Goal: Task Accomplishment & Management: Manage account settings

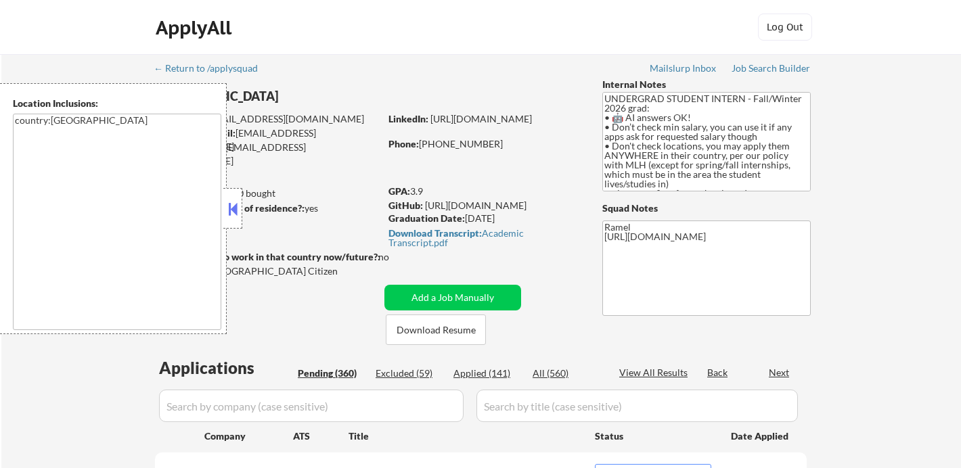
select select ""pending""
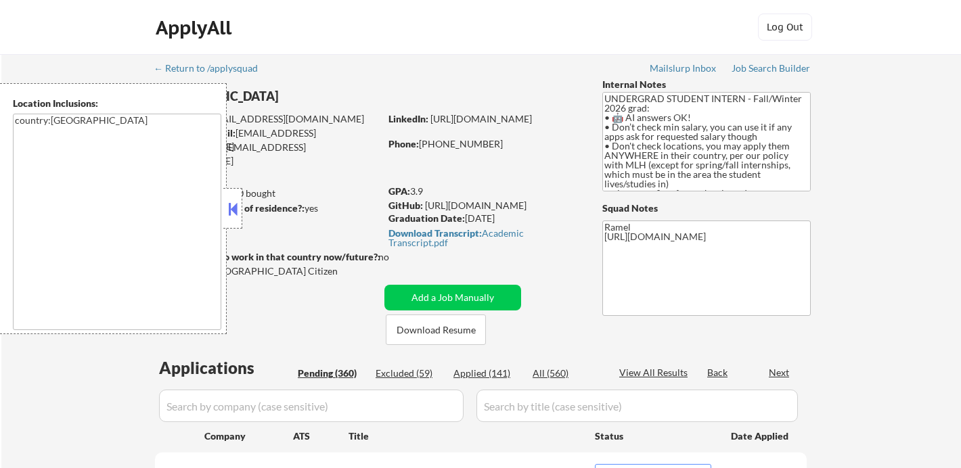
select select ""pending""
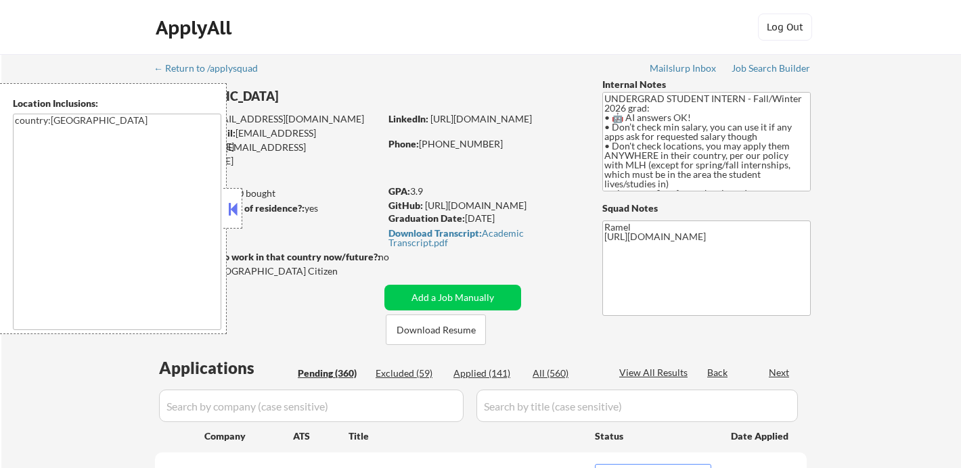
select select ""pending""
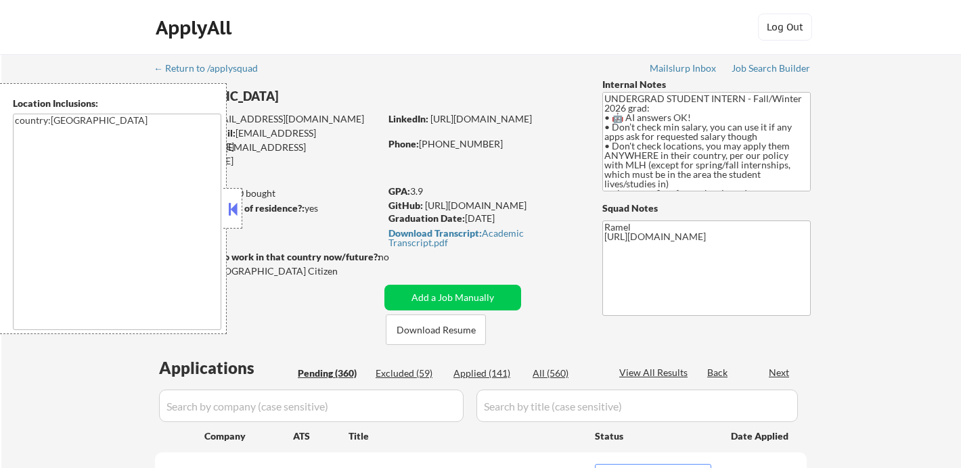
select select ""pending""
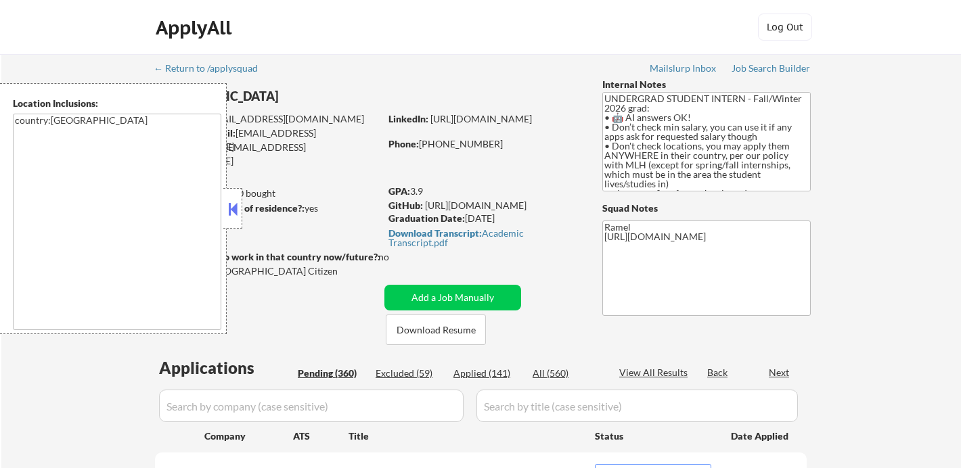
select select ""pending""
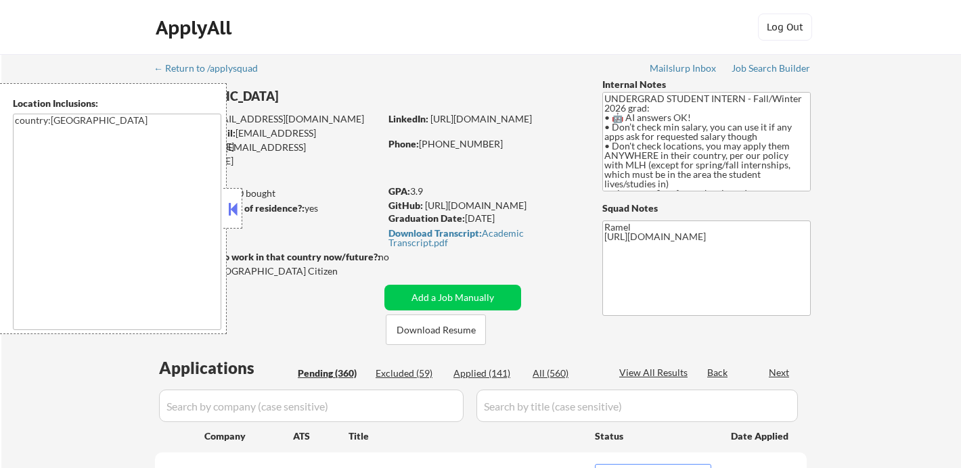
select select ""pending""
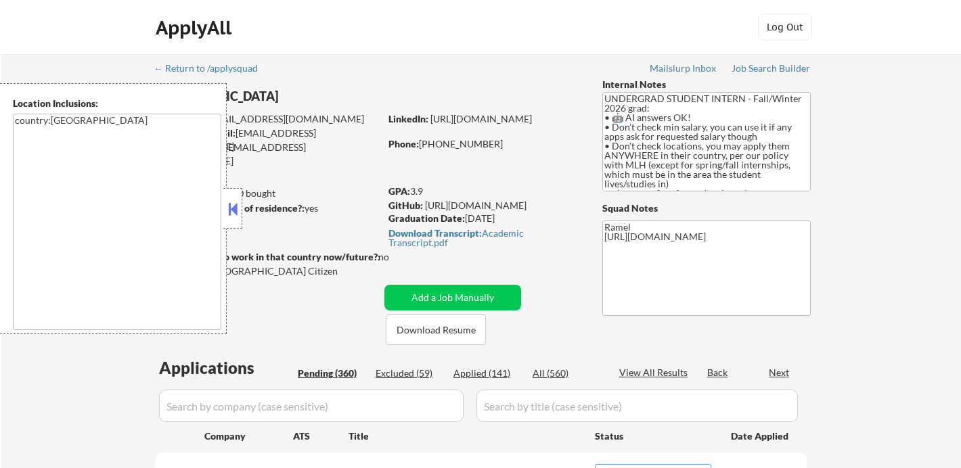
select select ""pending""
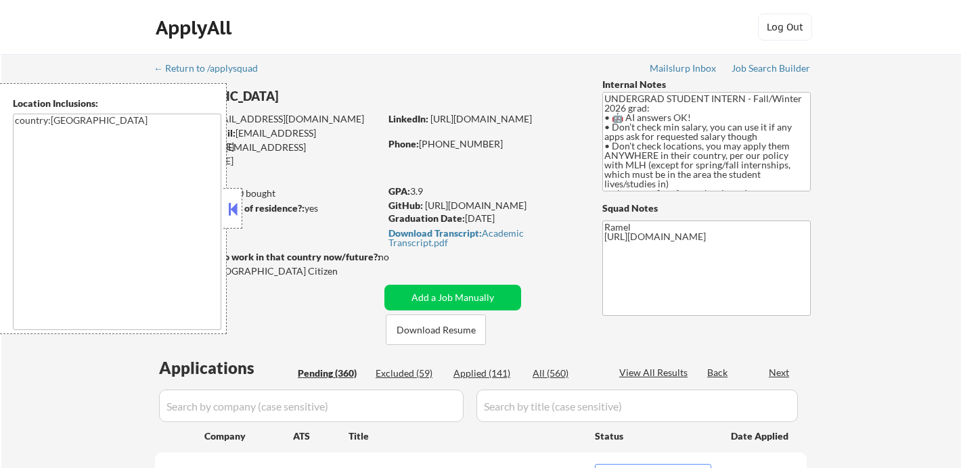
select select ""pending""
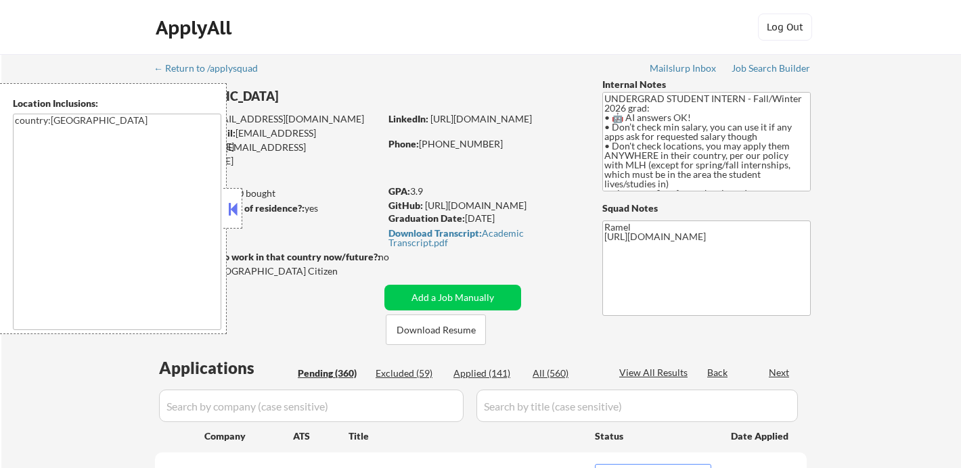
select select ""pending""
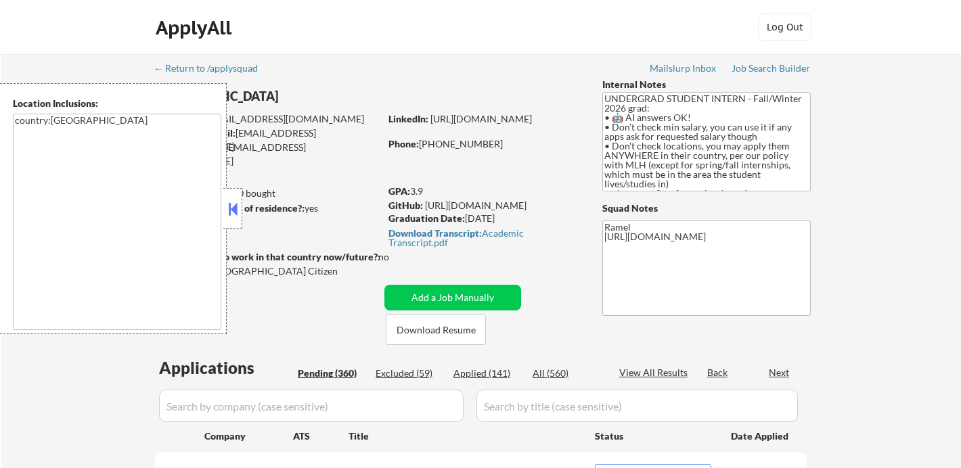
select select ""pending""
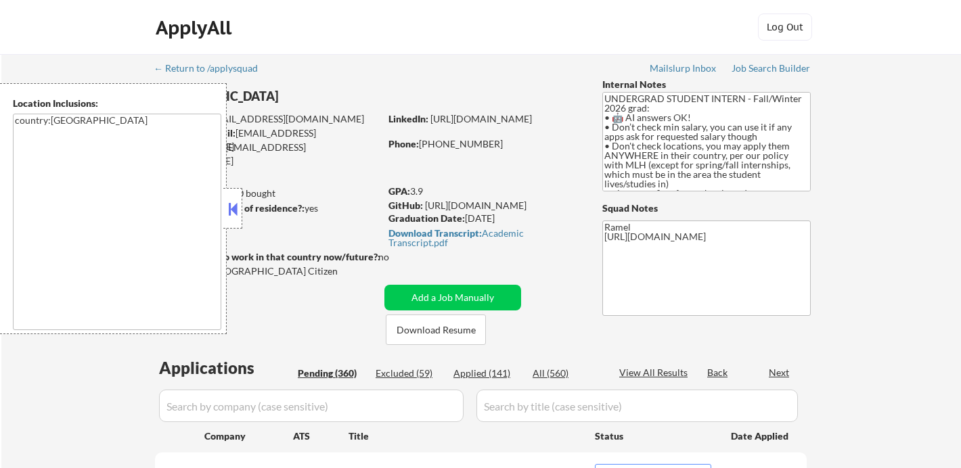
select select ""pending""
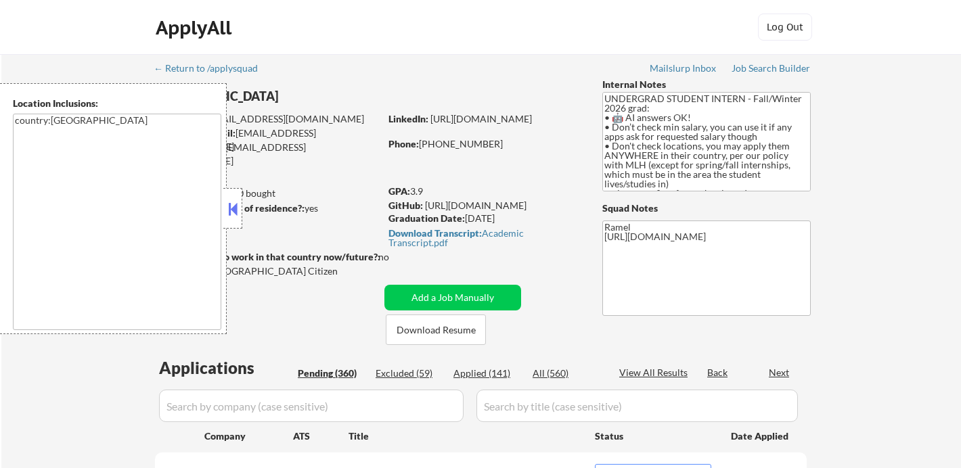
select select ""pending""
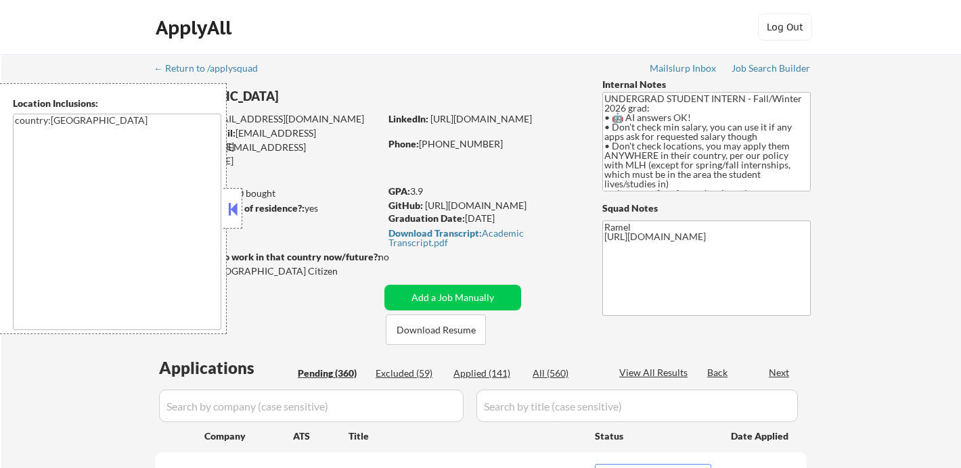
select select ""pending""
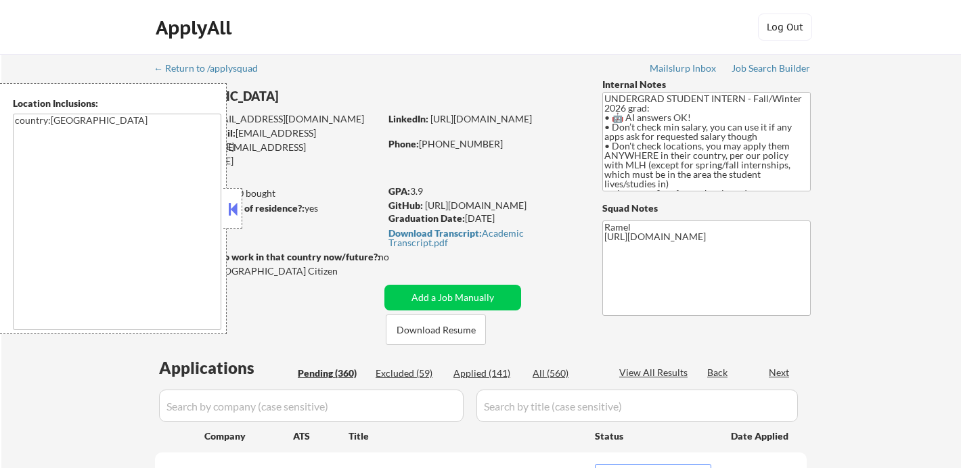
select select ""pending""
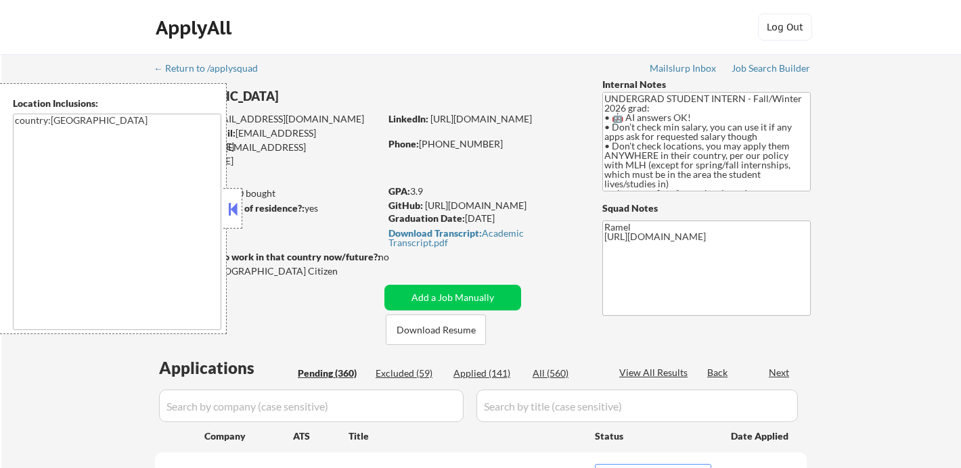
select select ""pending""
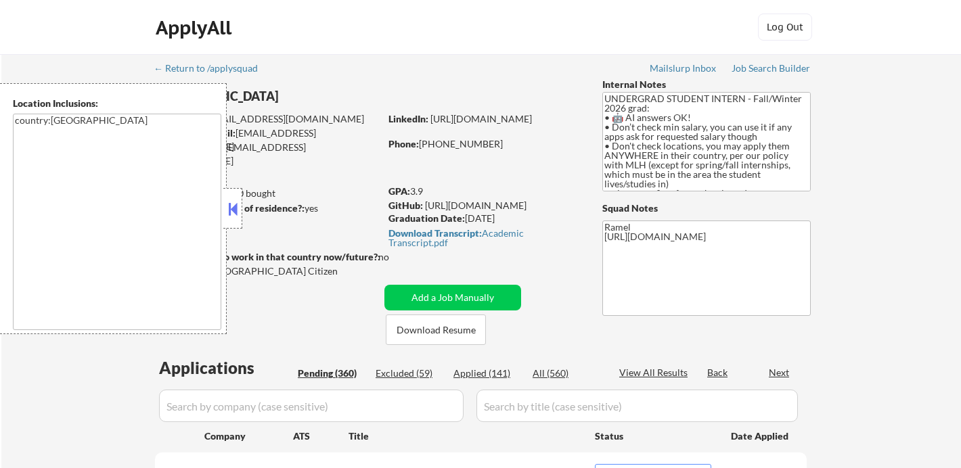
select select ""pending""
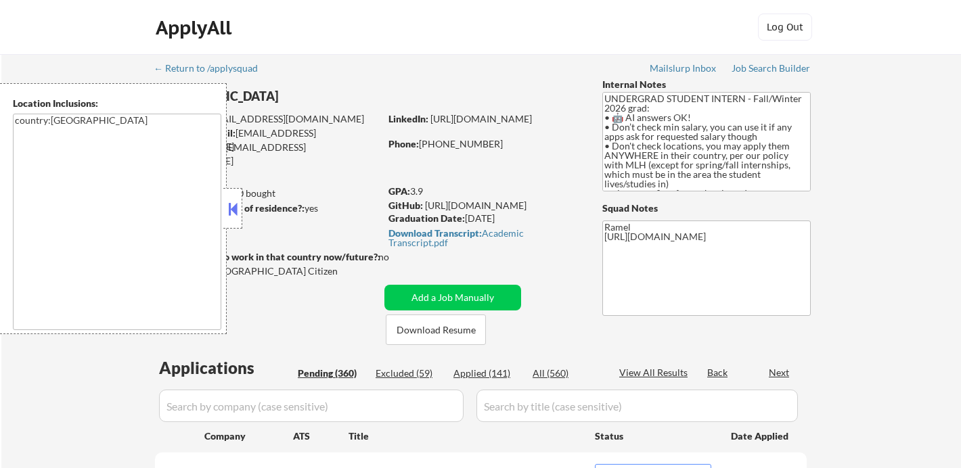
select select ""pending""
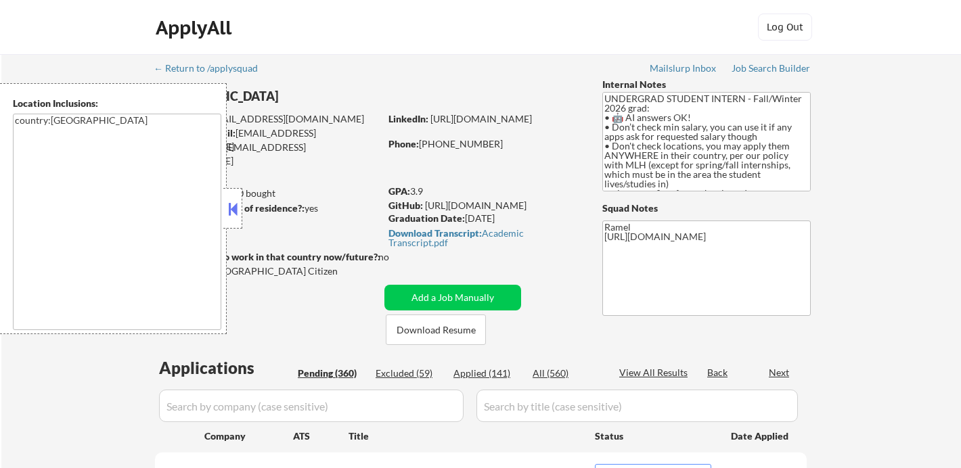
select select ""pending""
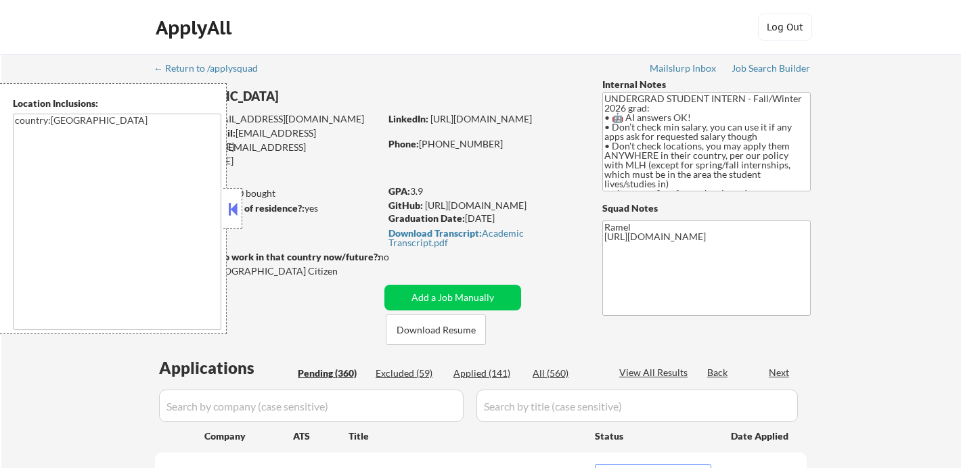
select select ""pending""
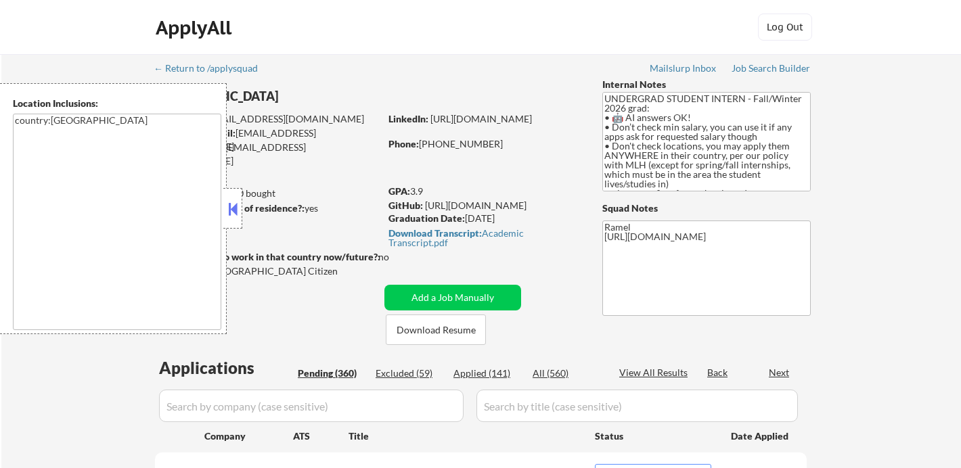
select select ""pending""
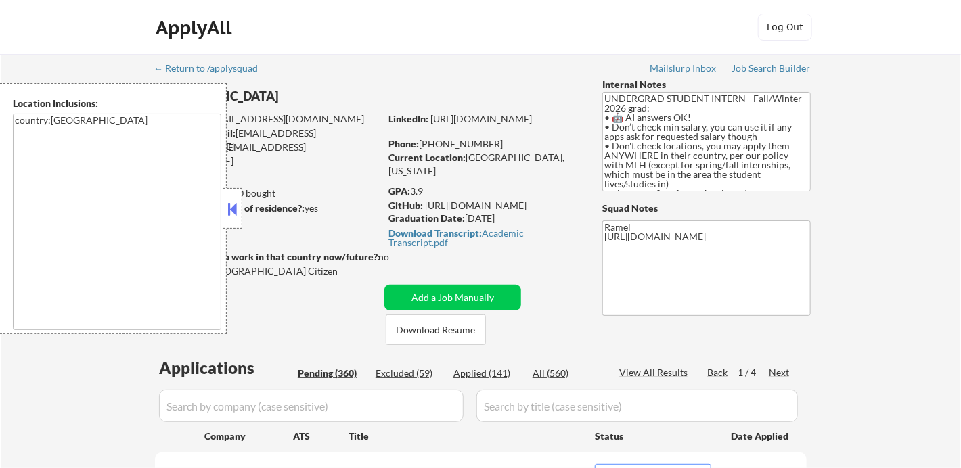
click at [236, 199] on button at bounding box center [232, 209] width 15 height 20
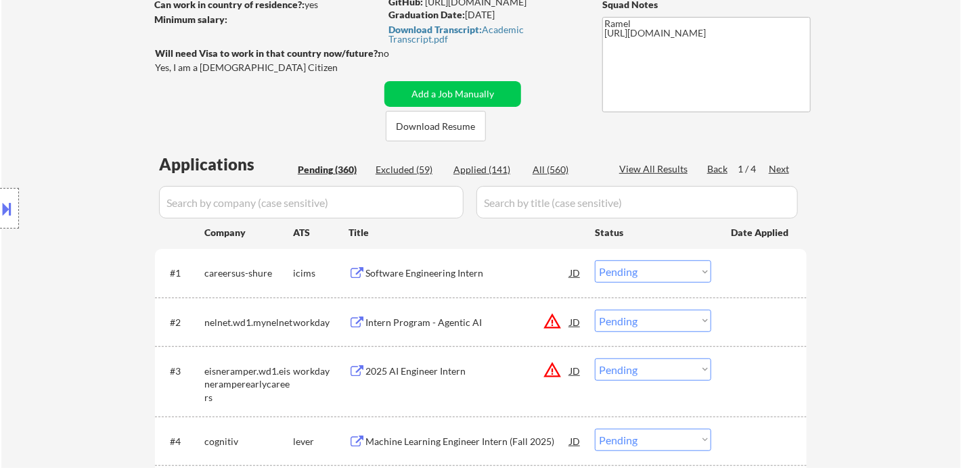
scroll to position [150, 0]
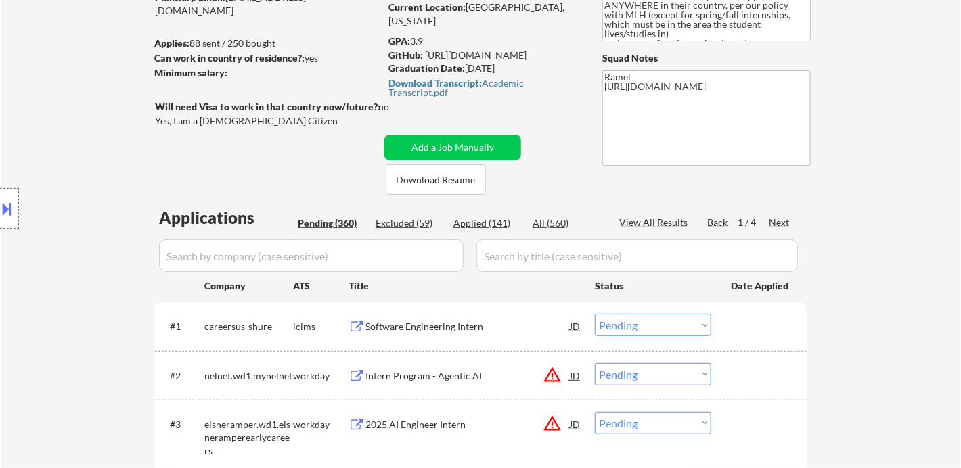
click at [781, 223] on div "Next" at bounding box center [780, 223] width 22 height 14
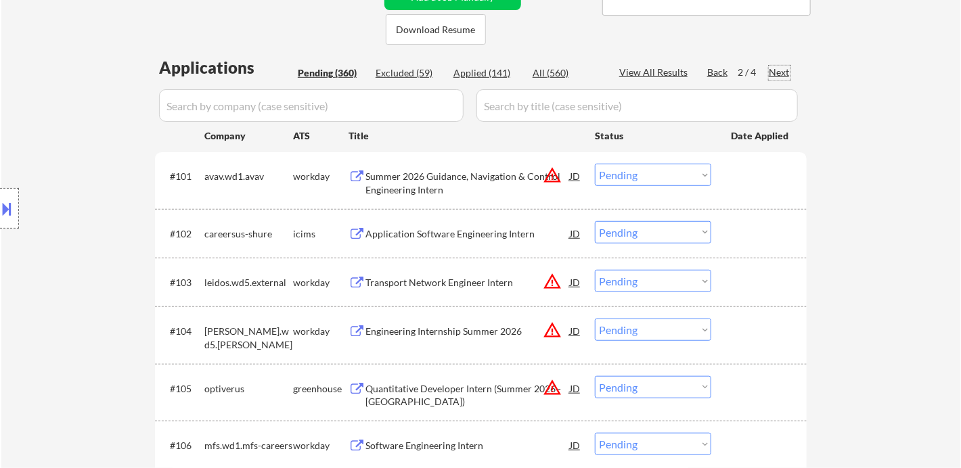
scroll to position [601, 0]
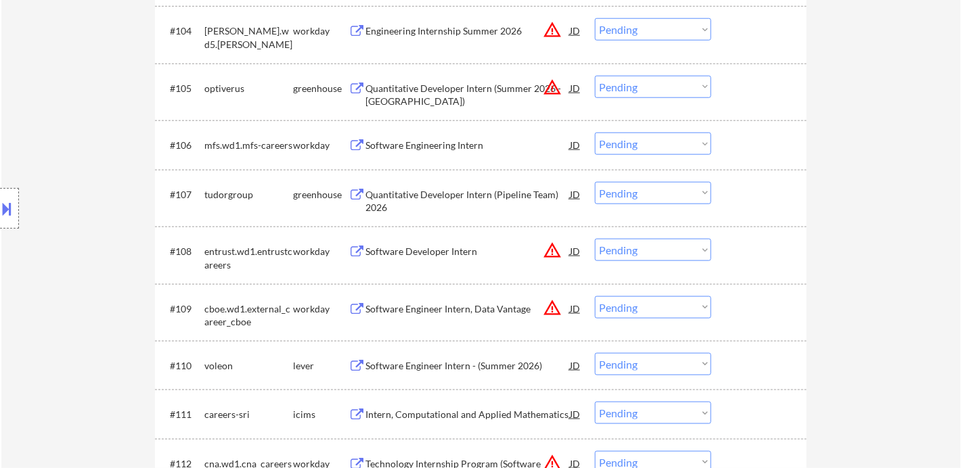
click at [466, 190] on div "Quantitative Developer Intern (Pipeline Team) 2026" at bounding box center [468, 201] width 204 height 26
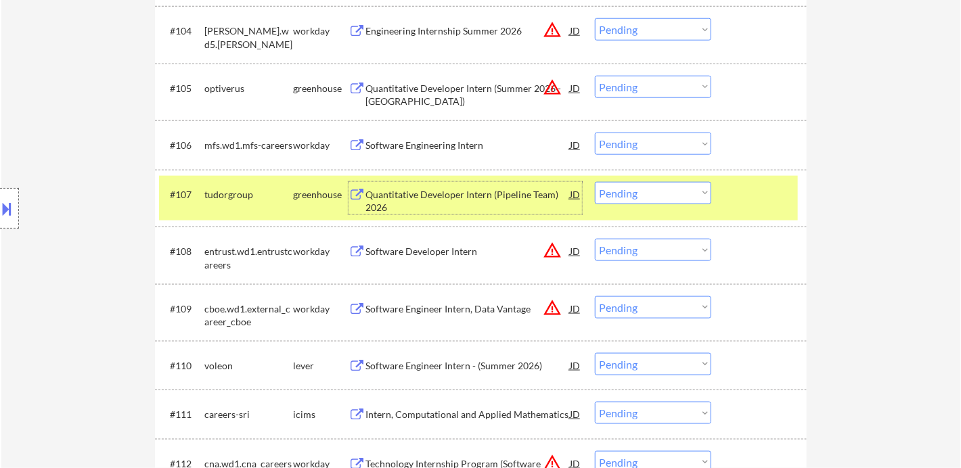
drag, startPoint x: 677, startPoint y: 191, endPoint x: 677, endPoint y: 199, distance: 8.1
click at [677, 191] on select "Choose an option... Pending Applied Excluded (Questions) Excluded (Expired) Exc…" at bounding box center [653, 193] width 116 height 22
click at [595, 182] on select "Choose an option... Pending Applied Excluded (Questions) Excluded (Expired) Exc…" at bounding box center [653, 193] width 116 height 22
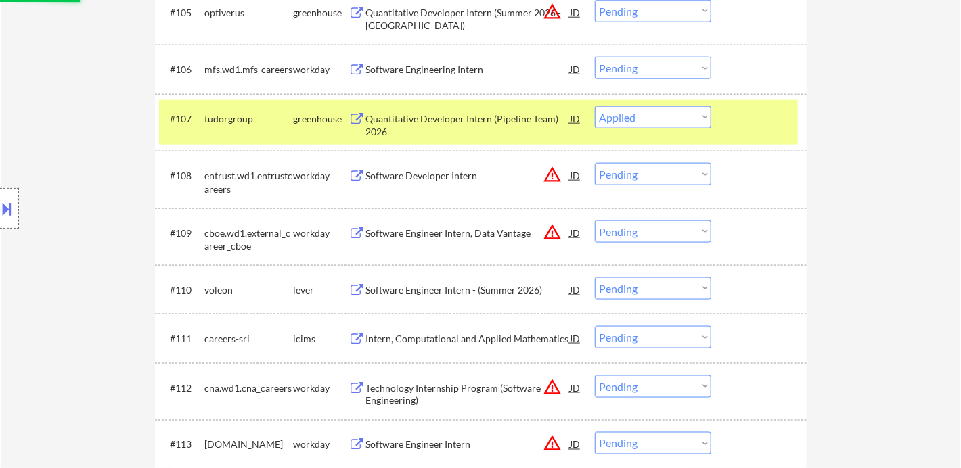
scroll to position [827, 0]
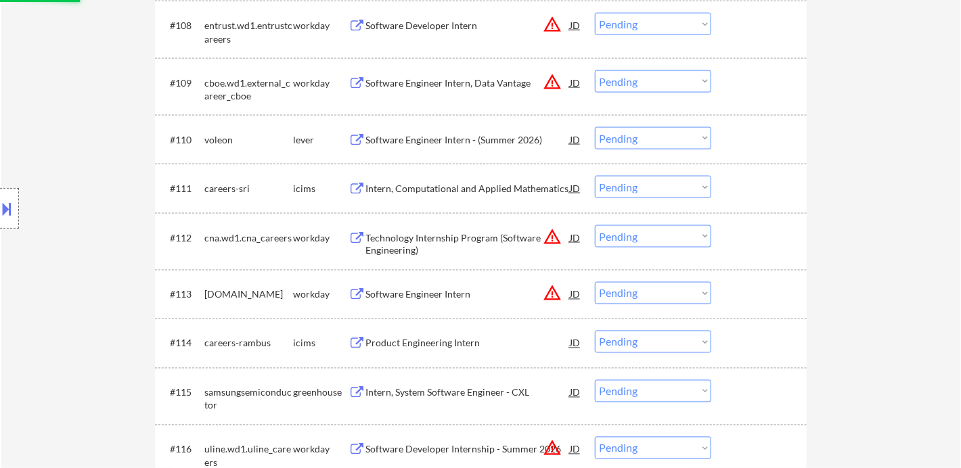
click at [452, 141] on div "Software Engineer Intern - (Summer 2026)" at bounding box center [468, 140] width 204 height 14
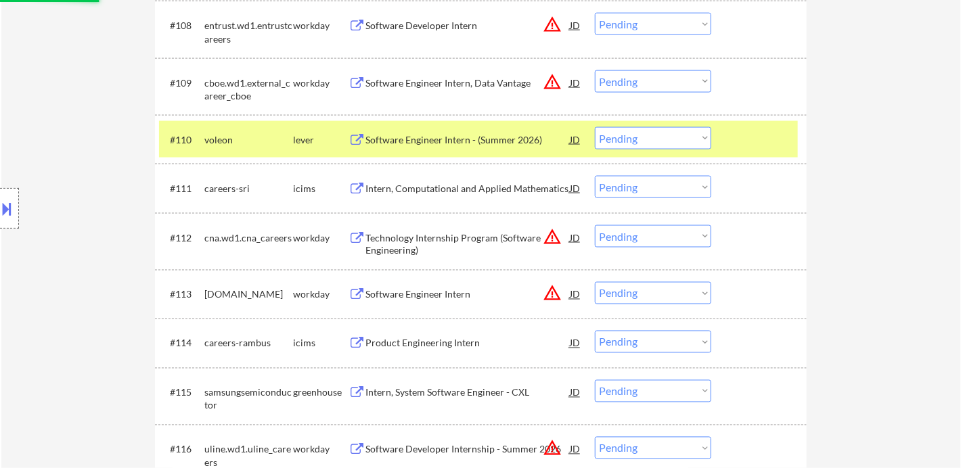
select select ""pending""
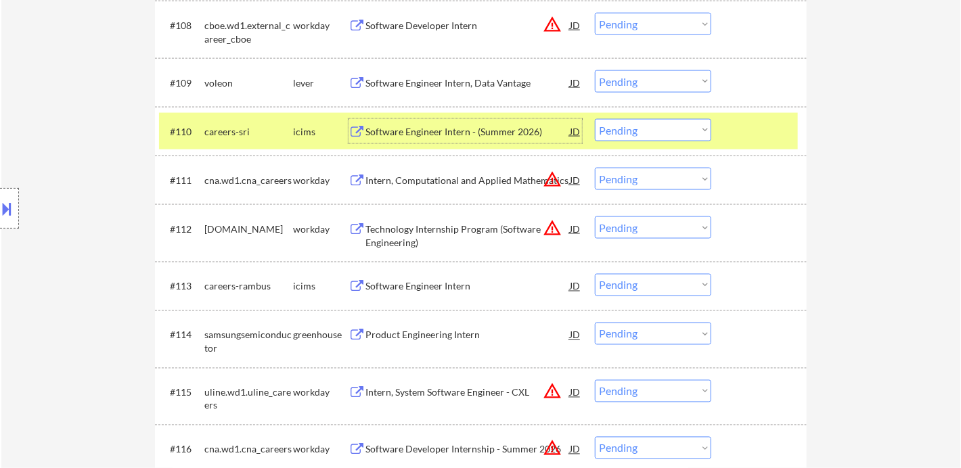
drag, startPoint x: 661, startPoint y: 127, endPoint x: 665, endPoint y: 139, distance: 12.8
click at [661, 127] on select "Choose an option... Pending Applied Excluded (Questions) Excluded (Expired) Exc…" at bounding box center [653, 130] width 116 height 22
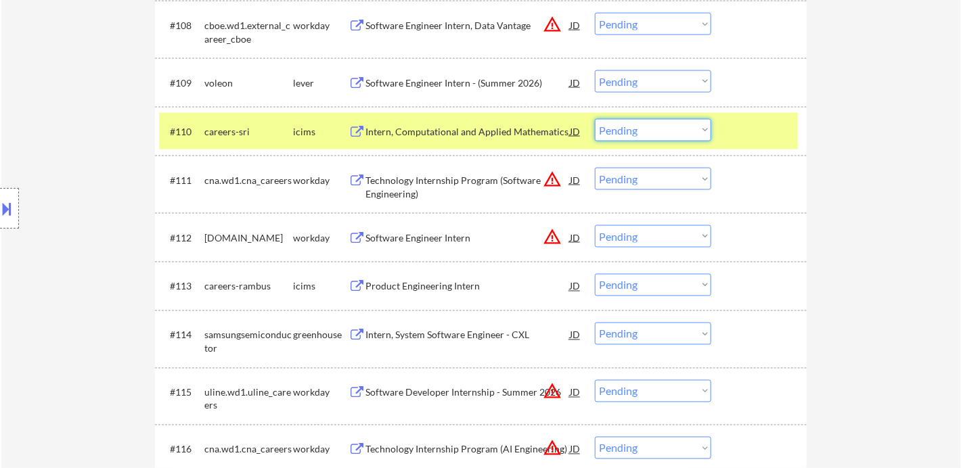
drag, startPoint x: 904, startPoint y: 228, endPoint x: 899, endPoint y: 221, distance: 9.2
drag, startPoint x: 632, startPoint y: 79, endPoint x: 640, endPoint y: 85, distance: 9.8
click at [632, 79] on select "Choose an option... Pending Applied Excluded (Questions) Excluded (Expired) Exc…" at bounding box center [653, 81] width 116 height 22
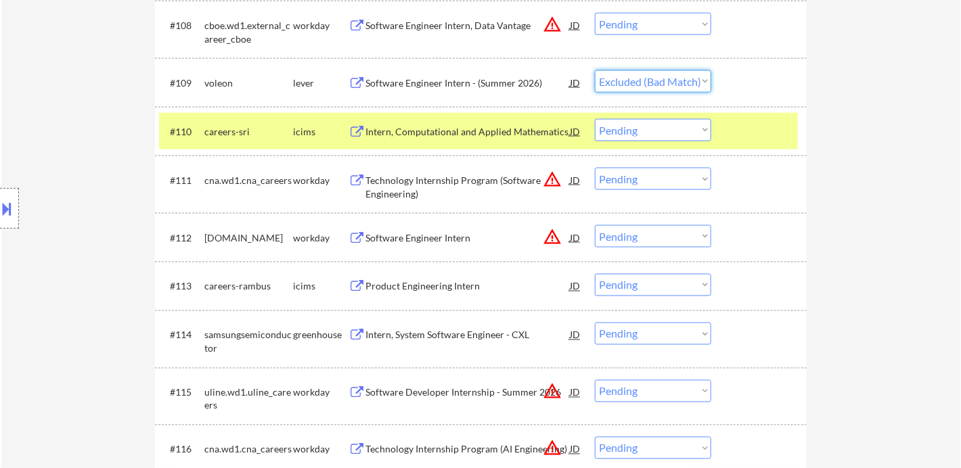
click at [595, 70] on select "Choose an option... Pending Applied Excluded (Questions) Excluded (Expired) Exc…" at bounding box center [653, 81] width 116 height 22
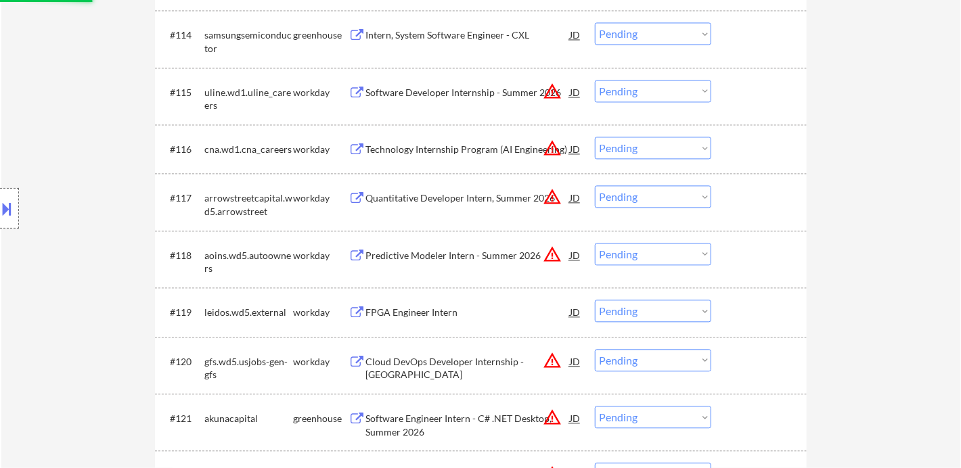
select select ""pending""
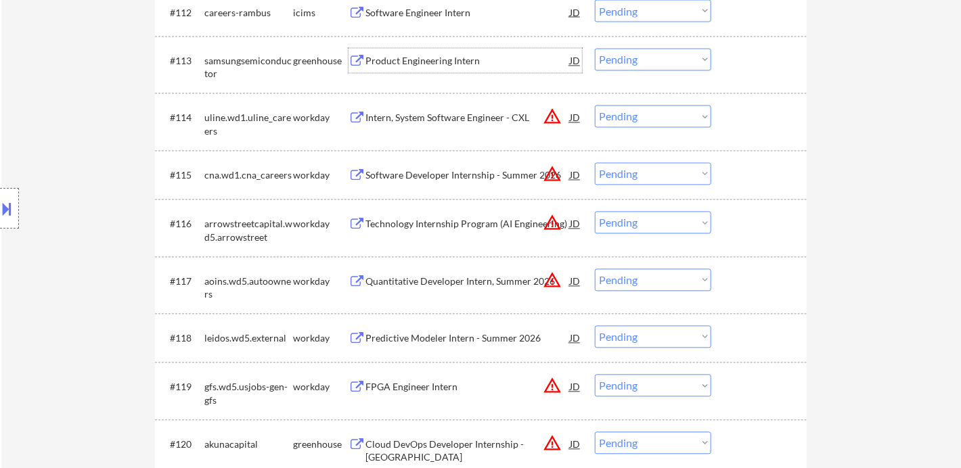
click at [452, 55] on div "Product Engineering Intern" at bounding box center [468, 62] width 204 height 14
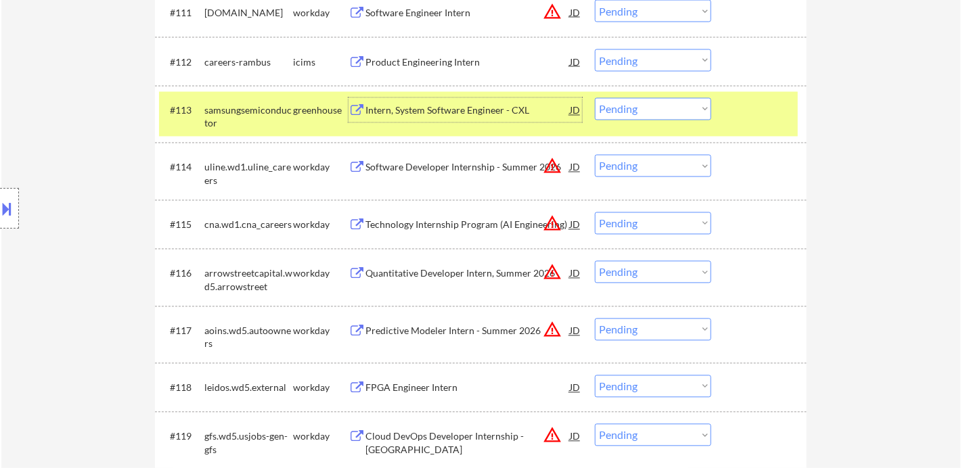
scroll to position [978, 0]
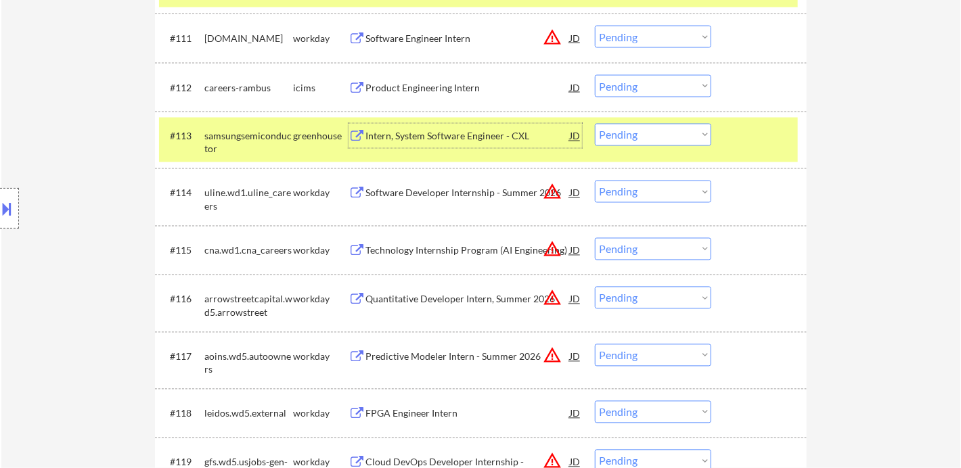
drag, startPoint x: 634, startPoint y: 131, endPoint x: 640, endPoint y: 141, distance: 11.5
click at [634, 133] on select "Choose an option... Pending Applied Excluded (Questions) Excluded (Expired) Exc…" at bounding box center [653, 135] width 116 height 22
click at [595, 124] on select "Choose an option... Pending Applied Excluded (Questions) Excluded (Expired) Exc…" at bounding box center [653, 135] width 116 height 22
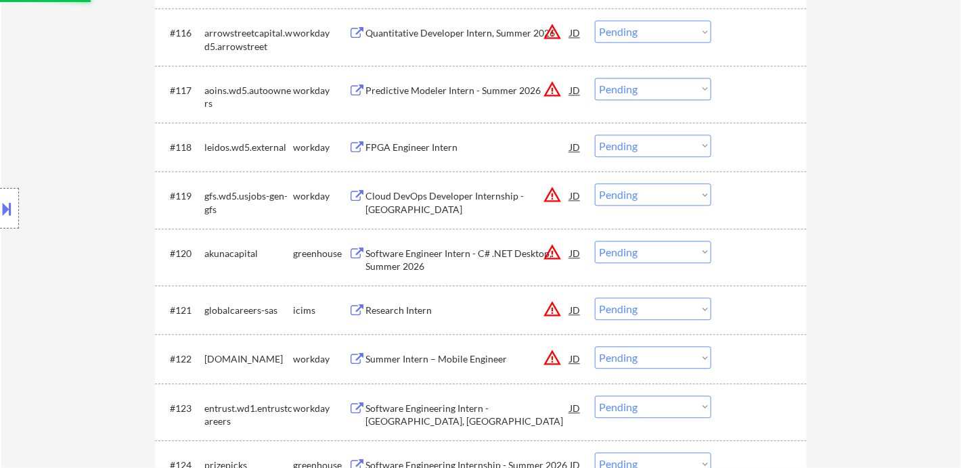
scroll to position [1278, 0]
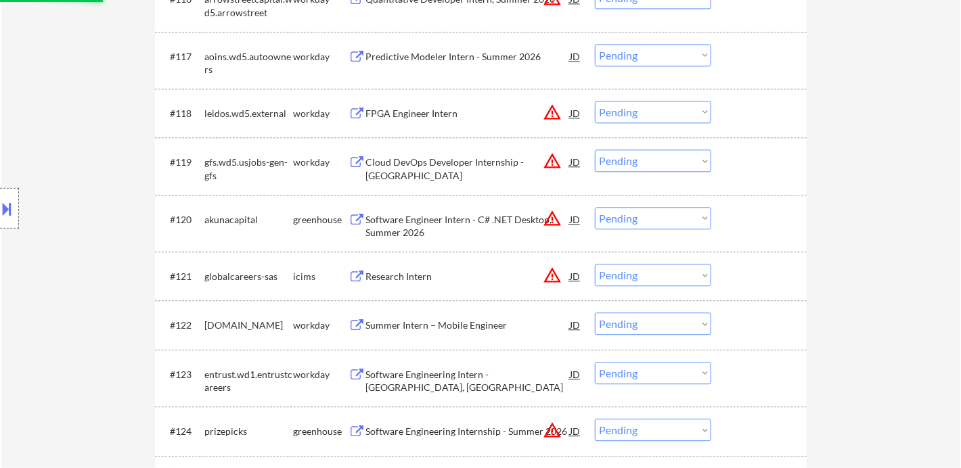
select select ""pending""
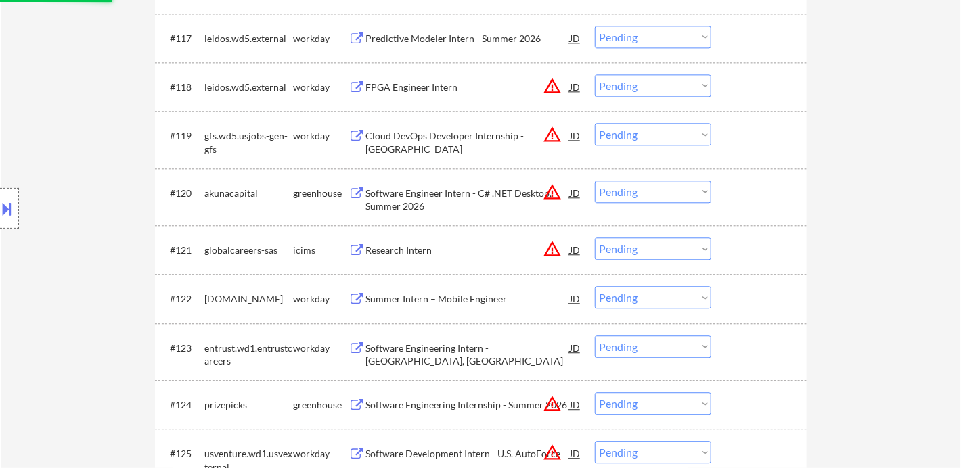
scroll to position [1354, 0]
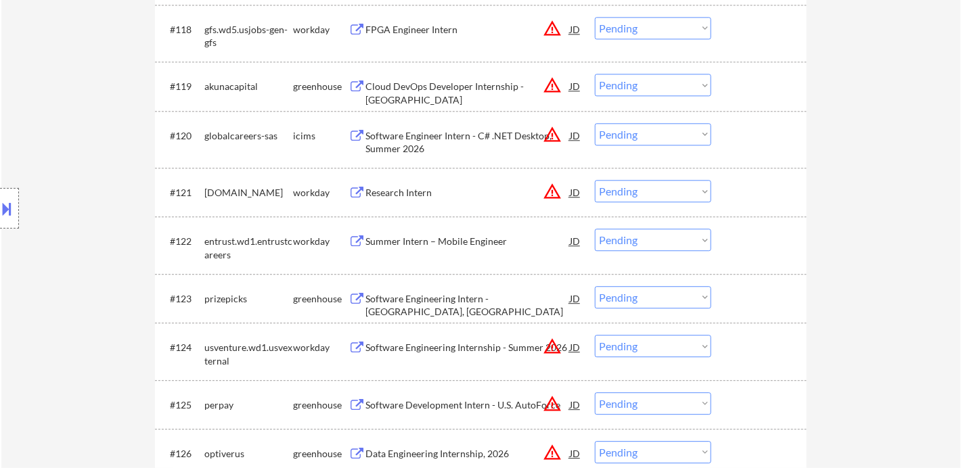
click at [481, 294] on div "Software Engineering Intern - [GEOGRAPHIC_DATA], [GEOGRAPHIC_DATA]" at bounding box center [468, 305] width 204 height 26
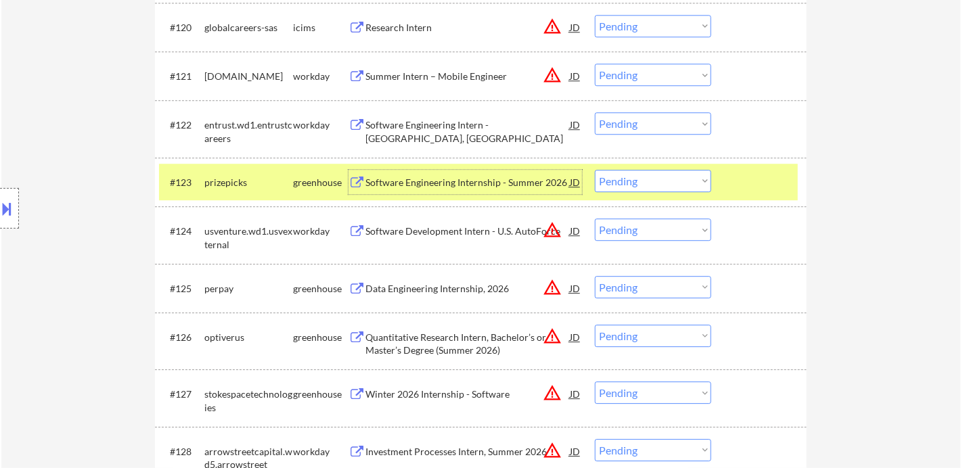
scroll to position [1504, 0]
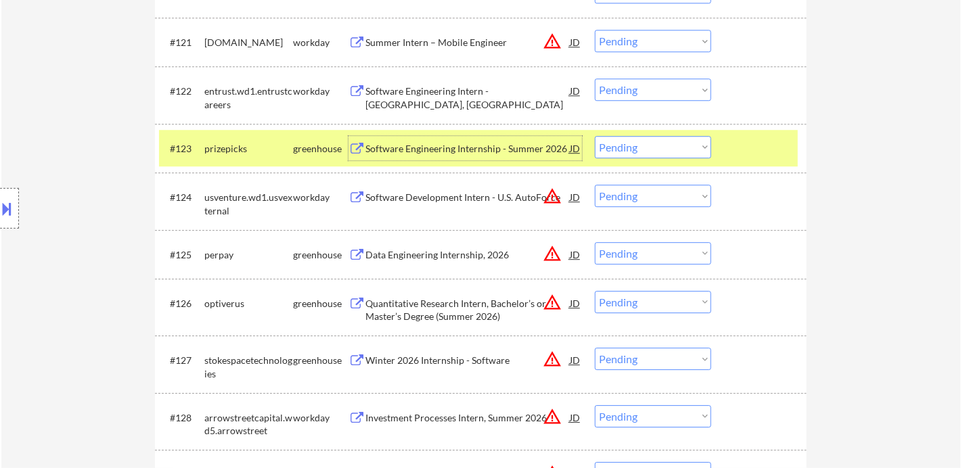
click at [427, 259] on div "Data Engineering Internship, 2026" at bounding box center [468, 255] width 204 height 14
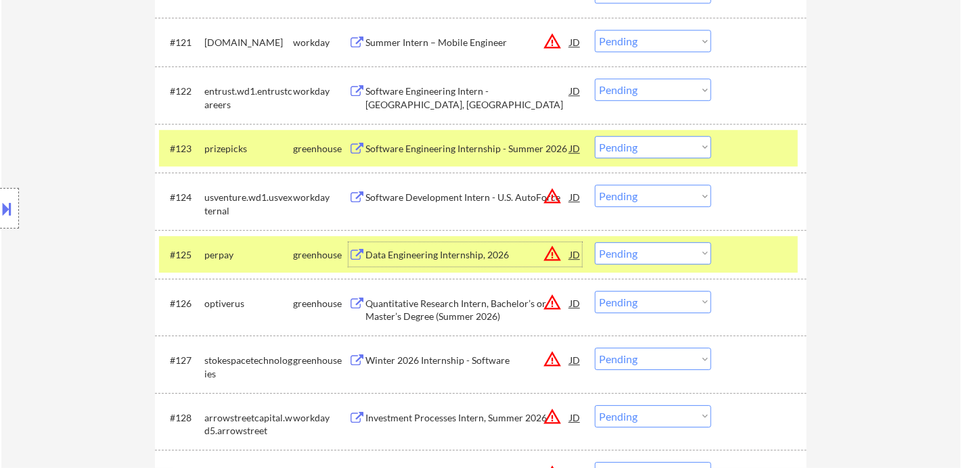
click at [674, 257] on select "Choose an option... Pending Applied Excluded (Questions) Excluded (Expired) Exc…" at bounding box center [653, 253] width 116 height 22
click at [595, 242] on select "Choose an option... Pending Applied Excluded (Questions) Excluded (Expired) Exc…" at bounding box center [653, 253] width 116 height 22
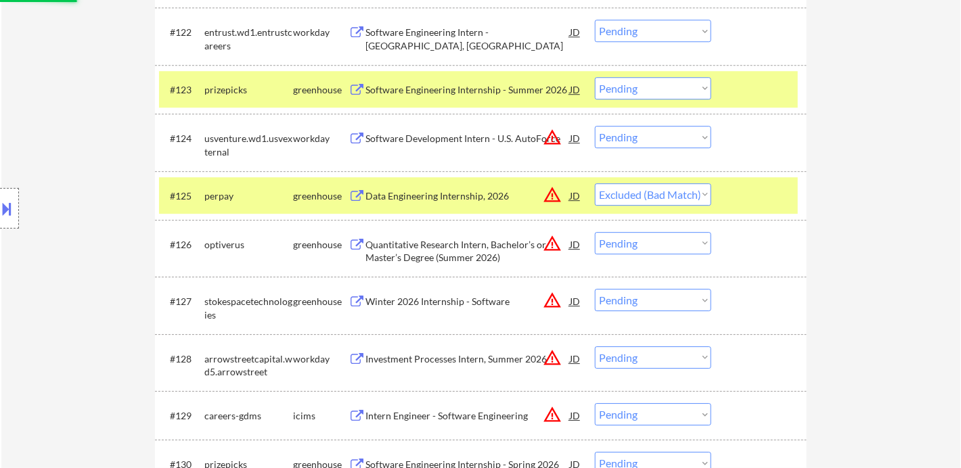
scroll to position [1579, 0]
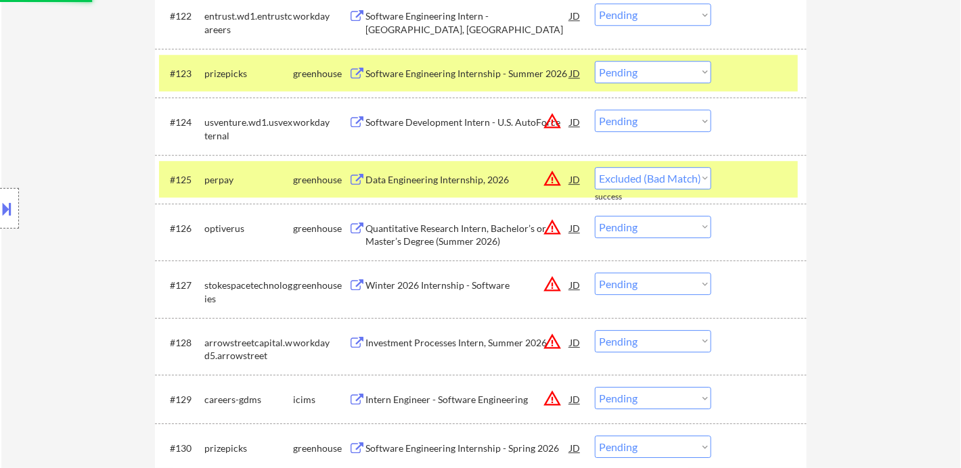
select select ""pending""
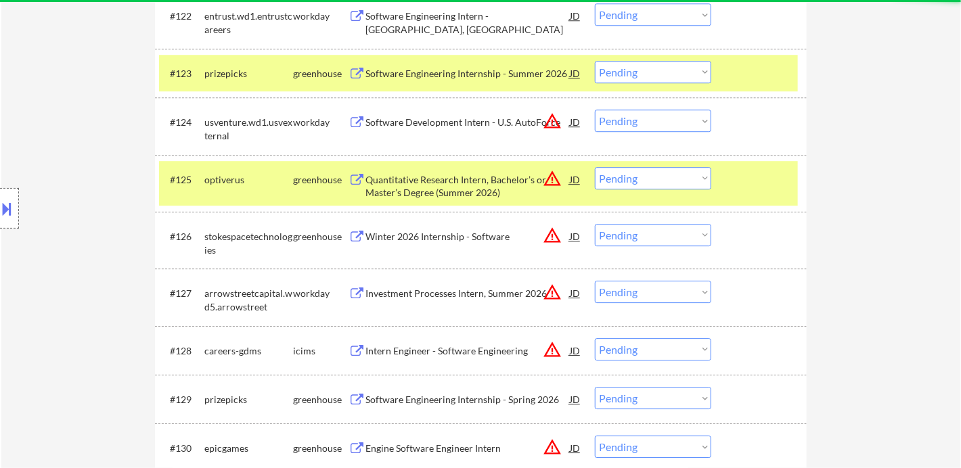
click at [455, 242] on div "Winter 2026 Internship - Software" at bounding box center [468, 237] width 204 height 14
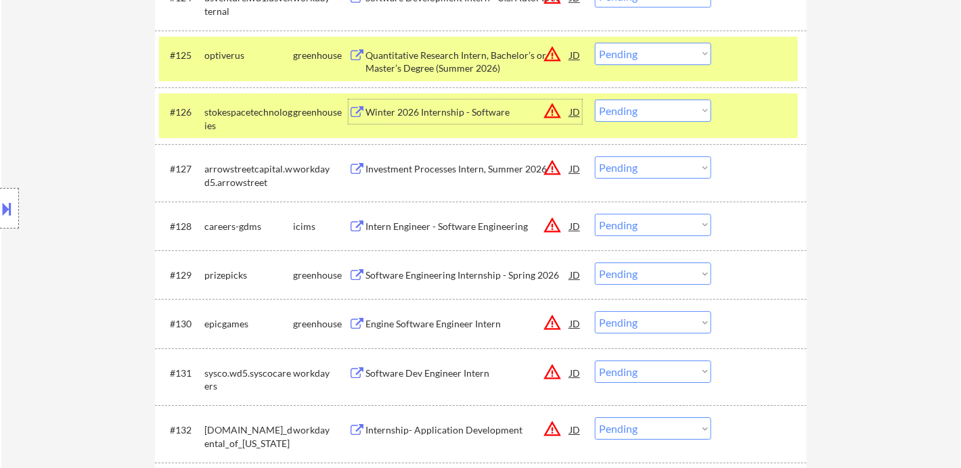
scroll to position [1730, 0]
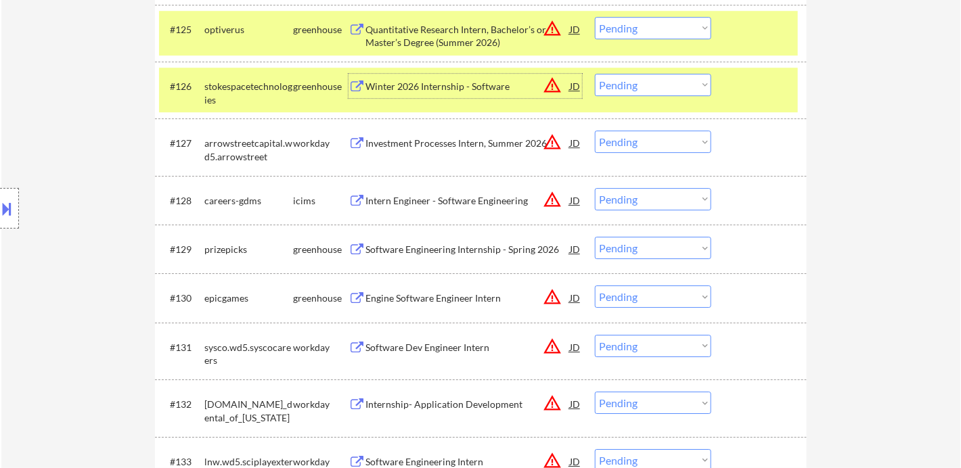
click at [461, 303] on div "Engine Software Engineer Intern" at bounding box center [468, 299] width 204 height 14
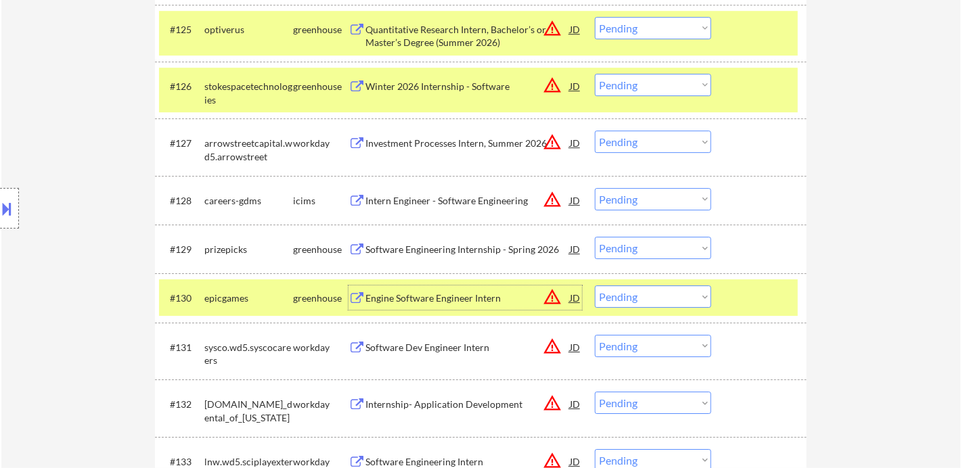
drag, startPoint x: 664, startPoint y: 80, endPoint x: 675, endPoint y: 91, distance: 15.8
click at [664, 80] on select "Choose an option... Pending Applied Excluded (Questions) Excluded (Expired) Exc…" at bounding box center [653, 85] width 116 height 22
click at [595, 74] on select "Choose an option... Pending Applied Excluded (Questions) Excluded (Expired) Exc…" at bounding box center [653, 85] width 116 height 22
select select ""pending""
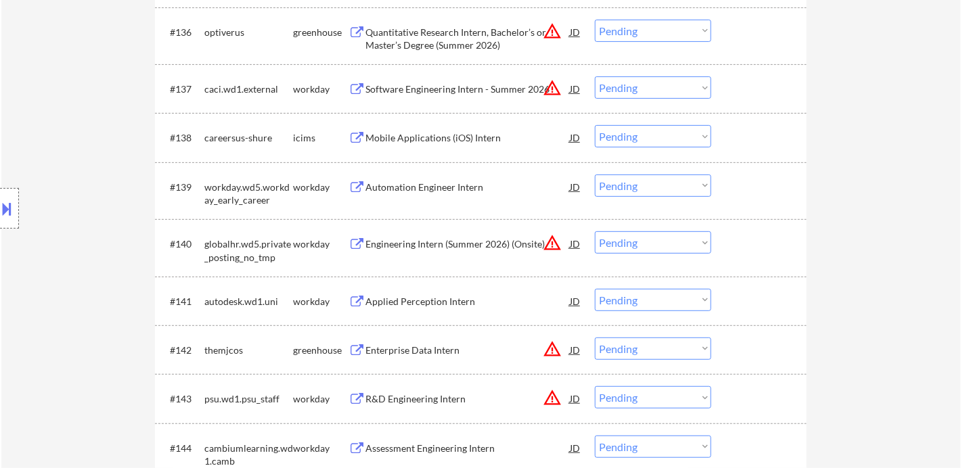
scroll to position [2407, 0]
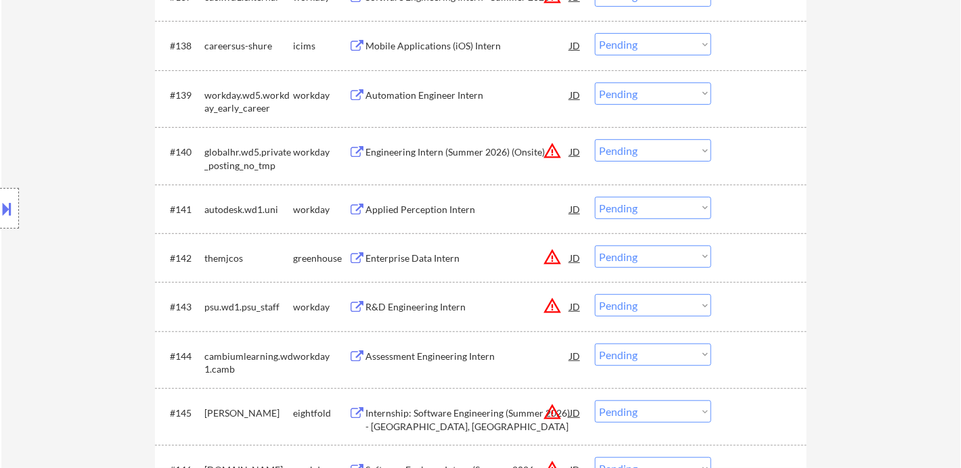
click at [422, 257] on div "Enterprise Data Intern" at bounding box center [468, 259] width 204 height 14
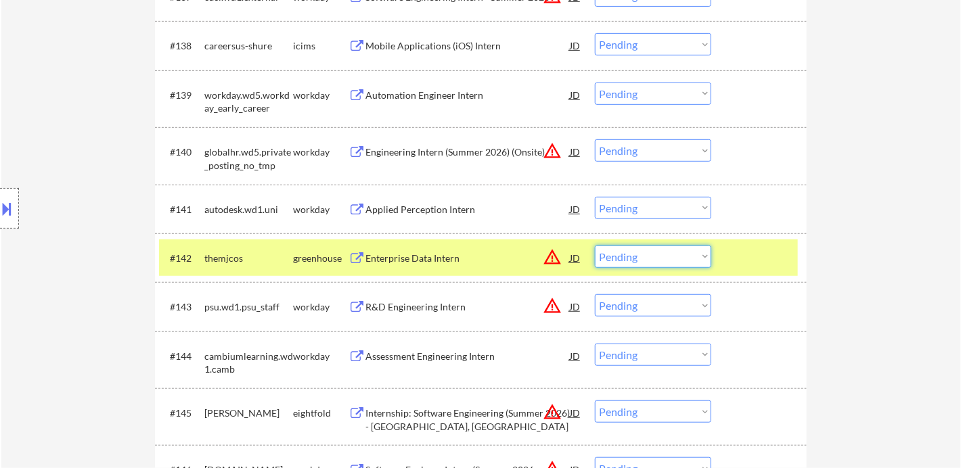
drag, startPoint x: 630, startPoint y: 263, endPoint x: 639, endPoint y: 267, distance: 9.7
click at [630, 263] on select "Choose an option... Pending Applied Excluded (Questions) Excluded (Expired) Exc…" at bounding box center [653, 257] width 116 height 22
click at [595, 246] on select "Choose an option... Pending Applied Excluded (Questions) Excluded (Expired) Exc…" at bounding box center [653, 257] width 116 height 22
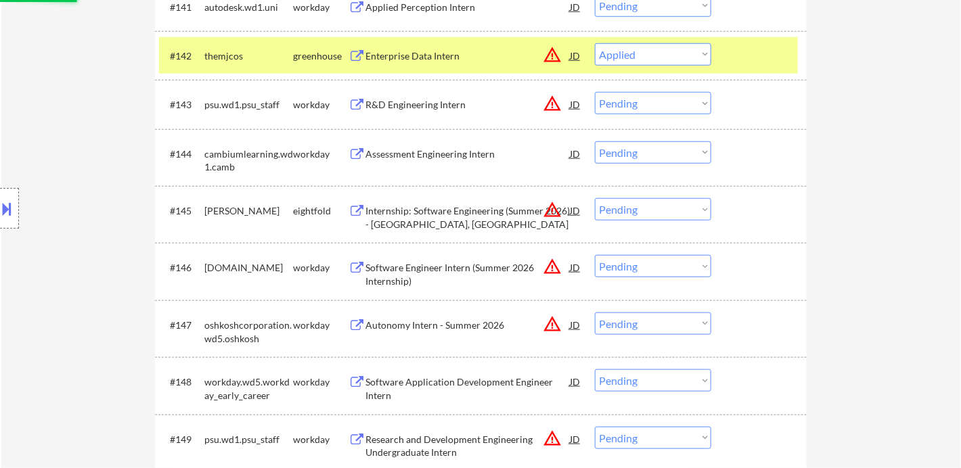
scroll to position [2632, 0]
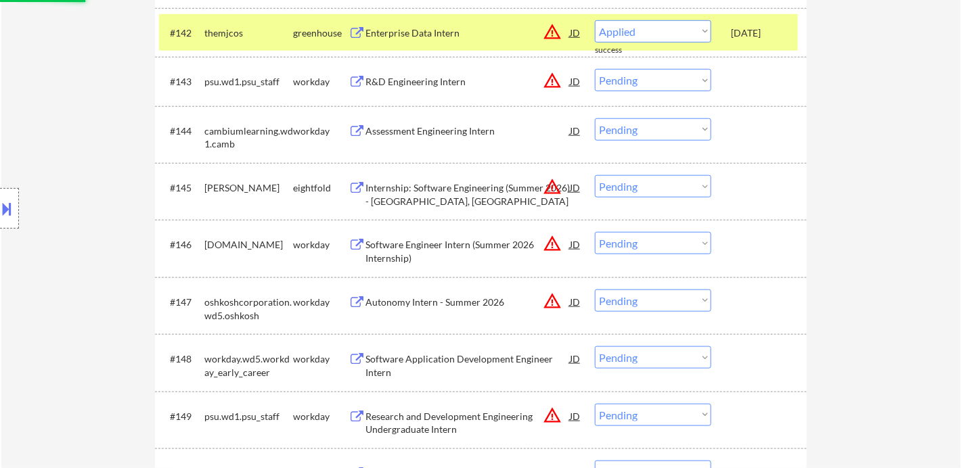
select select ""pending""
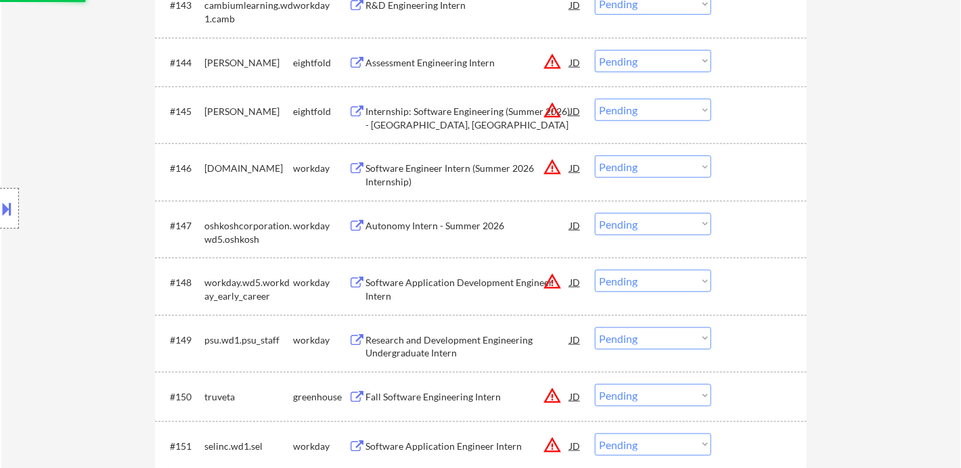
scroll to position [2858, 0]
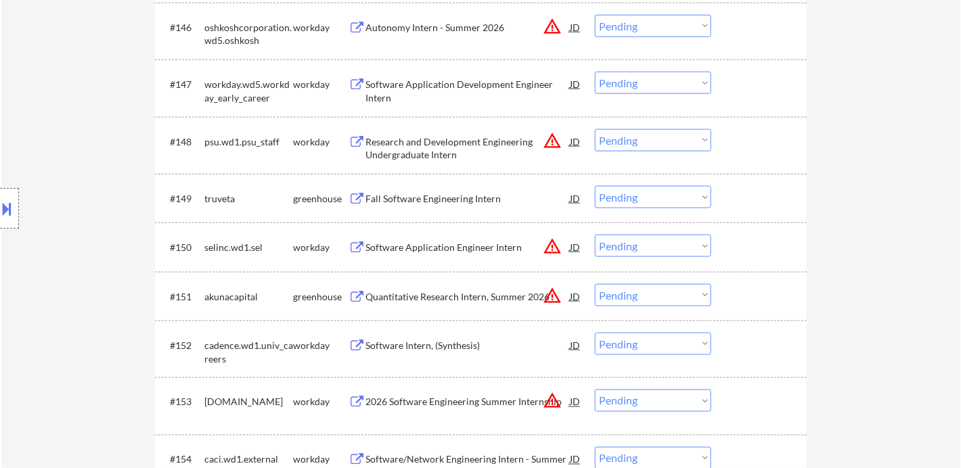
click at [429, 193] on div "Fall Software Engineering Intern" at bounding box center [468, 199] width 204 height 14
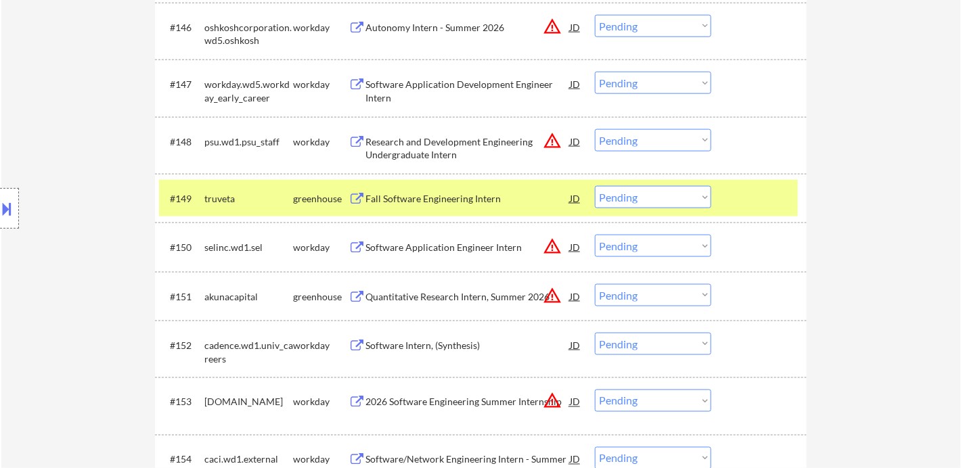
click at [444, 195] on div "Fall Software Engineering Intern" at bounding box center [468, 199] width 204 height 14
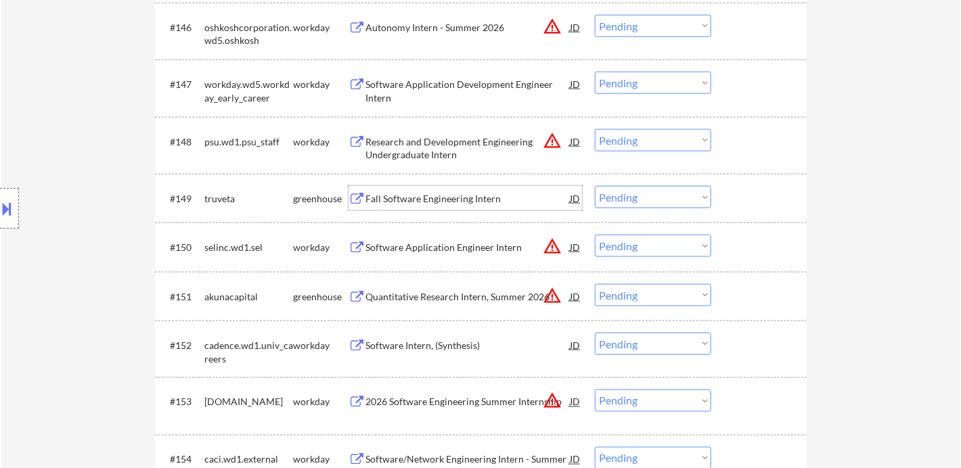
drag, startPoint x: 641, startPoint y: 194, endPoint x: 646, endPoint y: 206, distance: 13.7
click at [642, 194] on select "Choose an option... Pending Applied Excluded (Questions) Excluded (Expired) Exc…" at bounding box center [653, 197] width 116 height 22
click at [595, 186] on select "Choose an option... Pending Applied Excluded (Questions) Excluded (Expired) Exc…" at bounding box center [653, 197] width 116 height 22
select select ""pending""
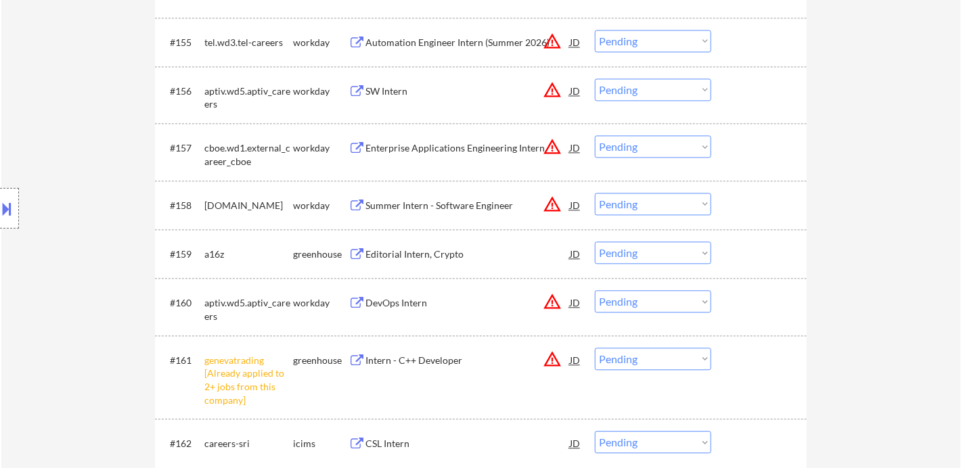
scroll to position [3385, 0]
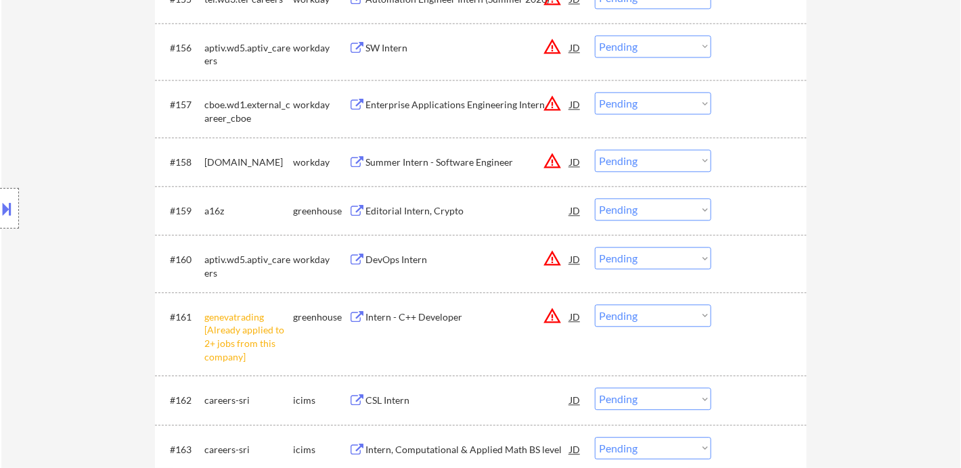
drag, startPoint x: 635, startPoint y: 320, endPoint x: 644, endPoint y: 395, distance: 76.4
click at [635, 320] on select "Choose an option... Pending Applied Excluded (Questions) Excluded (Expired) Exc…" at bounding box center [653, 316] width 116 height 22
click at [595, 305] on select "Choose an option... Pending Applied Excluded (Questions) Excluded (Expired) Exc…" at bounding box center [653, 316] width 116 height 22
select select ""pending""
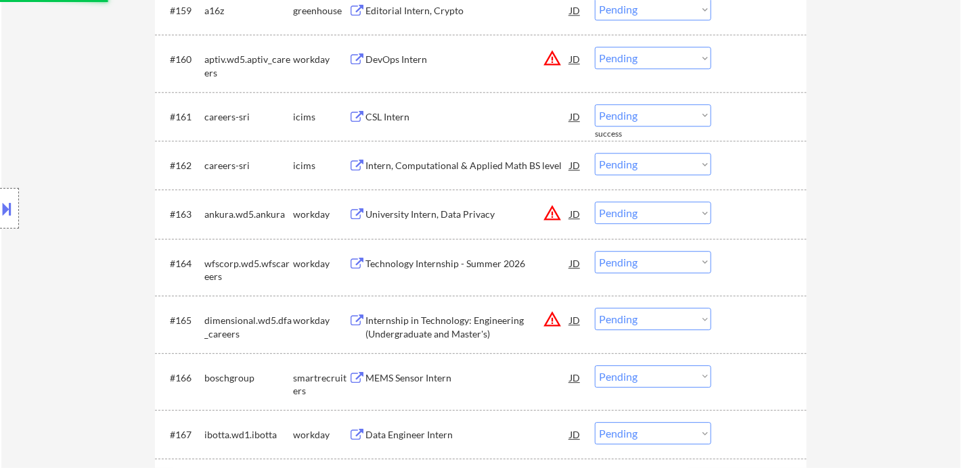
scroll to position [3610, 0]
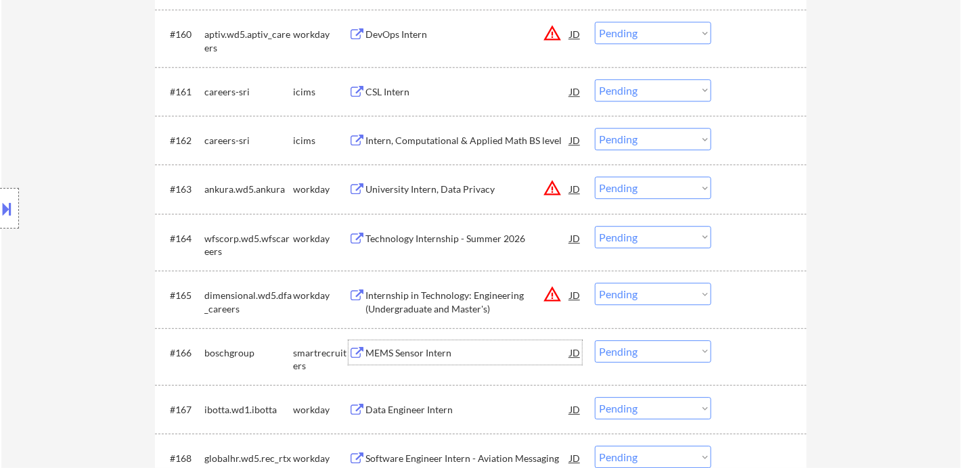
click at [433, 351] on div "MEMS Sensor Intern" at bounding box center [468, 354] width 204 height 14
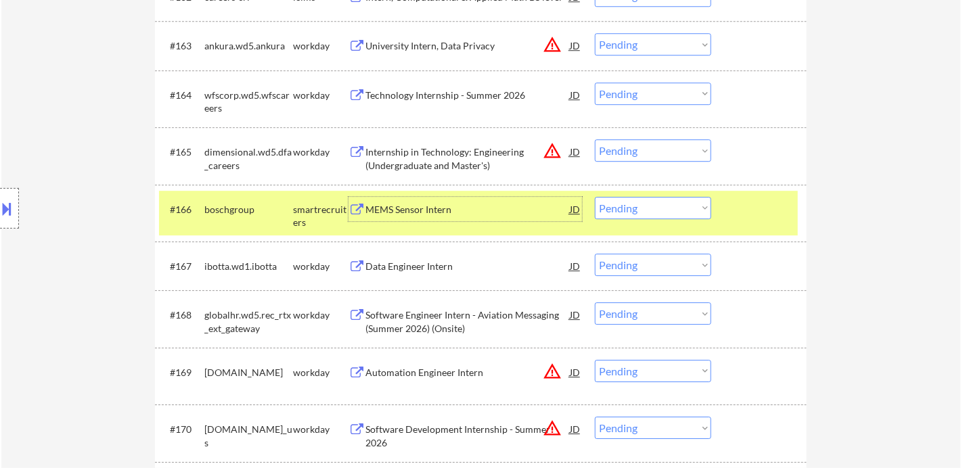
scroll to position [3761, 0]
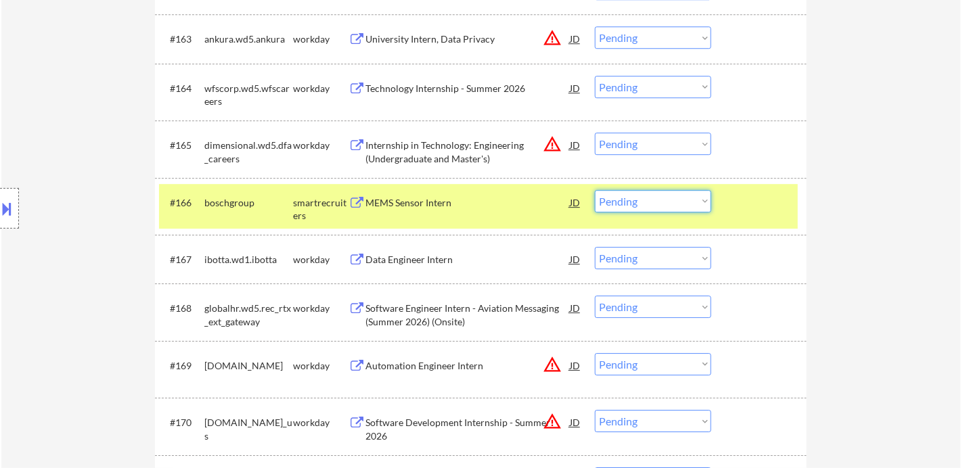
drag, startPoint x: 644, startPoint y: 199, endPoint x: 644, endPoint y: 210, distance: 10.8
click at [644, 199] on select "Choose an option... Pending Applied Excluded (Questions) Excluded (Expired) Exc…" at bounding box center [653, 201] width 116 height 22
click at [595, 190] on select "Choose an option... Pending Applied Excluded (Questions) Excluded (Expired) Exc…" at bounding box center [653, 201] width 116 height 22
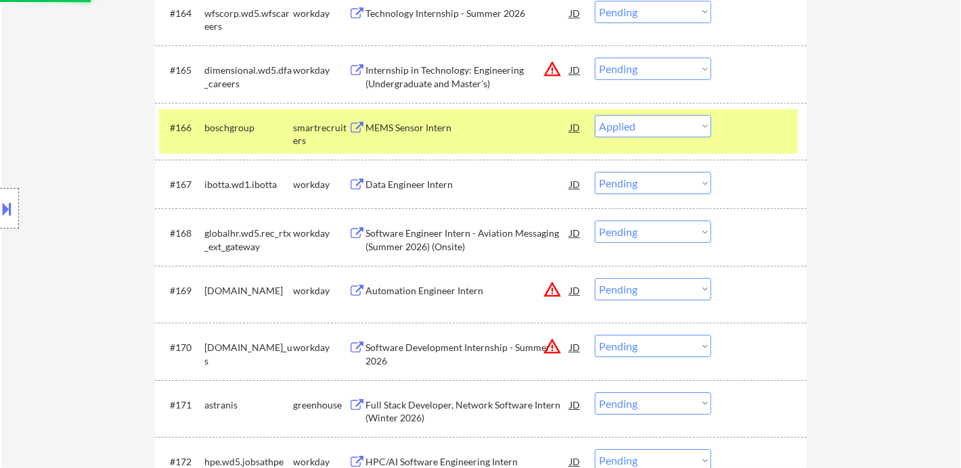
scroll to position [3986, 0]
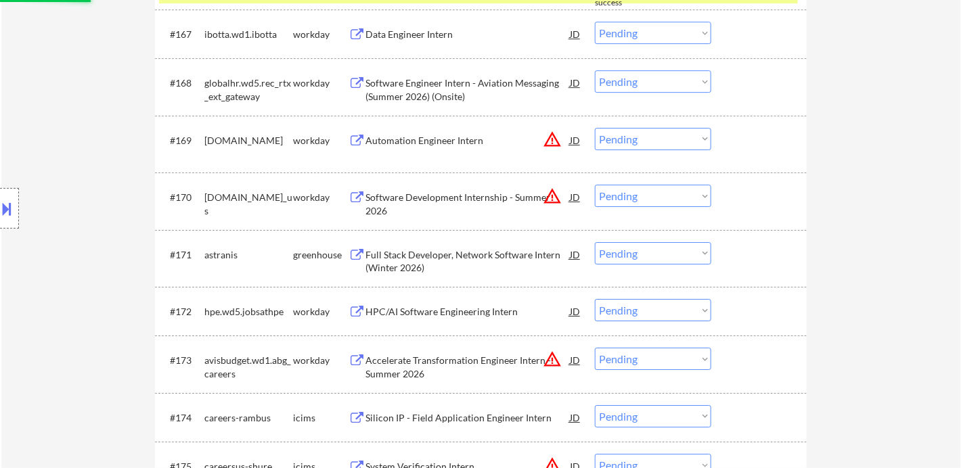
select select ""pending""
click at [431, 260] on div "Full Stack Developer, Network Software Intern (Winter 2026)" at bounding box center [468, 261] width 204 height 26
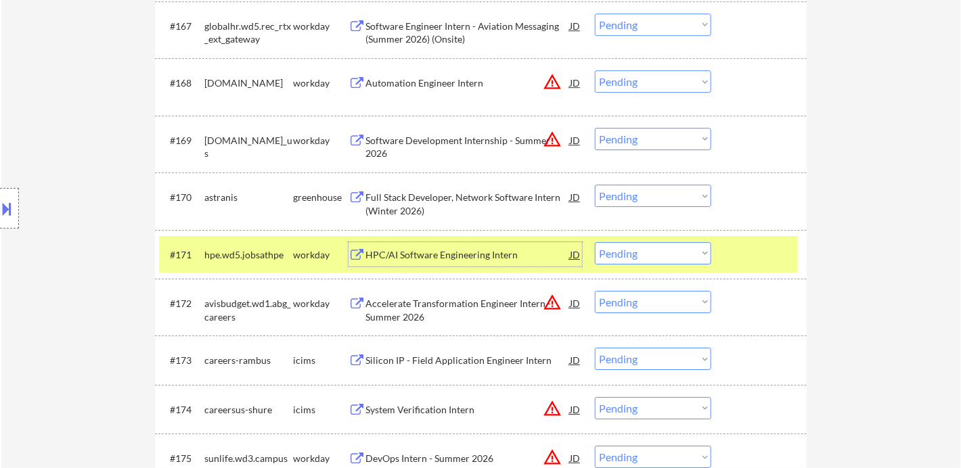
click at [614, 194] on select "Choose an option... Pending Applied Excluded (Questions) Excluded (Expired) Exc…" at bounding box center [653, 196] width 116 height 22
click at [595, 185] on select "Choose an option... Pending Applied Excluded (Questions) Excluded (Expired) Exc…" at bounding box center [653, 196] width 116 height 22
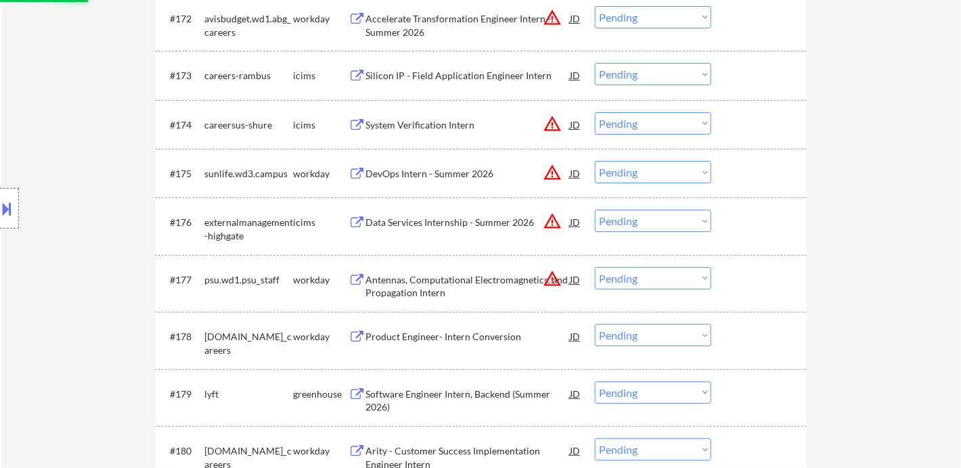
scroll to position [4287, 0]
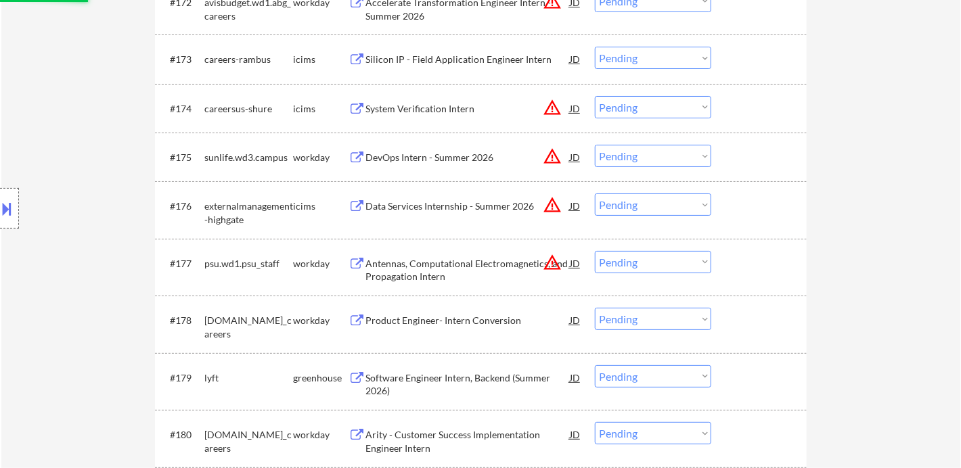
select select ""pending""
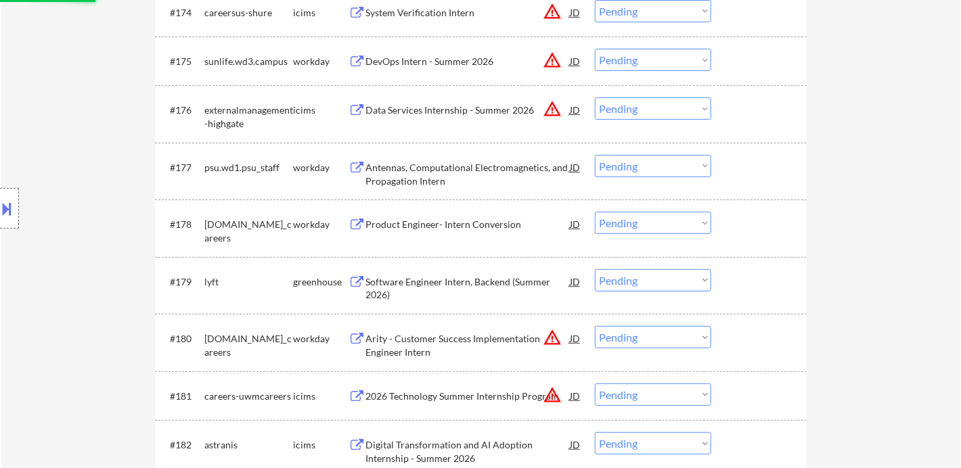
scroll to position [4438, 0]
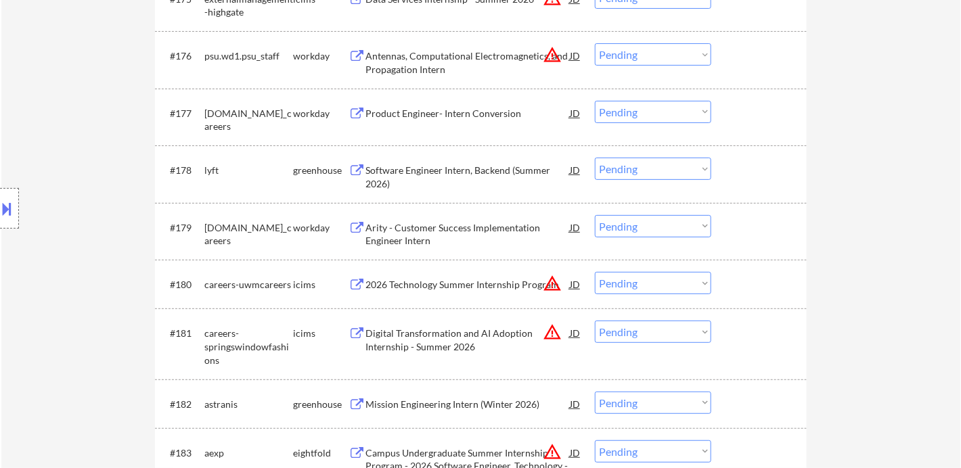
click at [439, 179] on div "Software Engineer Intern, Backend (Summer 2026)" at bounding box center [468, 177] width 204 height 26
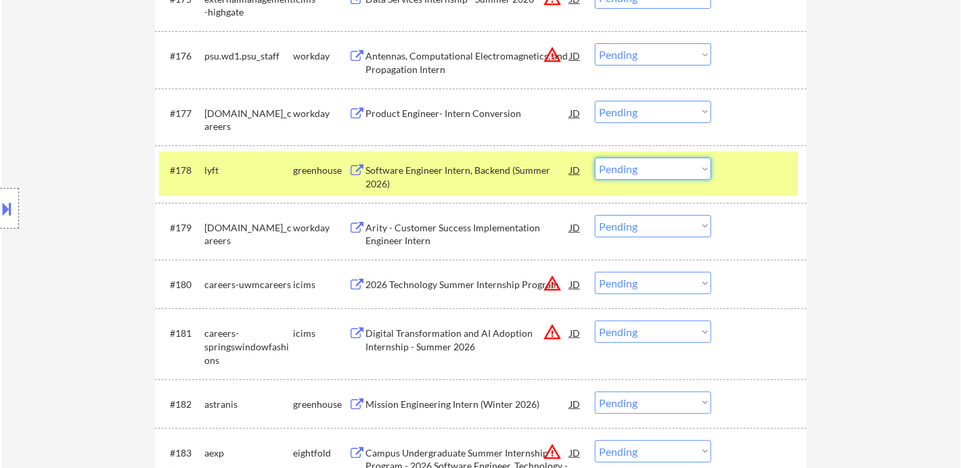
drag, startPoint x: 639, startPoint y: 170, endPoint x: 644, endPoint y: 179, distance: 10.3
click at [639, 170] on select "Choose an option... Pending Applied Excluded (Questions) Excluded (Expired) Exc…" at bounding box center [653, 169] width 116 height 22
click at [595, 158] on select "Choose an option... Pending Applied Excluded (Questions) Excluded (Expired) Exc…" at bounding box center [653, 169] width 116 height 22
select select ""pending""
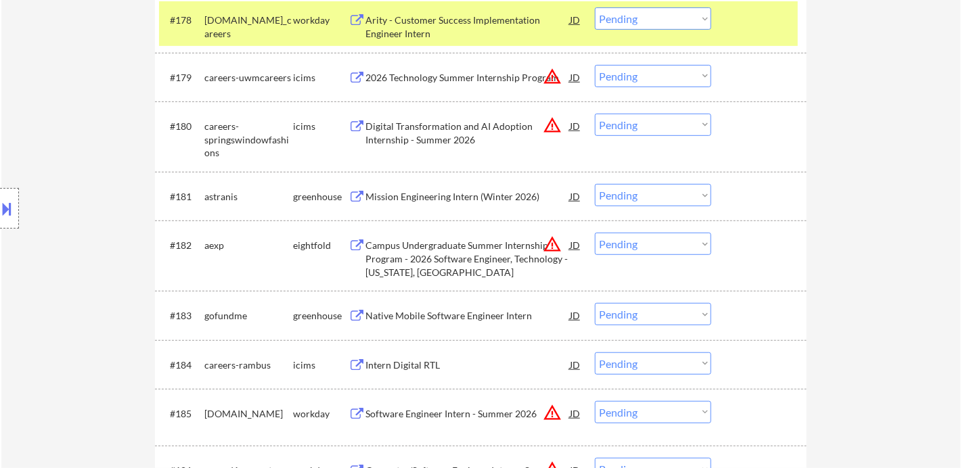
scroll to position [4663, 0]
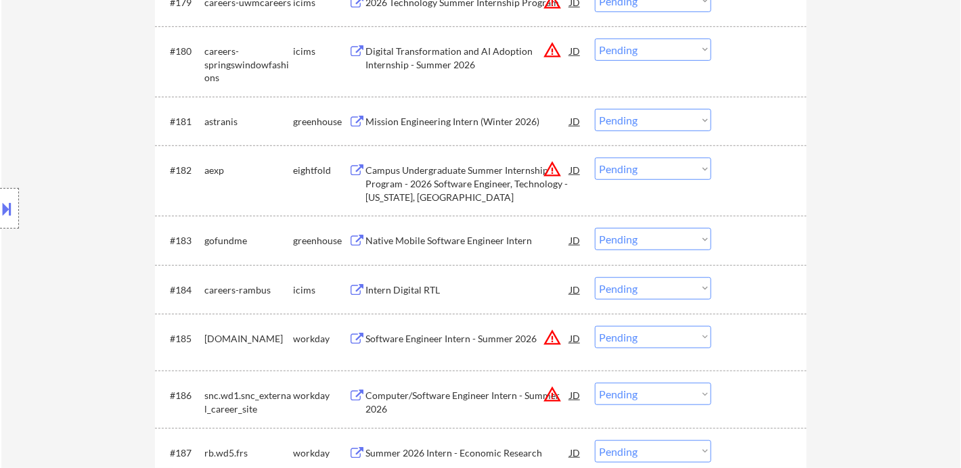
click at [438, 248] on div "Native Mobile Software Engineer Intern" at bounding box center [468, 240] width 204 height 24
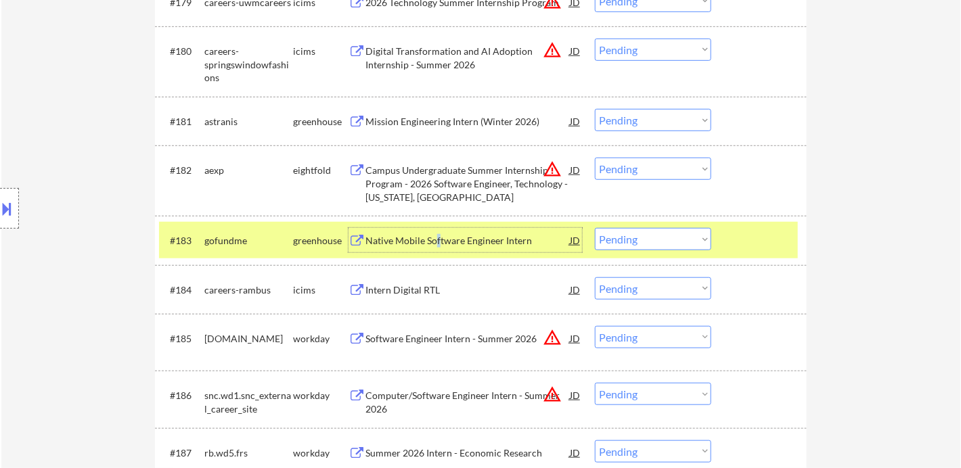
click at [669, 247] on select "Choose an option... Pending Applied Excluded (Questions) Excluded (Expired) Exc…" at bounding box center [653, 239] width 116 height 22
click at [595, 228] on select "Choose an option... Pending Applied Excluded (Questions) Excluded (Expired) Exc…" at bounding box center [653, 239] width 116 height 22
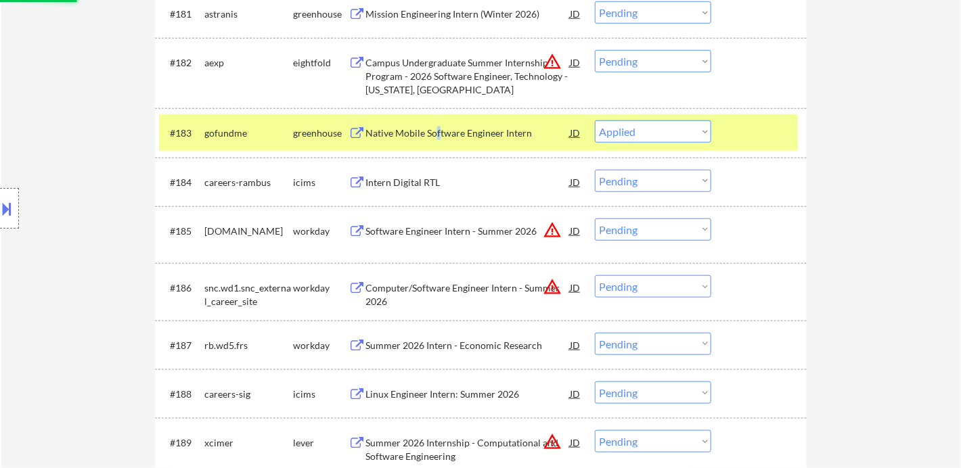
scroll to position [4889, 0]
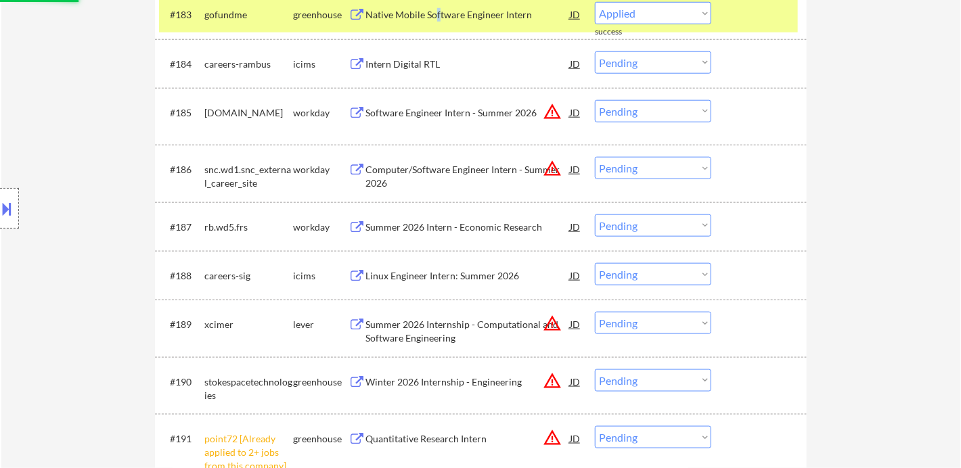
select select ""pending""
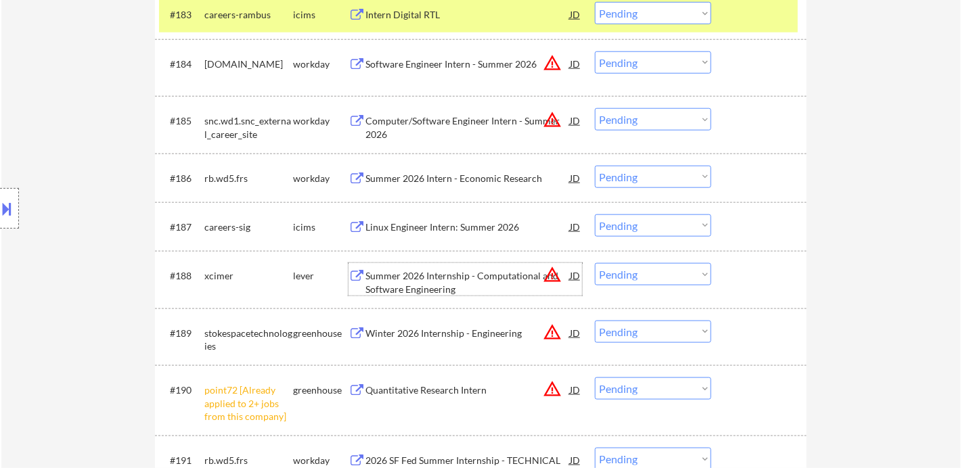
click at [455, 284] on div "Summer 2026 Internship - Computational and Software Engineering" at bounding box center [468, 282] width 204 height 26
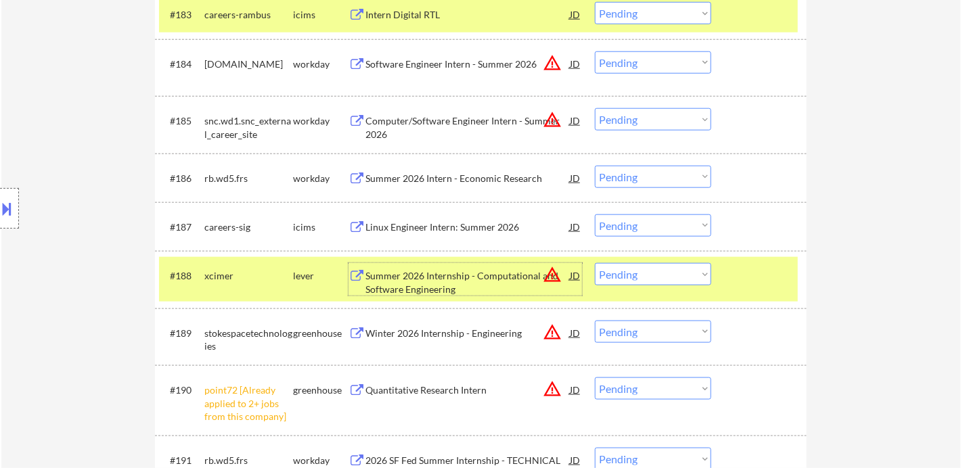
click at [466, 292] on div "Summer 2026 Internship - Computational and Software Engineering" at bounding box center [468, 282] width 204 height 26
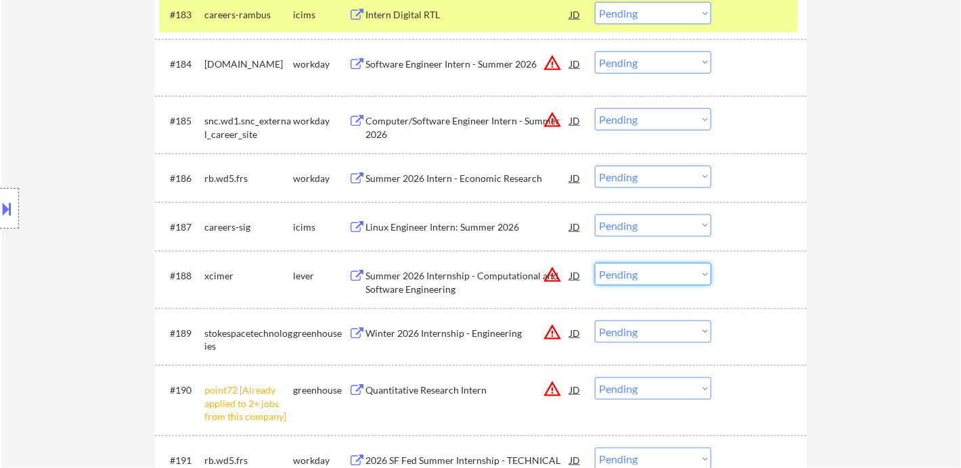
click at [653, 284] on select "Choose an option... Pending Applied Excluded (Questions) Excluded (Expired) Exc…" at bounding box center [653, 274] width 116 height 22
click at [595, 263] on select "Choose an option... Pending Applied Excluded (Questions) Excluded (Expired) Exc…" at bounding box center [653, 274] width 116 height 22
select select ""pending""
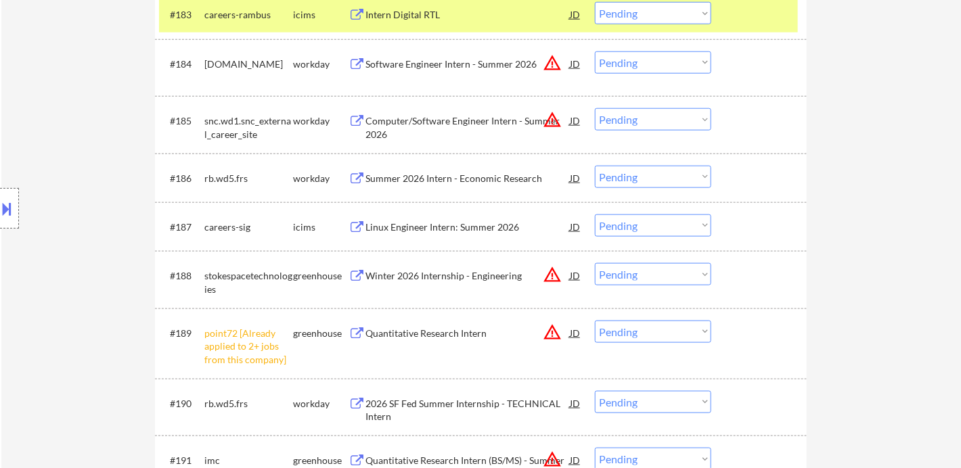
scroll to position [4964, 0]
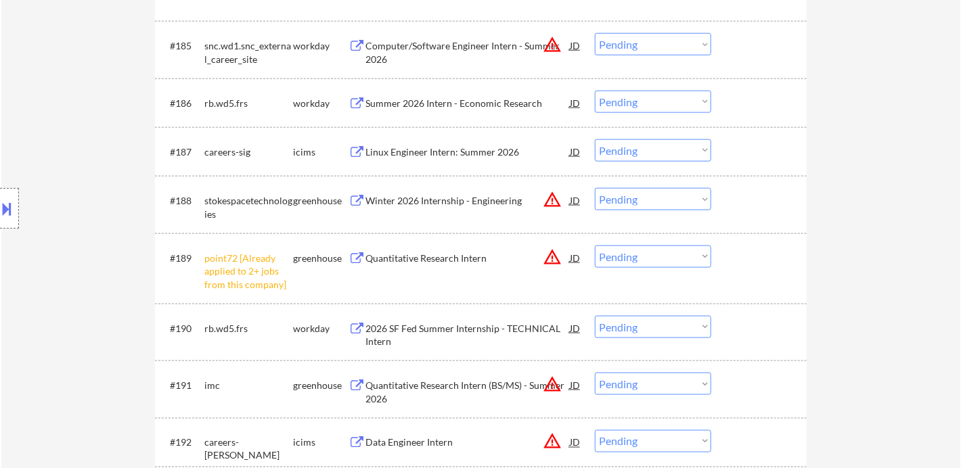
drag, startPoint x: 613, startPoint y: 259, endPoint x: 625, endPoint y: 265, distance: 13.4
click at [615, 259] on select "Choose an option... Pending Applied Excluded (Questions) Excluded (Expired) Exc…" at bounding box center [653, 257] width 116 height 22
click at [595, 246] on select "Choose an option... Pending Applied Excluded (Questions) Excluded (Expired) Exc…" at bounding box center [653, 257] width 116 height 22
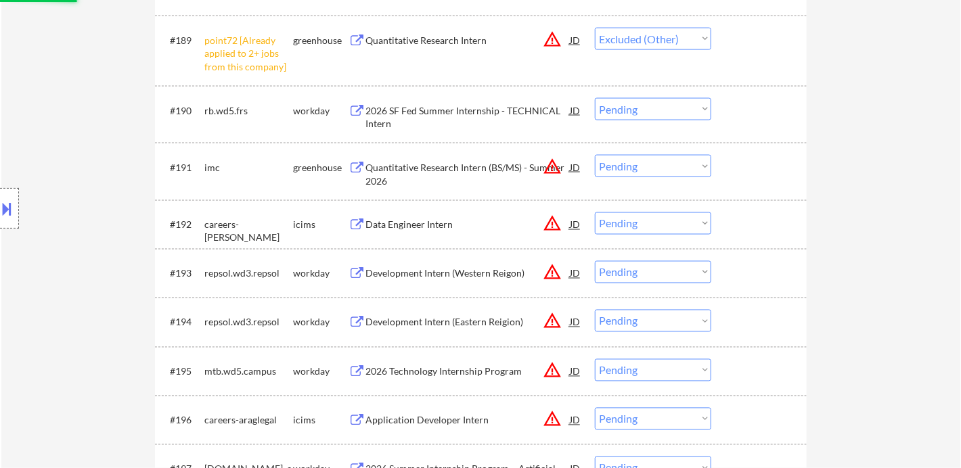
scroll to position [5190, 0]
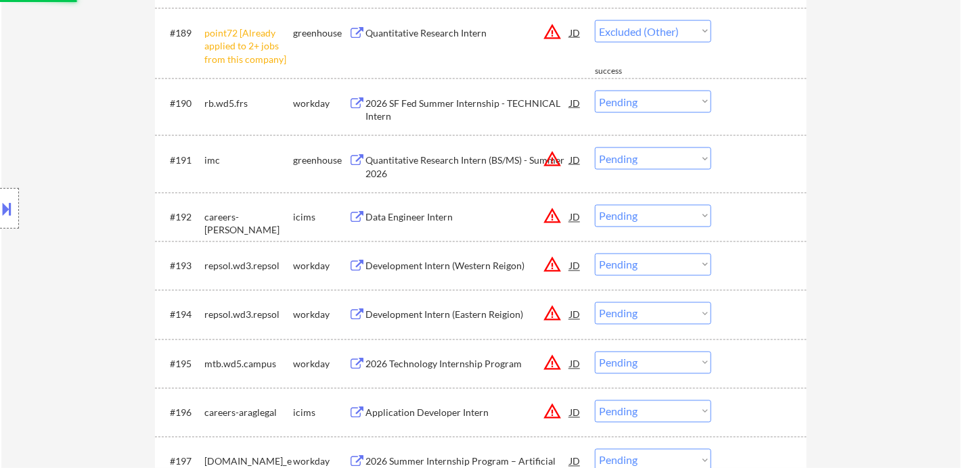
select select ""pending""
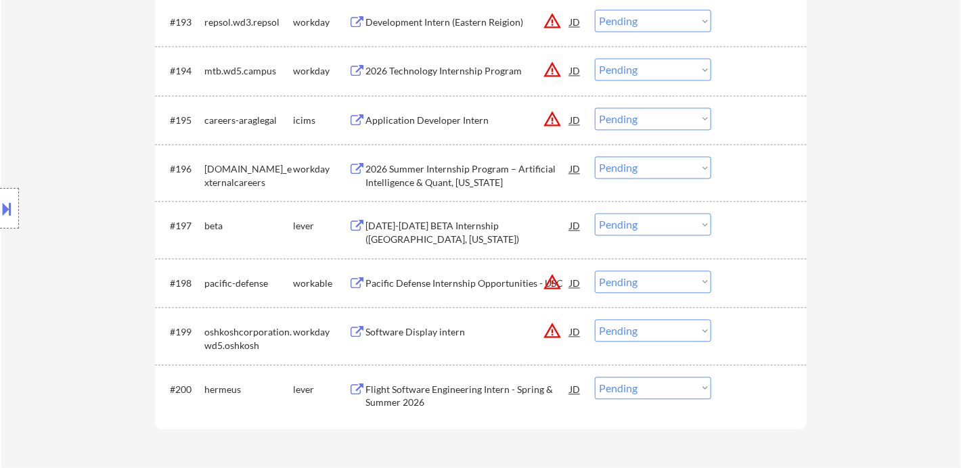
scroll to position [5416, 0]
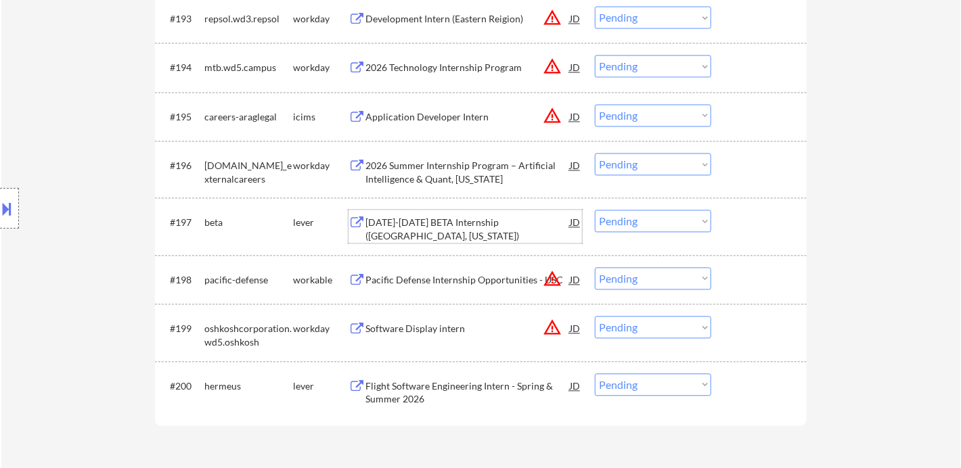
click at [443, 230] on div "[DATE]-[DATE] BETA Internship ([GEOGRAPHIC_DATA], [US_STATE])" at bounding box center [468, 229] width 204 height 26
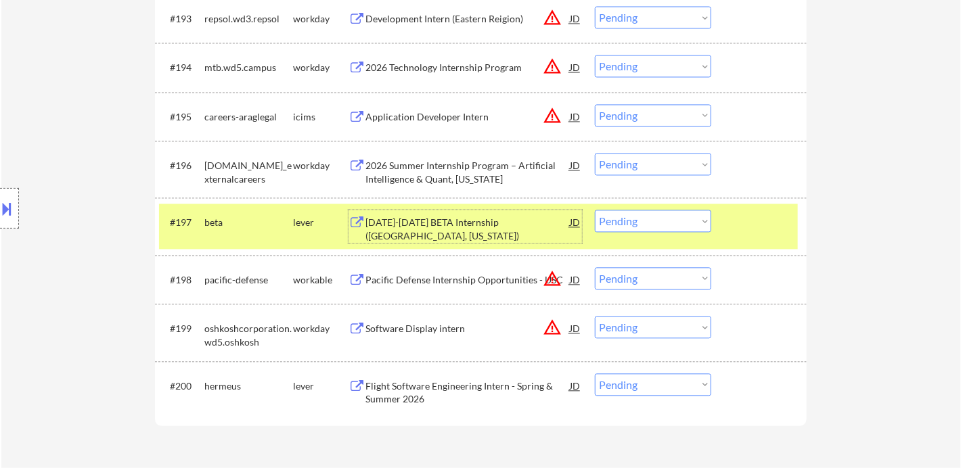
click at [429, 228] on div "[DATE]-[DATE] BETA Internship ([GEOGRAPHIC_DATA], [US_STATE])" at bounding box center [468, 229] width 204 height 26
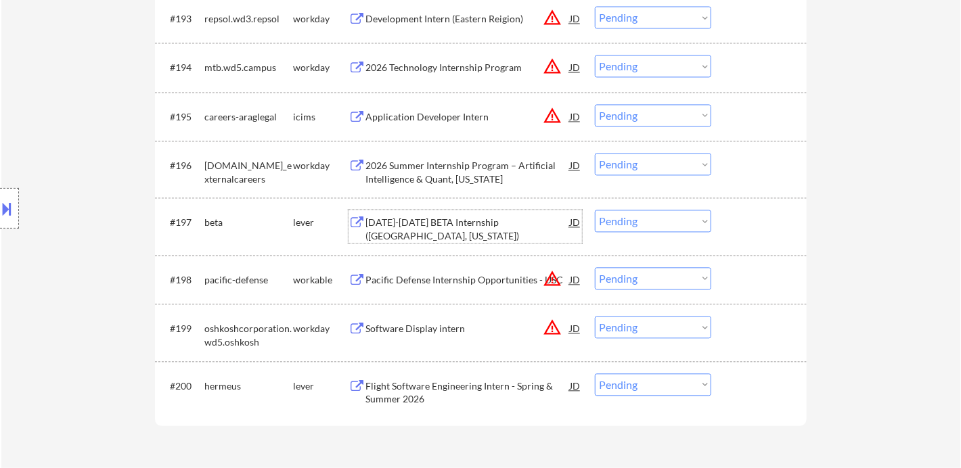
click at [650, 226] on select "Choose an option... Pending Applied Excluded (Questions) Excluded (Expired) Exc…" at bounding box center [653, 221] width 116 height 22
click at [595, 210] on select "Choose an option... Pending Applied Excluded (Questions) Excluded (Expired) Exc…" at bounding box center [653, 221] width 116 height 22
select select ""pending""
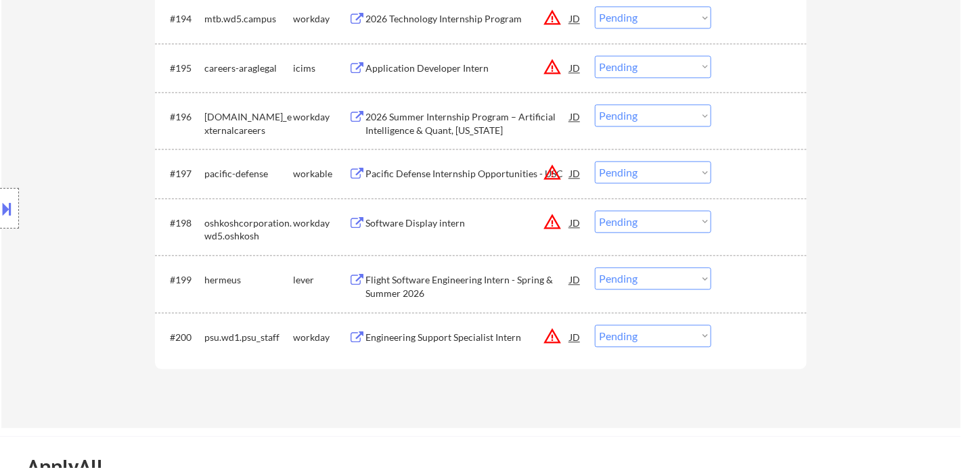
scroll to position [5491, 0]
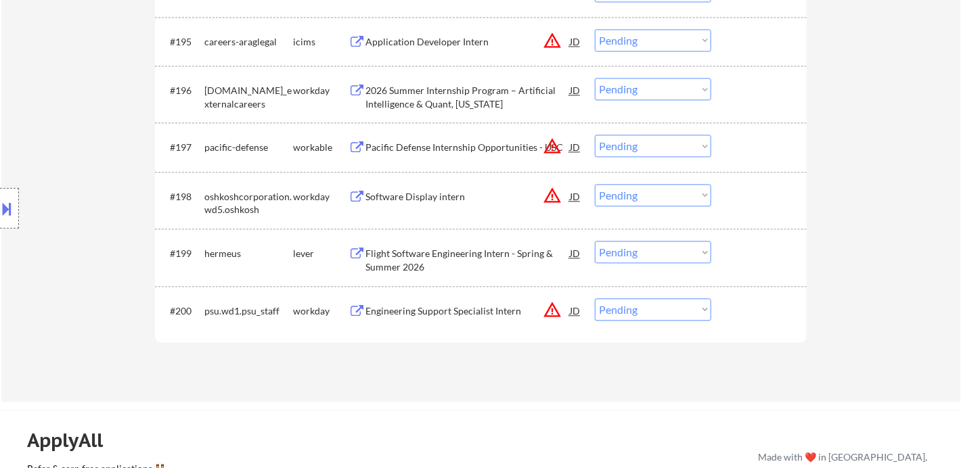
click at [431, 257] on div "Flight Software Engineering Intern - Spring & Summer 2026" at bounding box center [468, 260] width 204 height 26
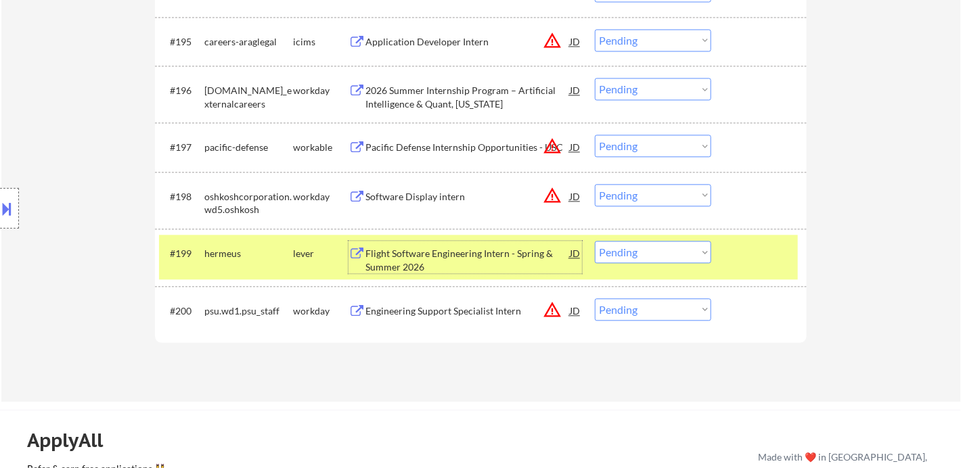
click at [440, 259] on div "Flight Software Engineering Intern - Spring & Summer 2026" at bounding box center [468, 260] width 204 height 26
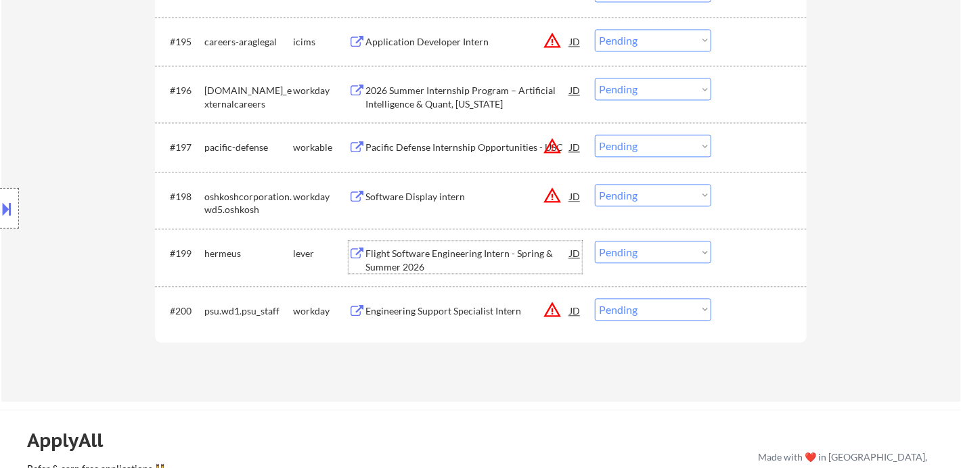
click at [656, 250] on select "Choose an option... Pending Applied Excluded (Questions) Excluded (Expired) Exc…" at bounding box center [653, 252] width 116 height 22
click at [595, 241] on select "Choose an option... Pending Applied Excluded (Questions) Excluded (Expired) Exc…" at bounding box center [653, 252] width 116 height 22
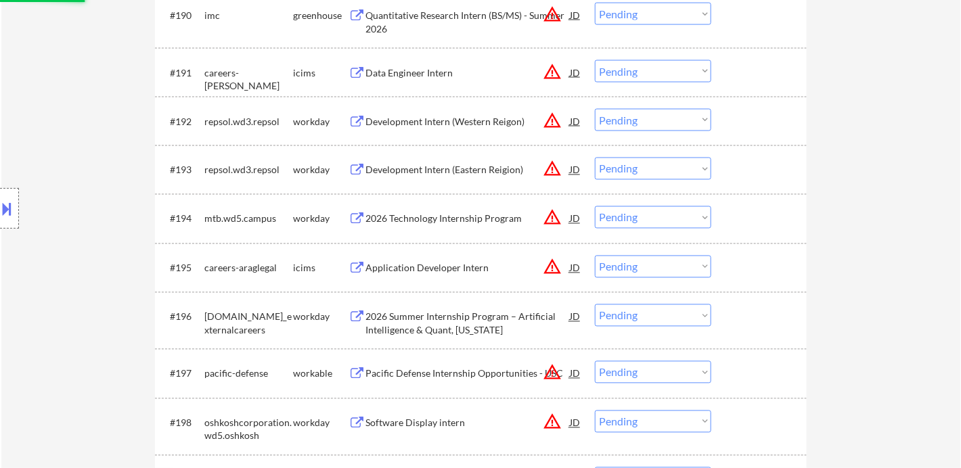
select select ""pending""
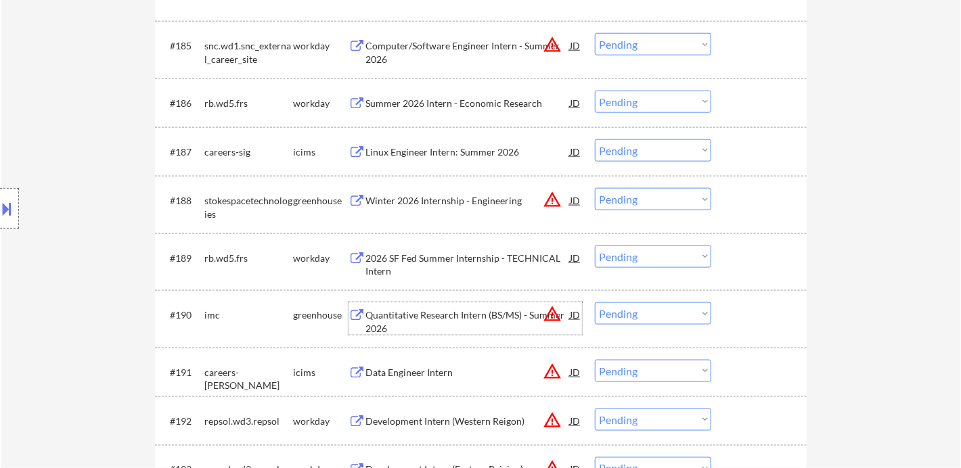
click at [481, 328] on div "Quantitative Research Intern (BS/MS) - Summer 2026" at bounding box center [468, 322] width 204 height 26
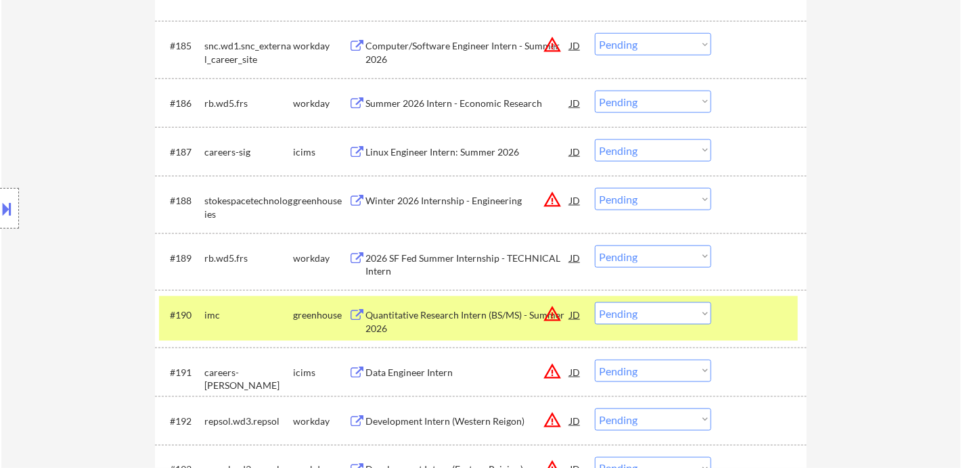
select select ""pending""
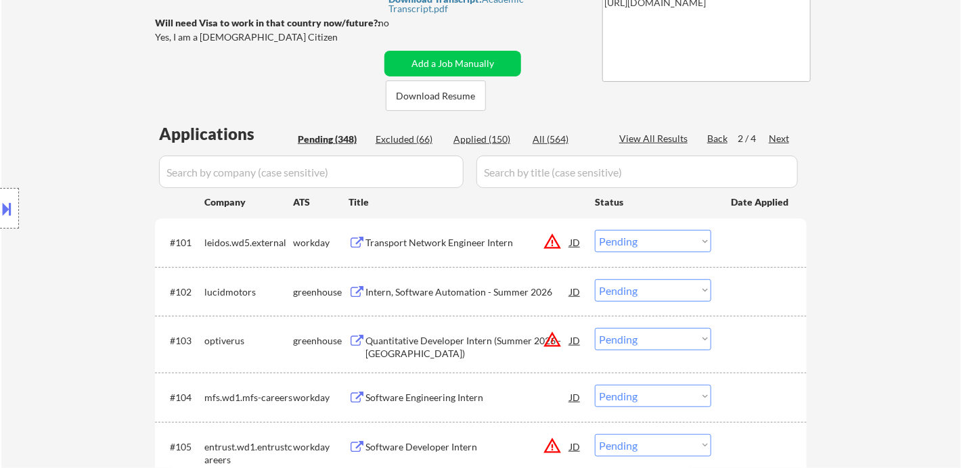
scroll to position [244, 0]
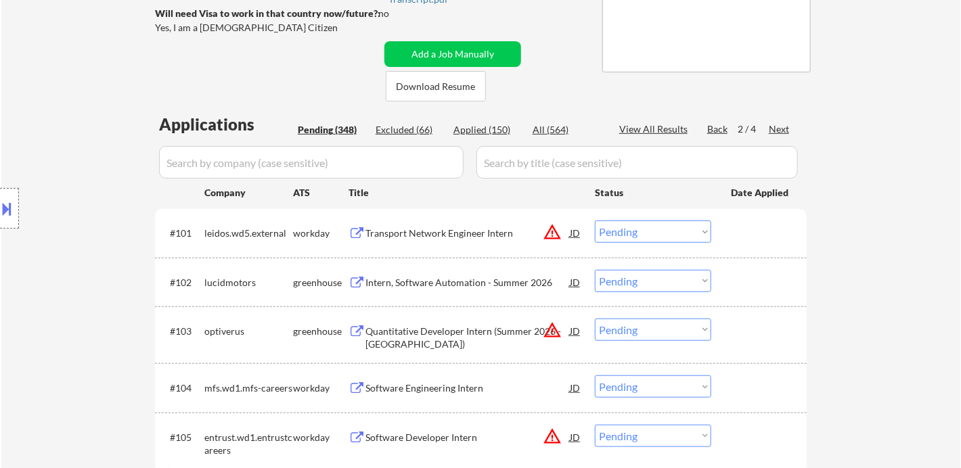
click at [784, 126] on div "Next" at bounding box center [780, 130] width 22 height 14
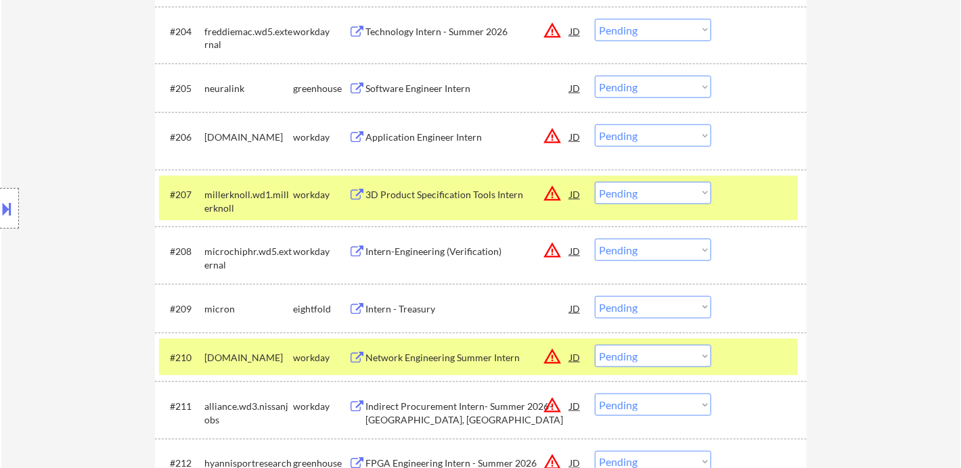
scroll to position [620, 0]
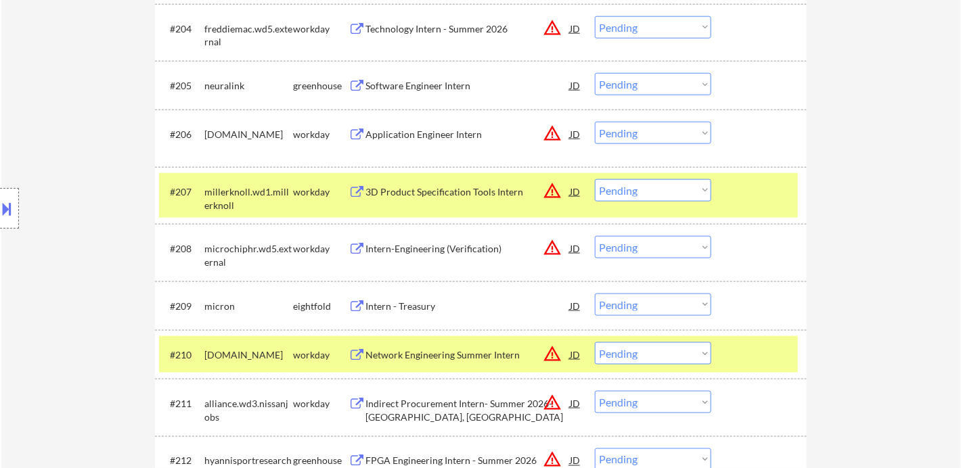
click at [401, 92] on div "Software Engineer Intern" at bounding box center [468, 85] width 204 height 24
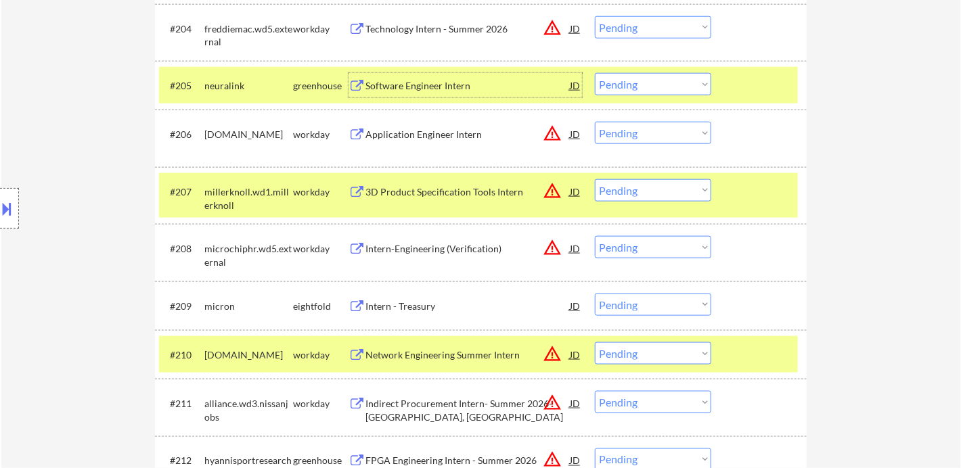
drag, startPoint x: 645, startPoint y: 80, endPoint x: 661, endPoint y: 91, distance: 19.5
click at [645, 79] on select "Choose an option... Pending Applied Excluded (Questions) Excluded (Expired) Exc…" at bounding box center [653, 84] width 116 height 22
click at [595, 73] on select "Choose an option... Pending Applied Excluded (Questions) Excluded (Expired) Exc…" at bounding box center [653, 84] width 116 height 22
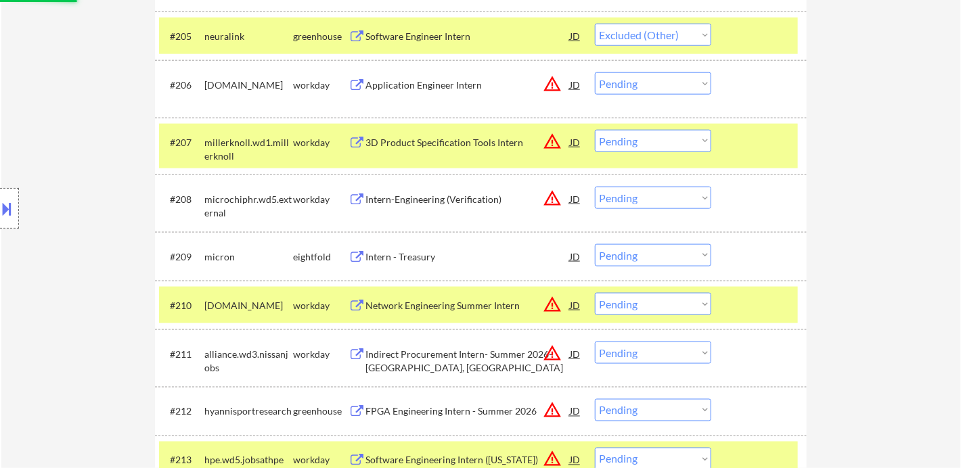
scroll to position [695, 0]
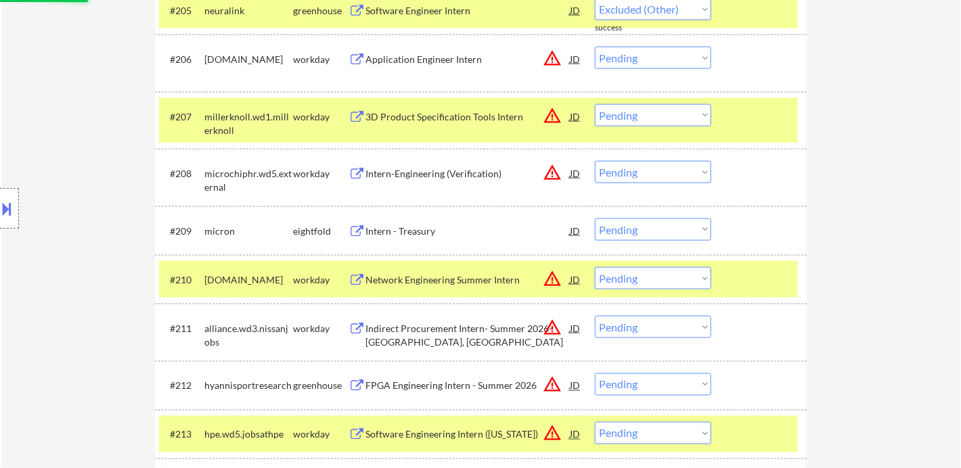
select select ""pending""
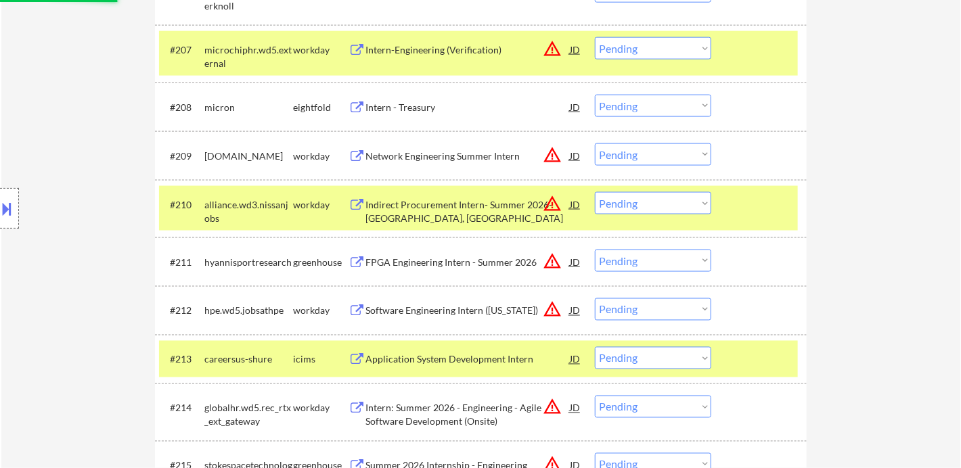
scroll to position [846, 0]
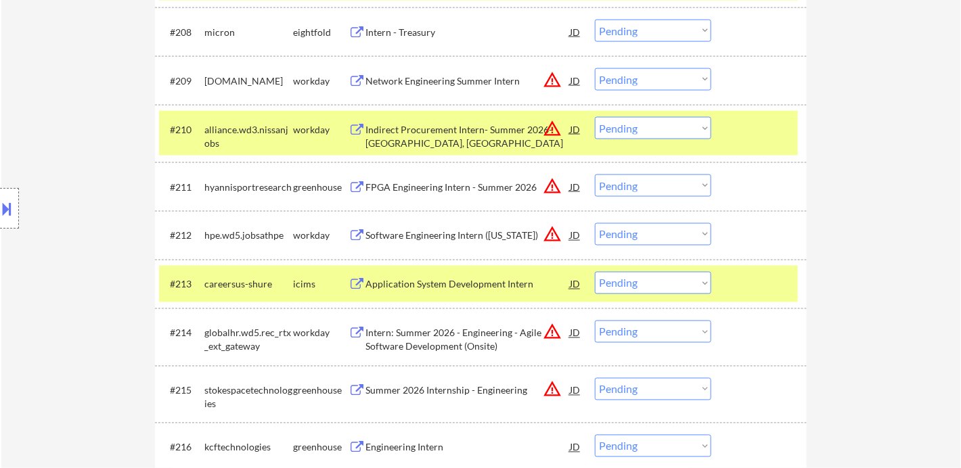
click at [426, 187] on div "FPGA Engineering Intern - Summer 2026" at bounding box center [468, 188] width 204 height 14
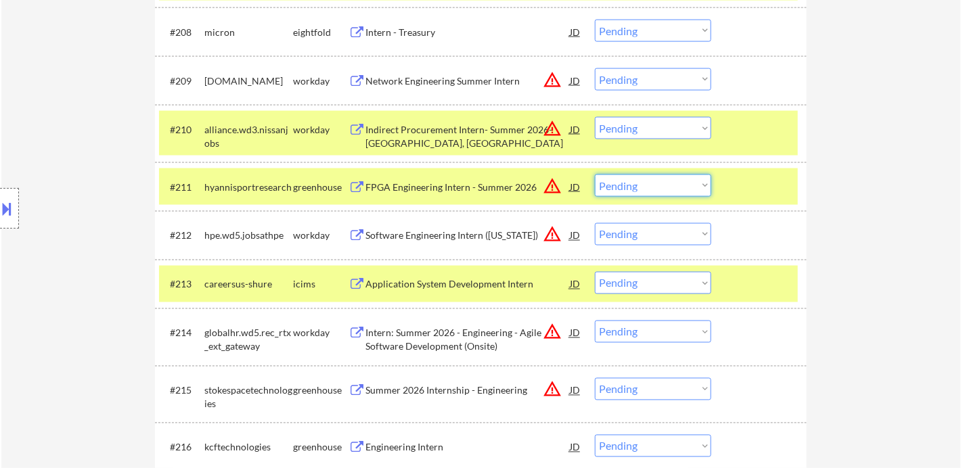
click at [668, 188] on select "Choose an option... Pending Applied Excluded (Questions) Excluded (Expired) Exc…" at bounding box center [653, 186] width 116 height 22
click at [595, 175] on select "Choose an option... Pending Applied Excluded (Questions) Excluded (Expired) Exc…" at bounding box center [653, 186] width 116 height 22
select select ""pending""
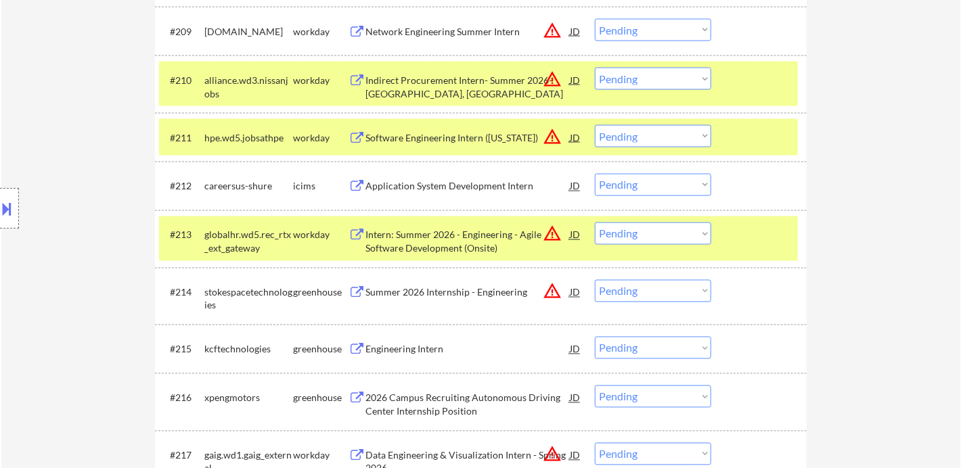
scroll to position [997, 0]
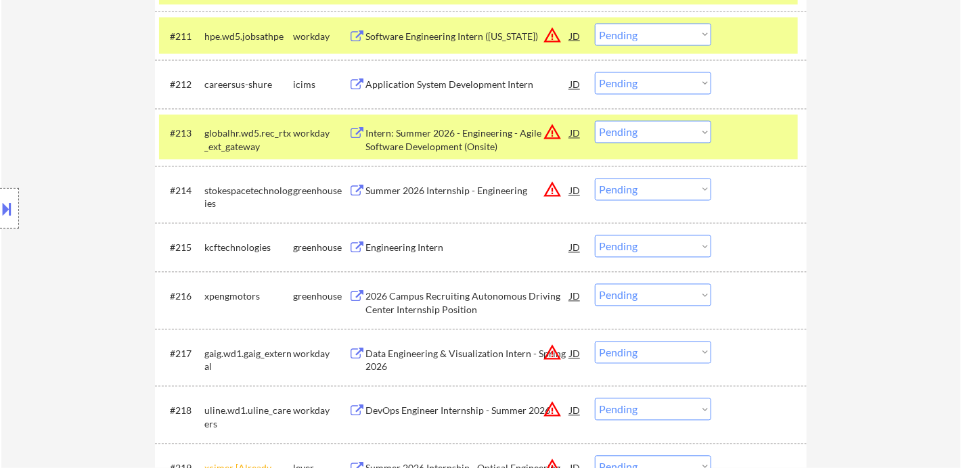
click at [403, 247] on div "Engineering Intern" at bounding box center [468, 249] width 204 height 14
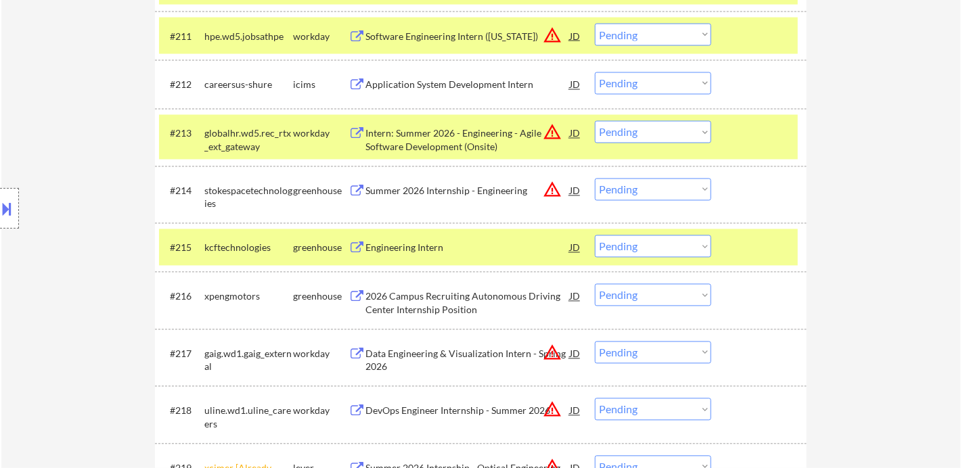
drag, startPoint x: 663, startPoint y: 248, endPoint x: 661, endPoint y: 257, distance: 8.2
click at [663, 248] on select "Choose an option... Pending Applied Excluded (Questions) Excluded (Expired) Exc…" at bounding box center [653, 247] width 116 height 22
click at [595, 236] on select "Choose an option... Pending Applied Excluded (Questions) Excluded (Expired) Exc…" at bounding box center [653, 247] width 116 height 22
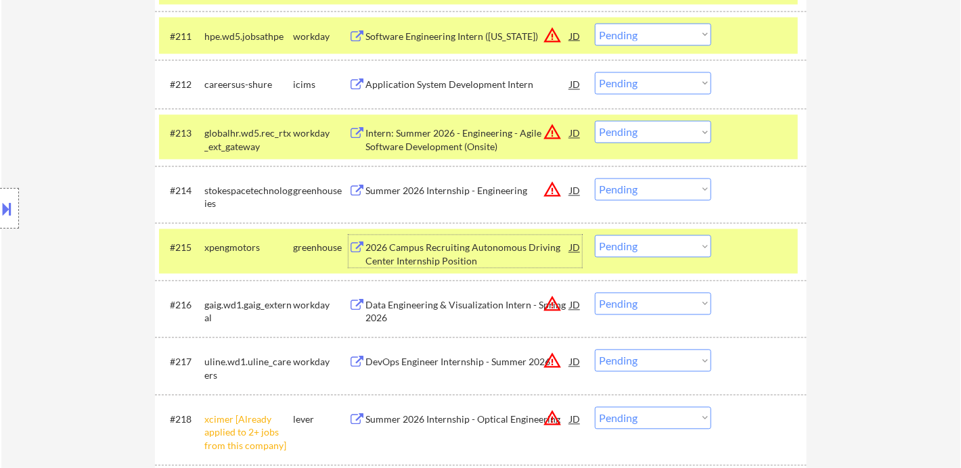
click at [447, 259] on div "2026 Campus Recruiting Autonomous Driving Center Internship Position" at bounding box center [468, 255] width 204 height 26
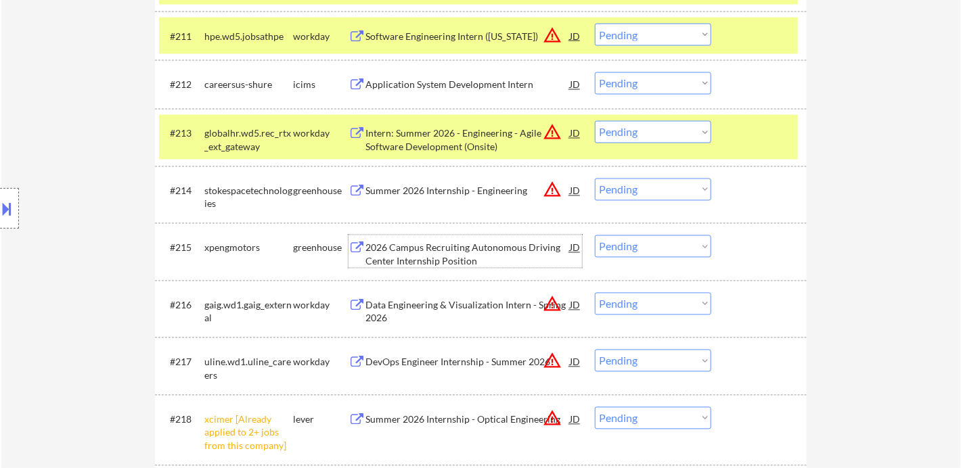
drag, startPoint x: 635, startPoint y: 246, endPoint x: 636, endPoint y: 257, distance: 10.9
click at [635, 246] on select "Choose an option... Pending Applied Excluded (Questions) Excluded (Expired) Exc…" at bounding box center [653, 247] width 116 height 22
click at [595, 236] on select "Choose an option... Pending Applied Excluded (Questions) Excluded (Expired) Exc…" at bounding box center [653, 247] width 116 height 22
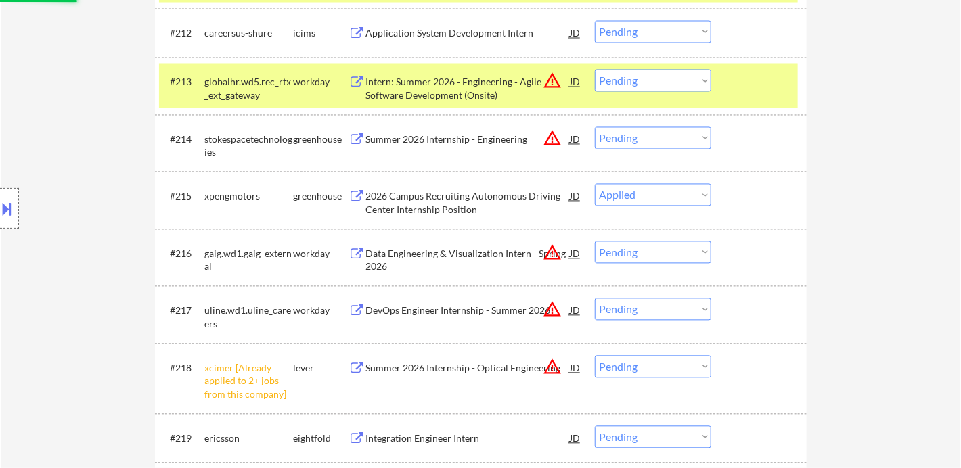
scroll to position [1147, 0]
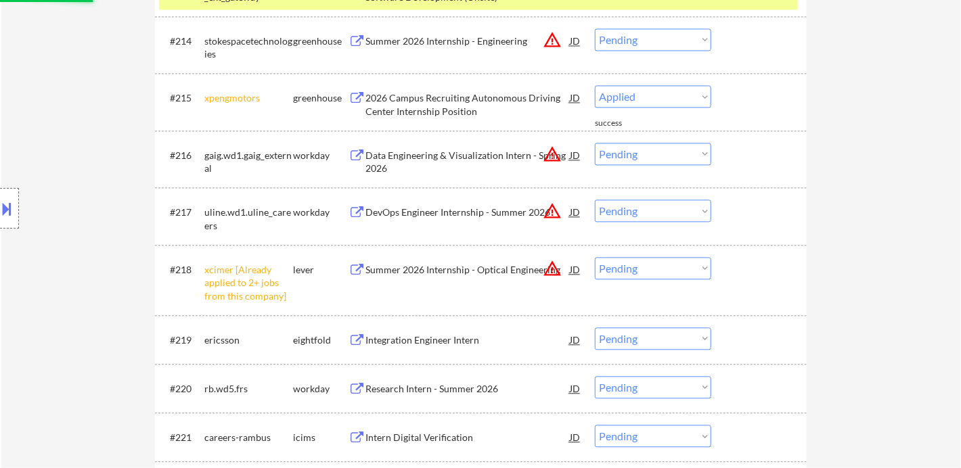
select select ""pending""
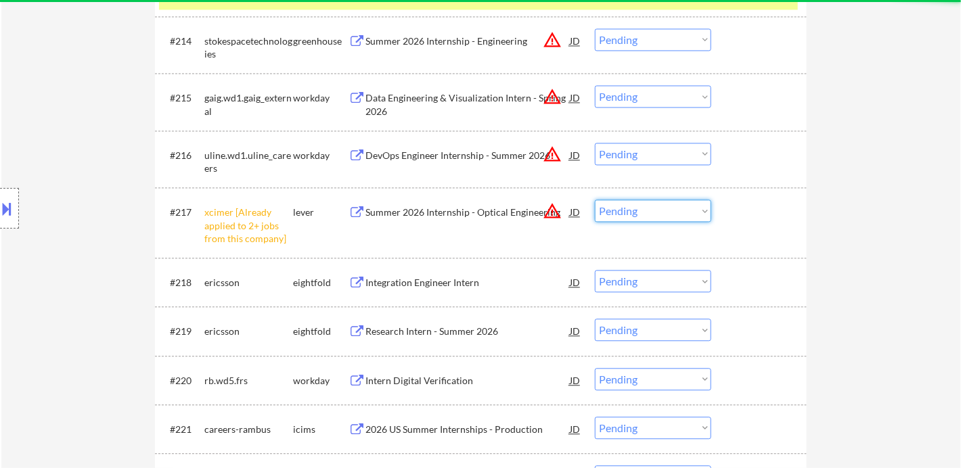
drag, startPoint x: 655, startPoint y: 212, endPoint x: 661, endPoint y: 221, distance: 10.3
click at [655, 212] on select "Choose an option... Pending Applied Excluded (Questions) Excluded (Expired) Exc…" at bounding box center [653, 211] width 116 height 22
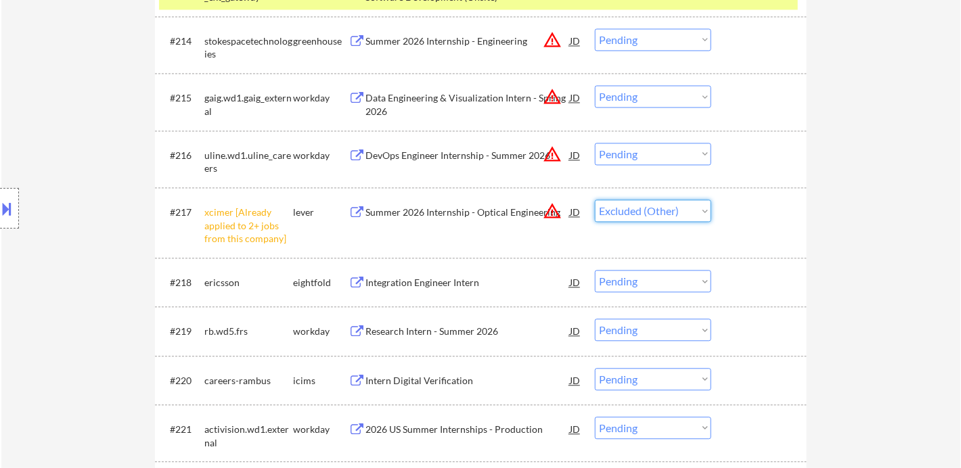
click at [595, 200] on select "Choose an option... Pending Applied Excluded (Questions) Excluded (Expired) Exc…" at bounding box center [653, 211] width 116 height 22
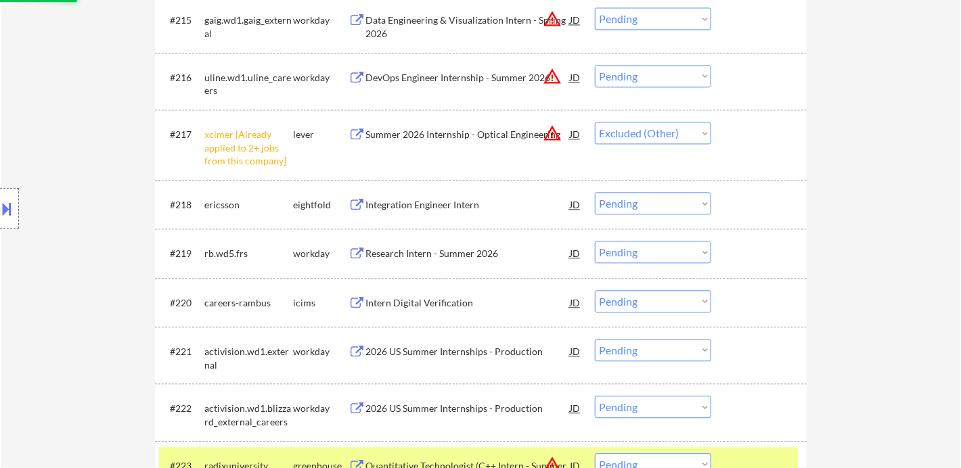
scroll to position [1297, 0]
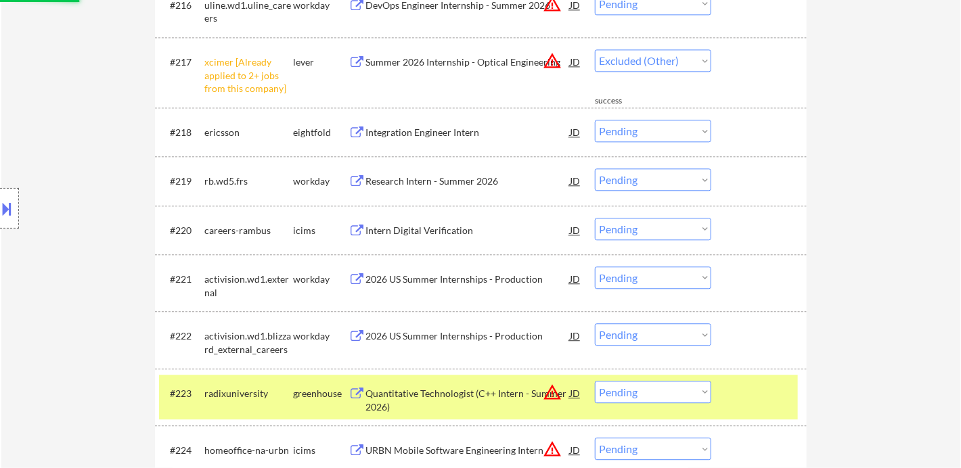
select select ""pending""
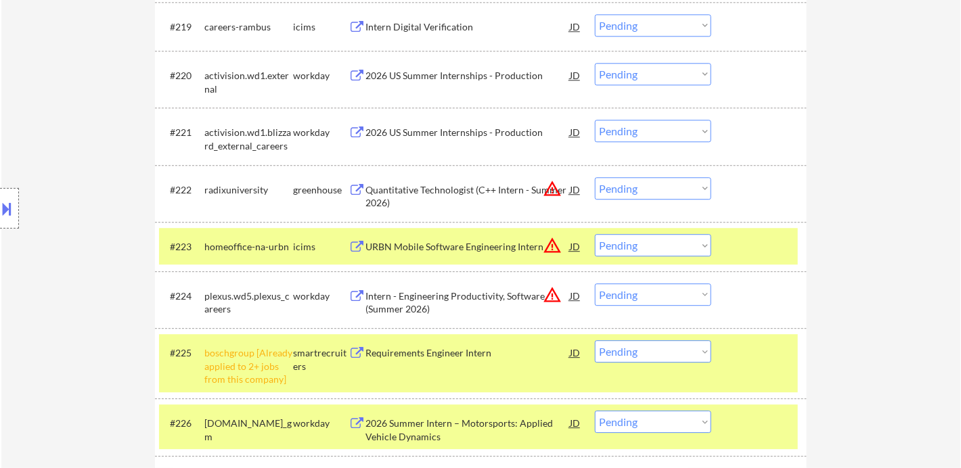
scroll to position [1523, 0]
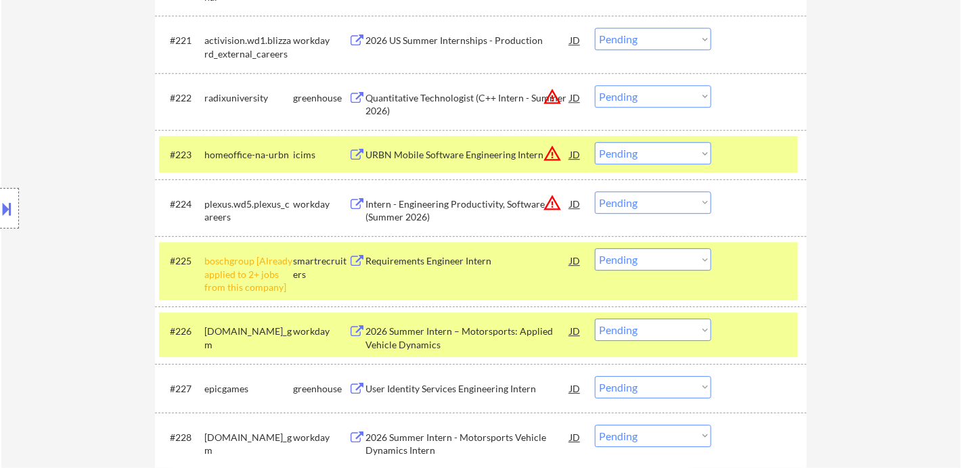
click at [646, 266] on select "Choose an option... Pending Applied Excluded (Questions) Excluded (Expired) Exc…" at bounding box center [653, 259] width 116 height 22
click at [595, 248] on select "Choose an option... Pending Applied Excluded (Questions) Excluded (Expired) Exc…" at bounding box center [653, 259] width 116 height 22
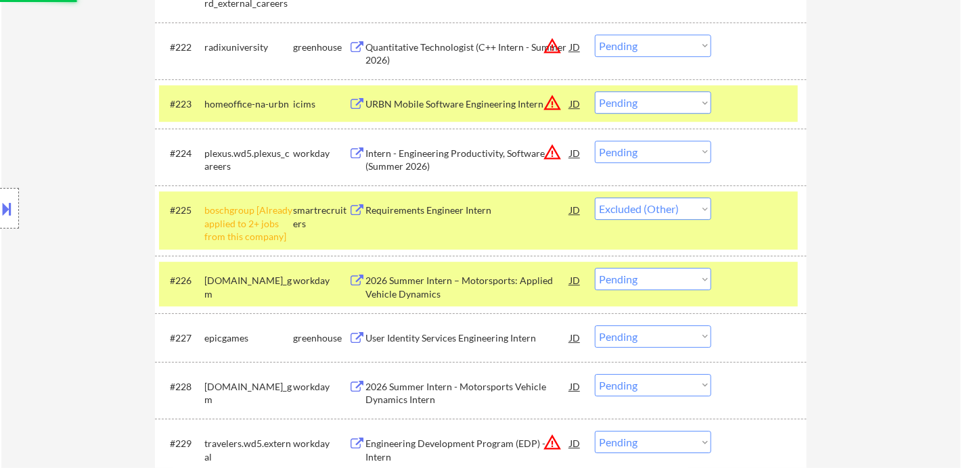
scroll to position [1598, 0]
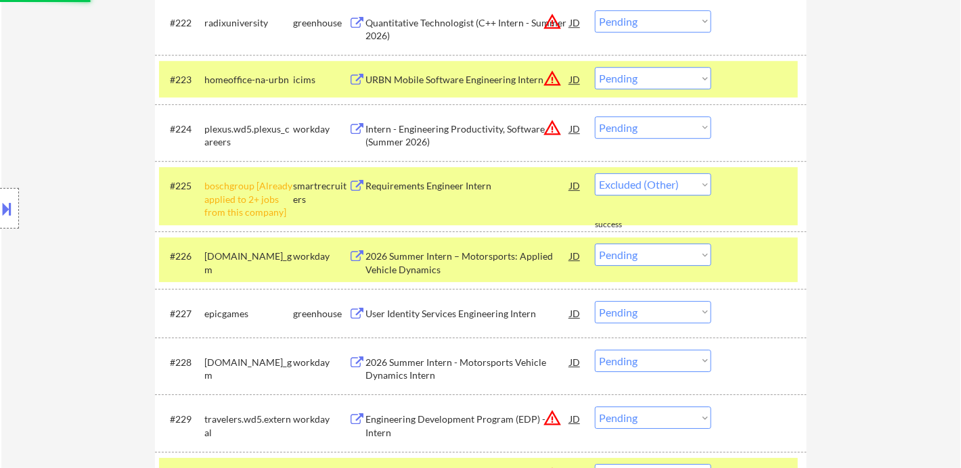
select select ""pending""
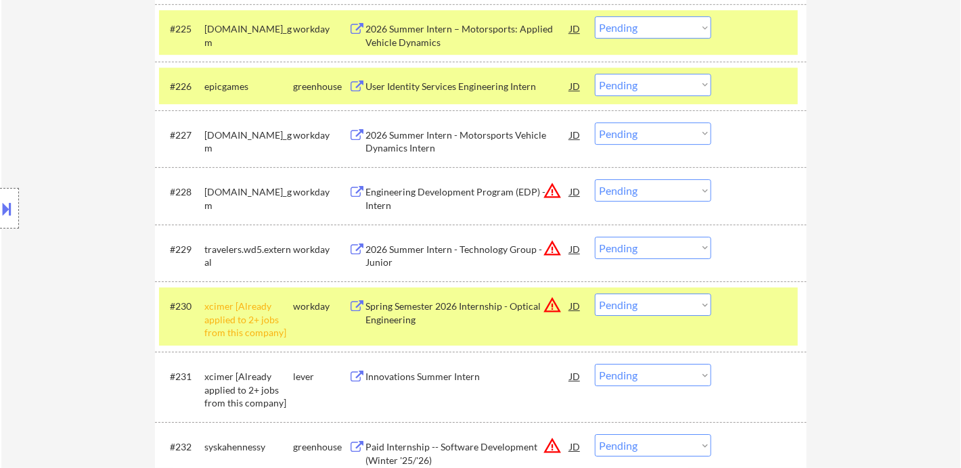
scroll to position [1824, 0]
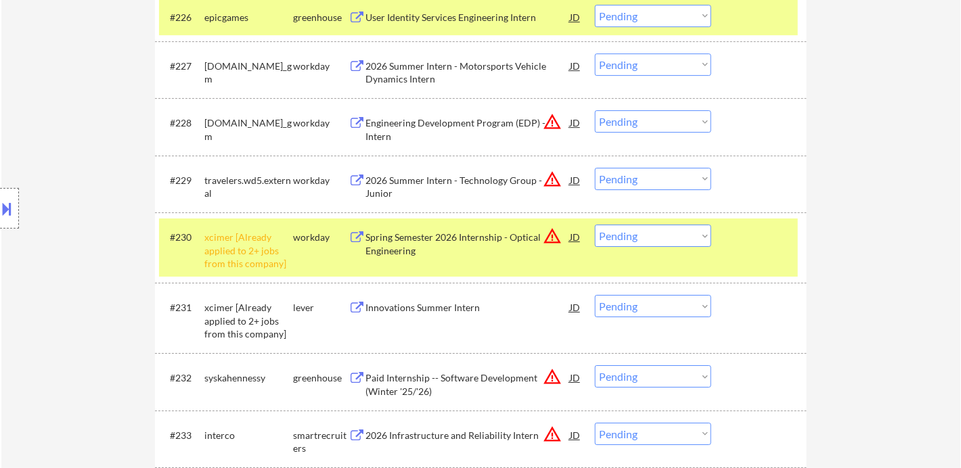
click at [642, 242] on select "Choose an option... Pending Applied Excluded (Questions) Excluded (Expired) Exc…" at bounding box center [653, 236] width 116 height 22
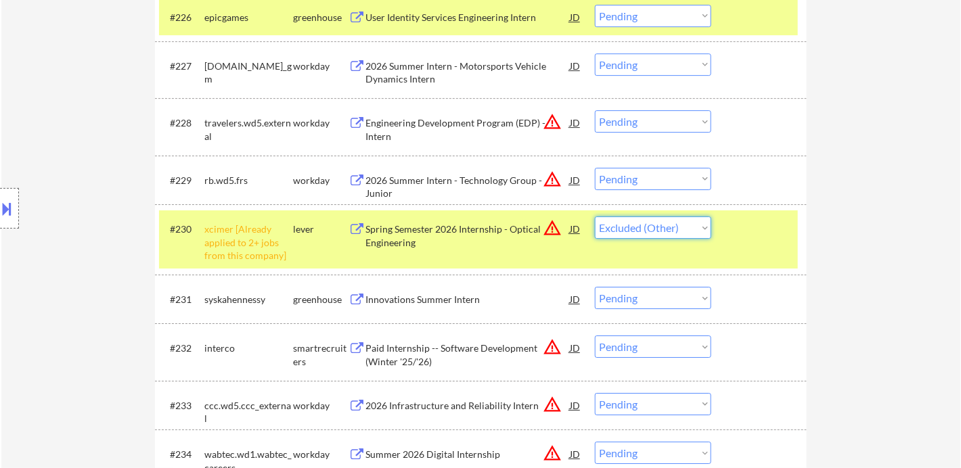
click at [595, 217] on select "Choose an option... Pending Applied Excluded (Questions) Excluded (Expired) Exc…" at bounding box center [653, 228] width 116 height 22
click at [455, 301] on div "Innovations Summer Intern" at bounding box center [468, 300] width 204 height 14
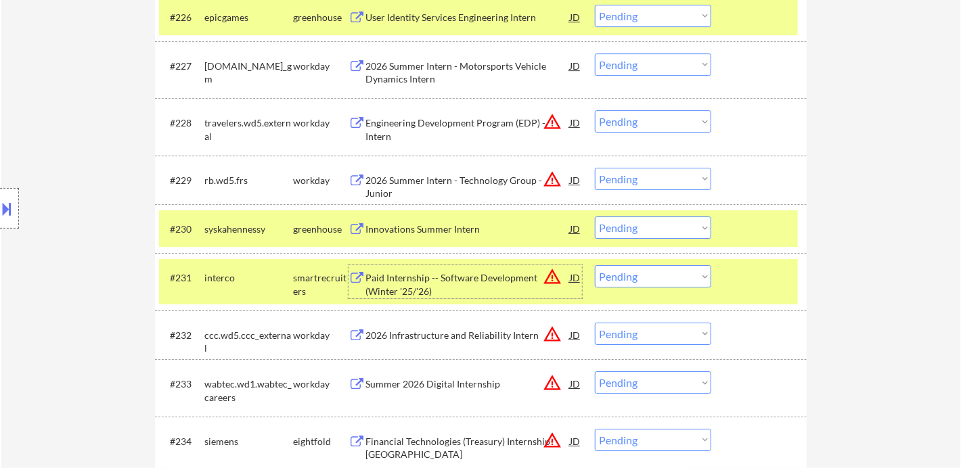
click at [673, 220] on select "Choose an option... Pending Applied Excluded (Questions) Excluded (Expired) Exc…" at bounding box center [653, 228] width 116 height 22
click at [595, 217] on select "Choose an option... Pending Applied Excluded (Questions) Excluded (Expired) Exc…" at bounding box center [653, 228] width 116 height 22
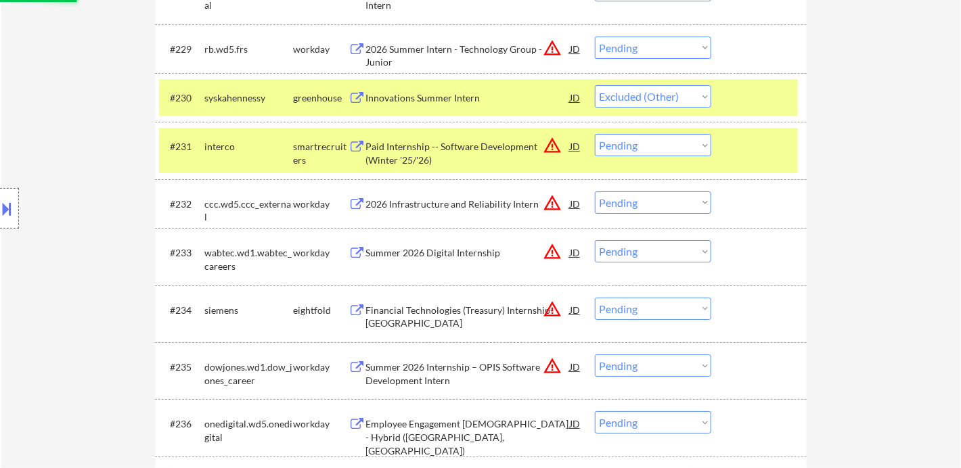
scroll to position [1974, 0]
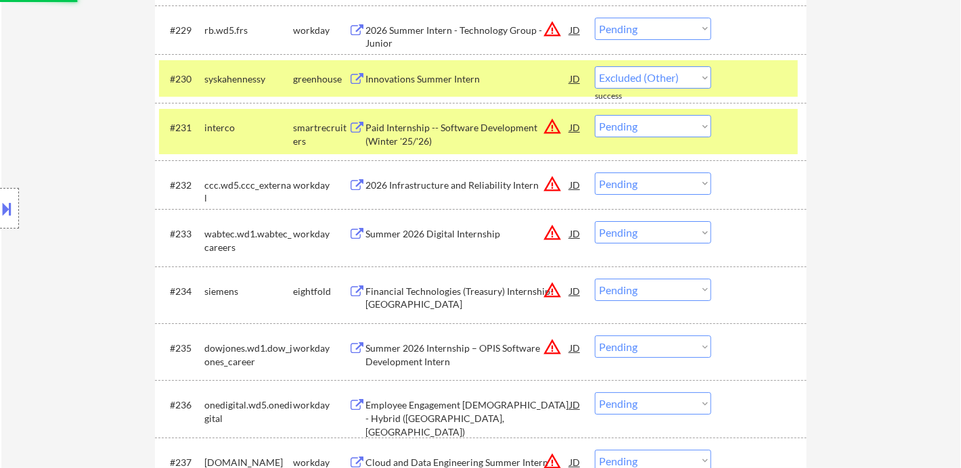
click at [474, 139] on div "Paid Internship -- Software Development (Winter '25/'26)" at bounding box center [468, 134] width 204 height 26
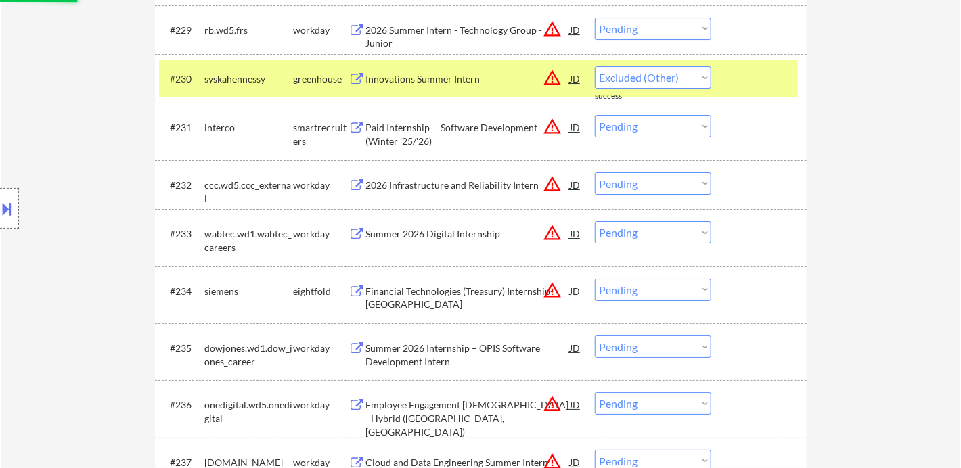
select select ""pending""
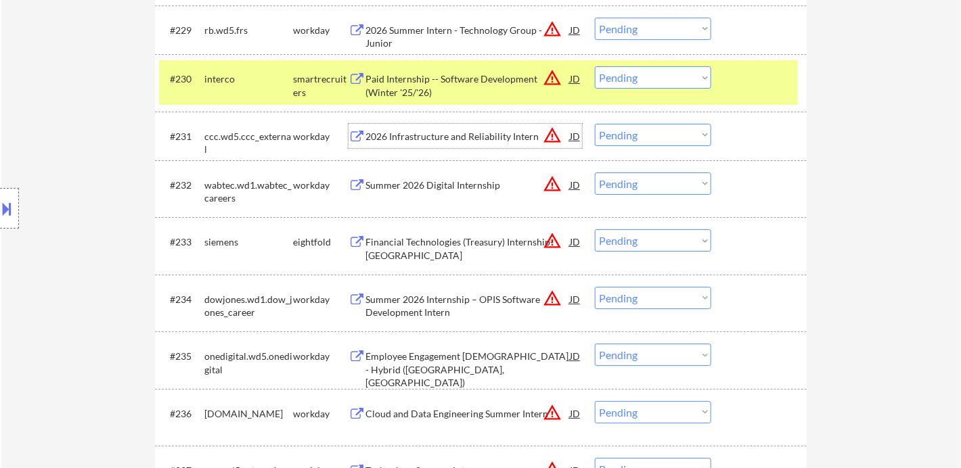
click at [403, 85] on div "Paid Internship -- Software Development (Winter '25/'26)" at bounding box center [468, 85] width 204 height 26
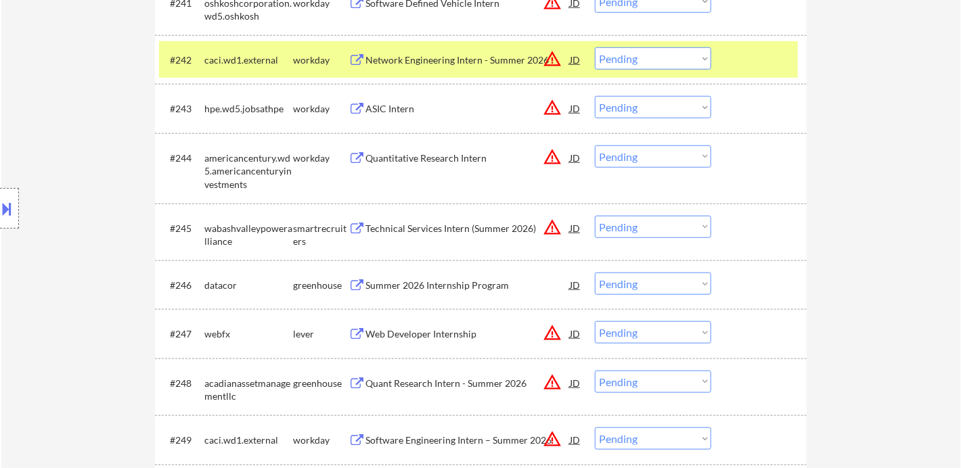
scroll to position [2651, 0]
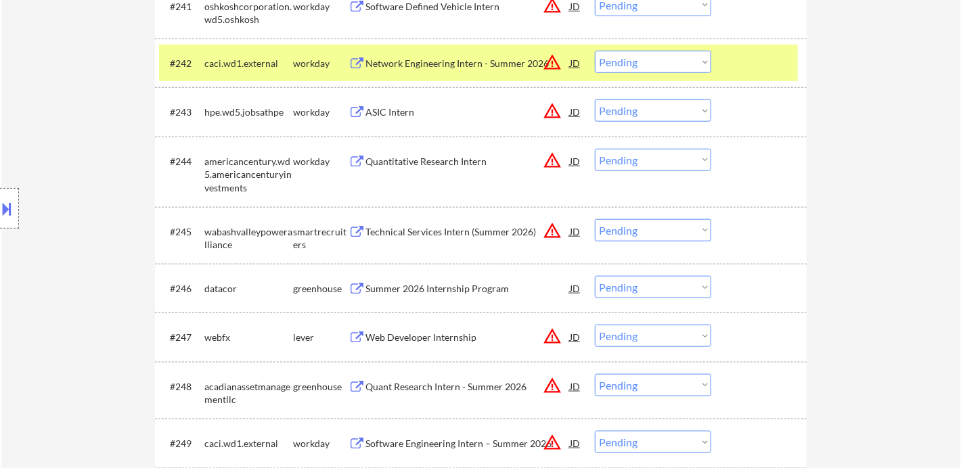
click at [397, 236] on div "Technical Services Intern (Summer 2026)" at bounding box center [468, 232] width 204 height 14
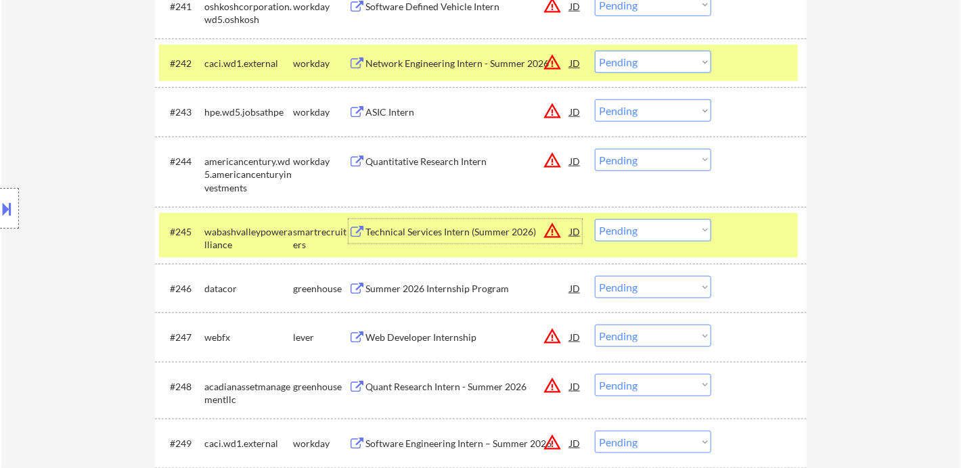
click at [679, 236] on select "Choose an option... Pending Applied Excluded (Questions) Excluded (Expired) Exc…" at bounding box center [653, 230] width 116 height 22
click at [595, 219] on select "Choose an option... Pending Applied Excluded (Questions) Excluded (Expired) Exc…" at bounding box center [653, 230] width 116 height 22
click at [473, 291] on div "Summer 2026 Internship Program" at bounding box center [468, 289] width 204 height 14
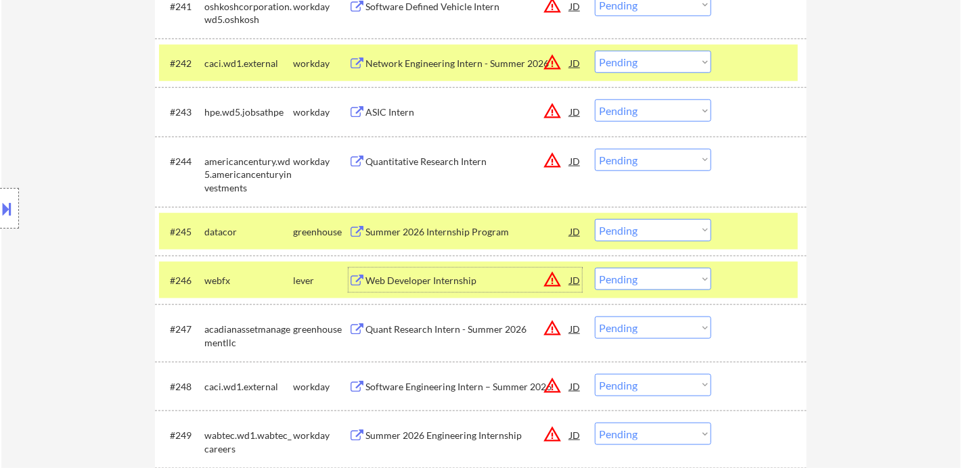
click at [610, 232] on select "Choose an option... Pending Applied Excluded (Questions) Excluded (Expired) Exc…" at bounding box center [653, 230] width 116 height 22
click at [595, 219] on select "Choose an option... Pending Applied Excluded (Questions) Excluded (Expired) Exc…" at bounding box center [653, 230] width 116 height 22
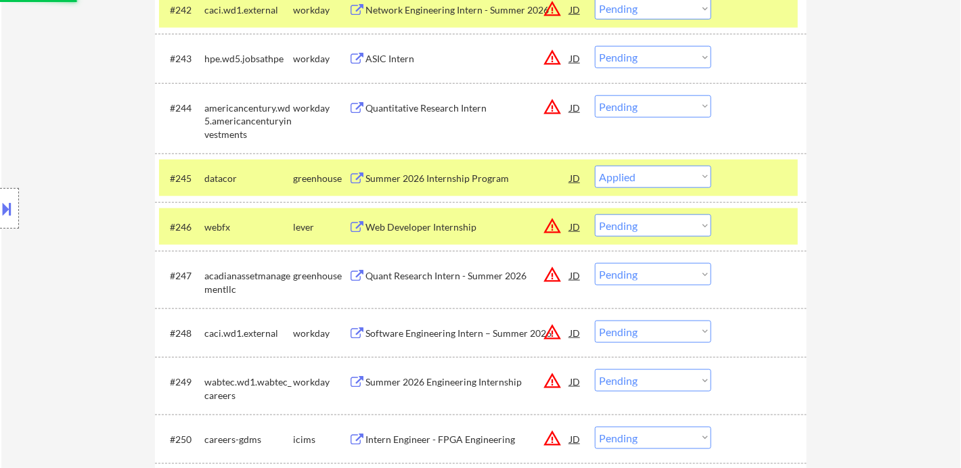
scroll to position [2726, 0]
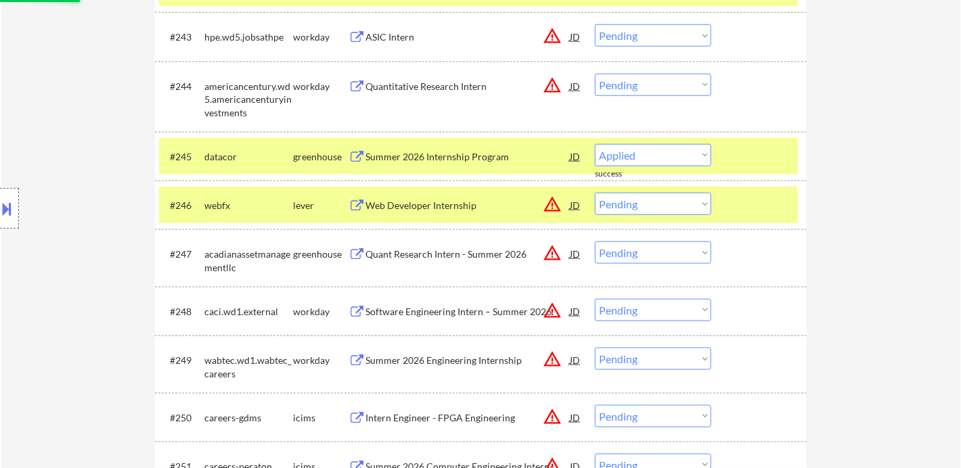
click at [404, 207] on div "Web Developer Internship" at bounding box center [468, 206] width 204 height 14
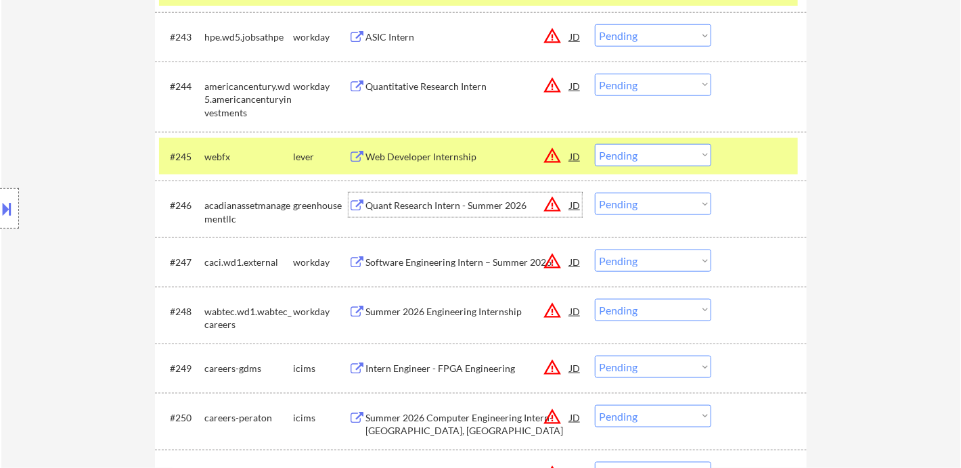
drag, startPoint x: 631, startPoint y: 161, endPoint x: 638, endPoint y: 165, distance: 8.2
click at [631, 161] on select "Choose an option... Pending Applied Excluded (Questions) Excluded (Expired) Exc…" at bounding box center [653, 155] width 116 height 22
click at [595, 144] on select "Choose an option... Pending Applied Excluded (Questions) Excluded (Expired) Exc…" at bounding box center [653, 155] width 116 height 22
click at [458, 196] on div "Quant Research Intern - Summer 2026" at bounding box center [468, 205] width 204 height 24
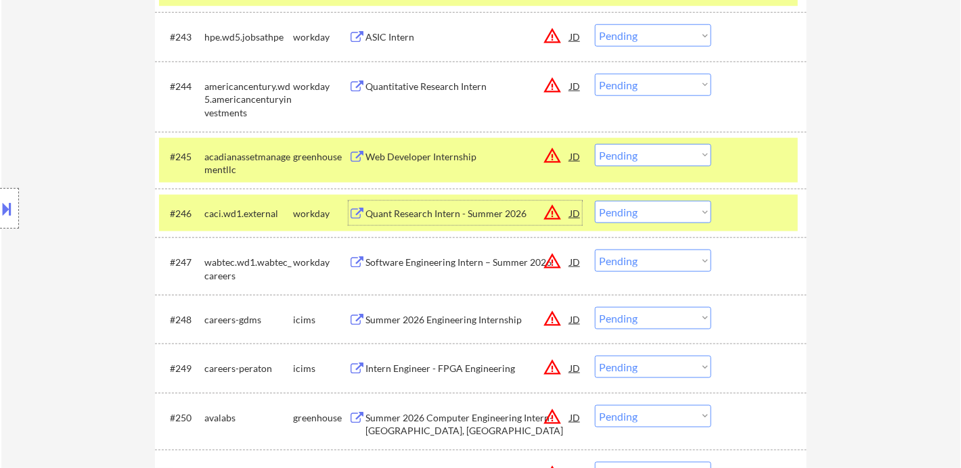
click at [632, 206] on select "Choose an option... Pending Applied Excluded (Questions) Excluded (Expired) Exc…" at bounding box center [653, 212] width 116 height 22
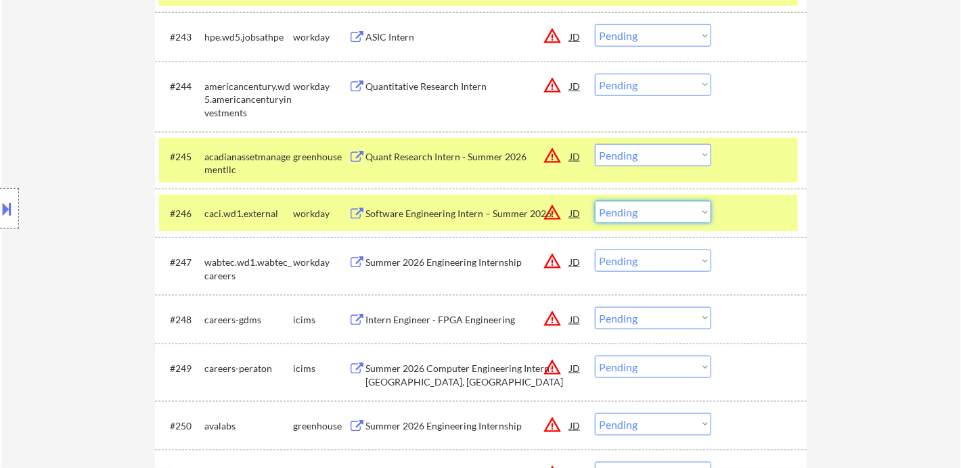
drag, startPoint x: 887, startPoint y: 297, endPoint x: 867, endPoint y: 271, distance: 33.3
click at [888, 296] on div "← Return to /applysquad Mailslurp Inbox Job Search Builder Shay Manor User Emai…" at bounding box center [481, 297] width 960 height 5938
drag, startPoint x: 655, startPoint y: 145, endPoint x: 660, endPoint y: 152, distance: 8.8
click at [655, 145] on select "Choose an option... Pending Applied Excluded (Questions) Excluded (Expired) Exc…" at bounding box center [653, 155] width 116 height 22
click at [595, 144] on select "Choose an option... Pending Applied Excluded (Questions) Excluded (Expired) Exc…" at bounding box center [653, 155] width 116 height 22
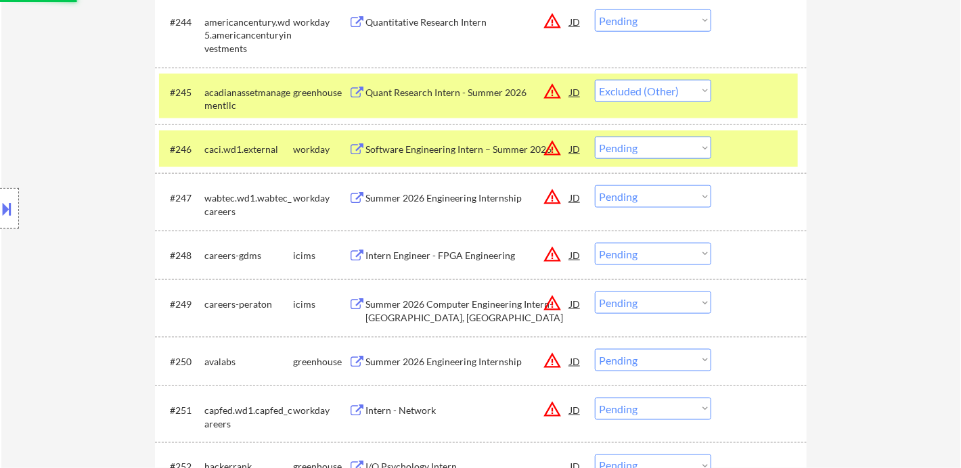
scroll to position [2876, 0]
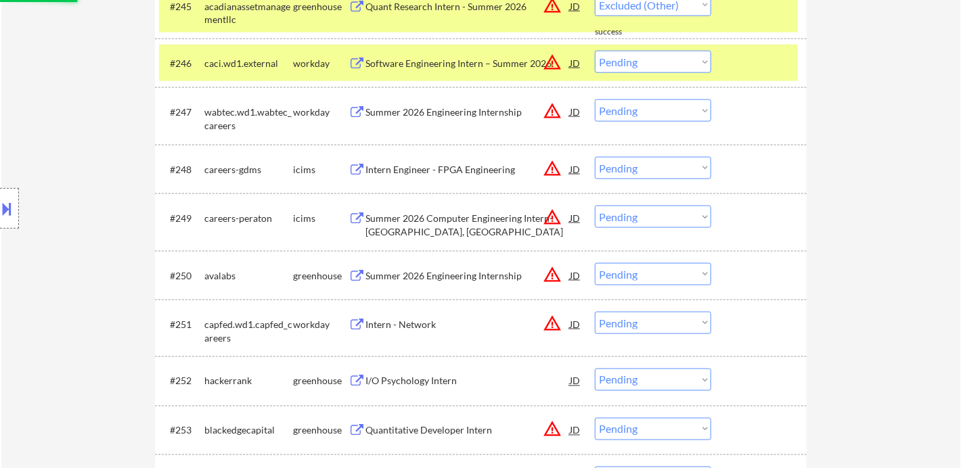
select select ""pending""
click at [454, 275] on div "Summer 2026 Engineering Internship" at bounding box center [468, 275] width 204 height 24
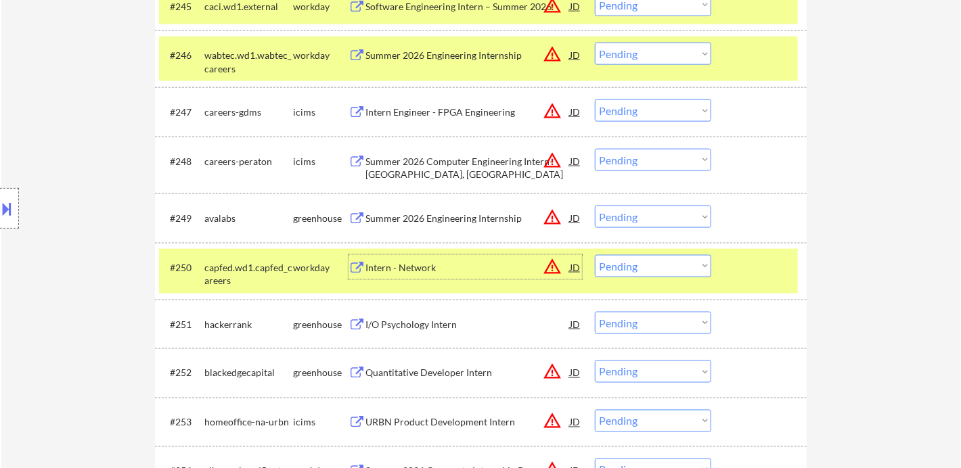
drag, startPoint x: 426, startPoint y: 217, endPoint x: 436, endPoint y: 217, distance: 10.2
click at [427, 217] on div "Summer 2026 Engineering Internship" at bounding box center [468, 219] width 204 height 14
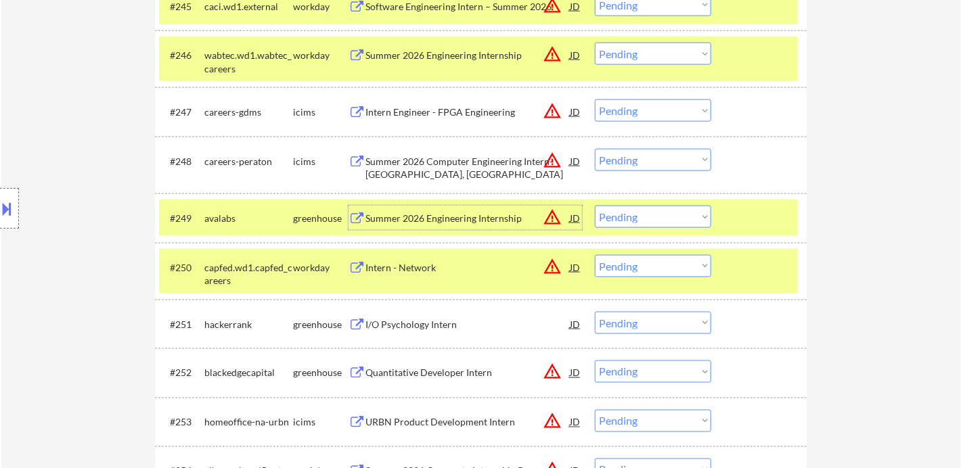
click at [674, 221] on select "Choose an option... Pending Applied Excluded (Questions) Excluded (Expired) Exc…" at bounding box center [653, 217] width 116 height 22
click at [595, 206] on select "Choose an option... Pending Applied Excluded (Questions) Excluded (Expired) Exc…" at bounding box center [653, 217] width 116 height 22
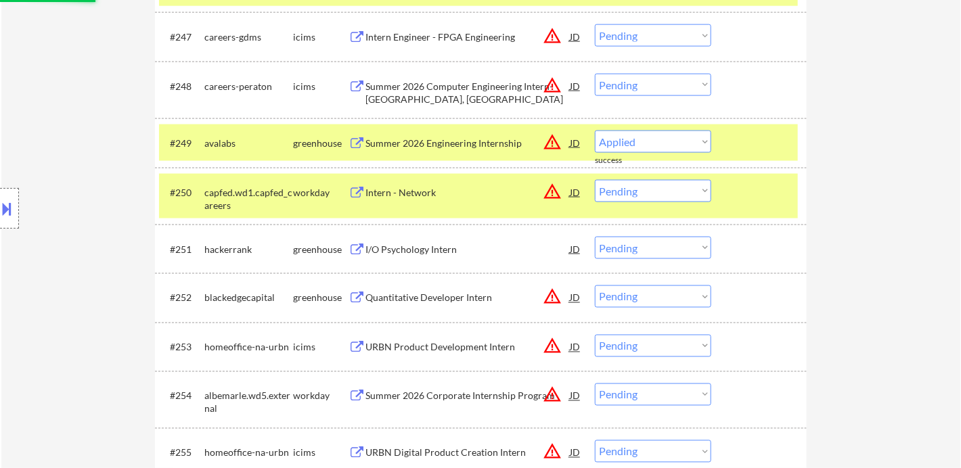
click at [433, 253] on div "I/O Psychology Intern" at bounding box center [468, 250] width 204 height 14
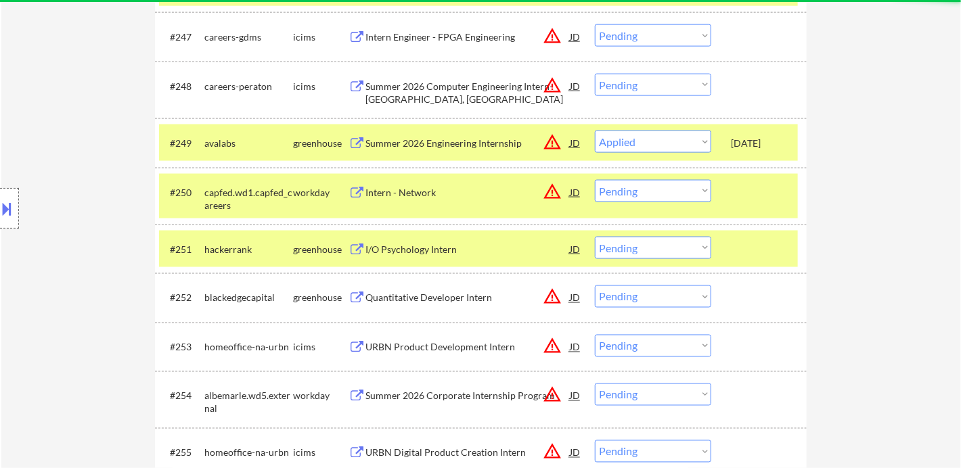
select select ""pending""
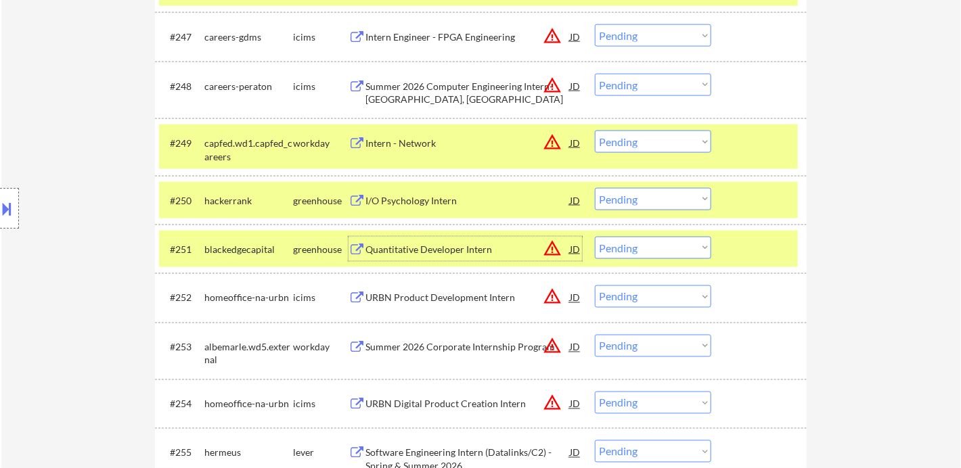
click at [673, 199] on select "Choose an option... Pending Applied Excluded (Questions) Excluded (Expired) Exc…" at bounding box center [653, 199] width 116 height 22
click at [595, 188] on select "Choose an option... Pending Applied Excluded (Questions) Excluded (Expired) Exc…" at bounding box center [653, 199] width 116 height 22
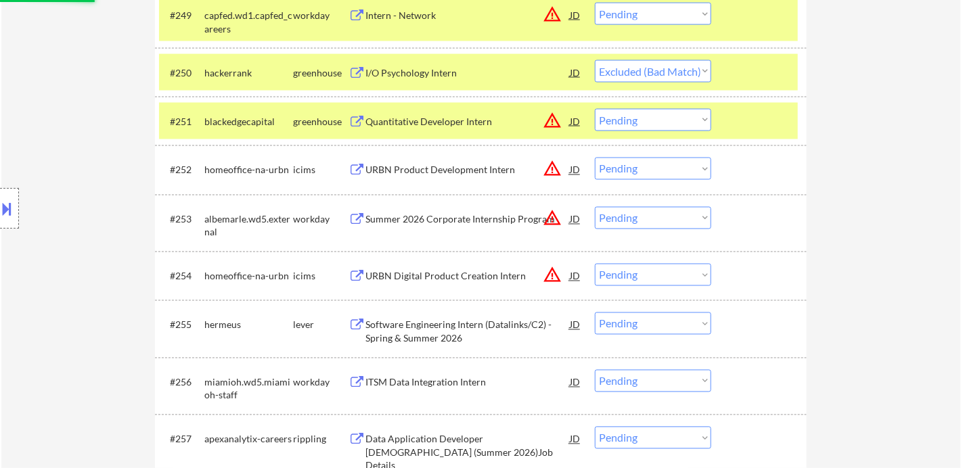
scroll to position [3103, 0]
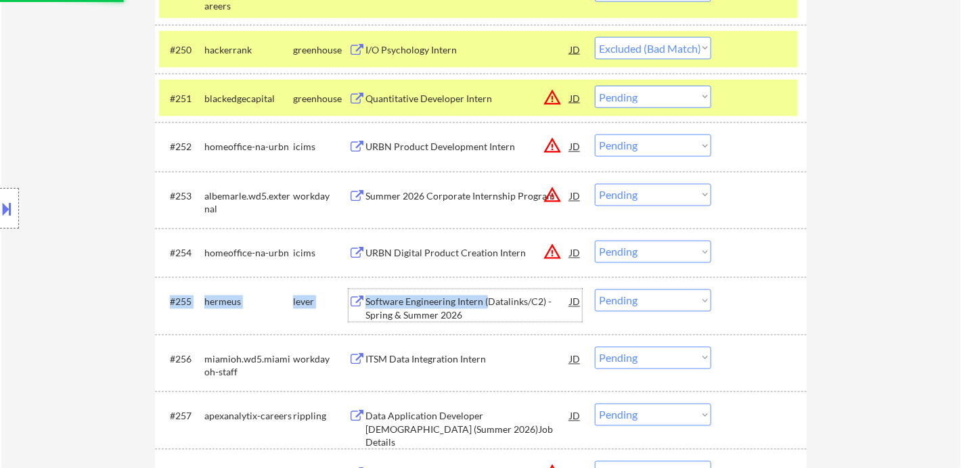
drag, startPoint x: 487, startPoint y: 303, endPoint x: 834, endPoint y: 255, distance: 350.5
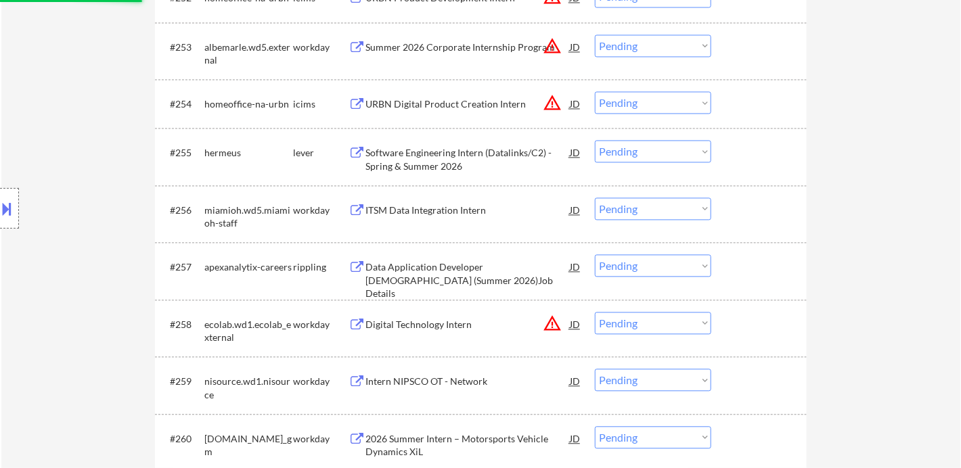
scroll to position [3253, 0]
select select ""pending""
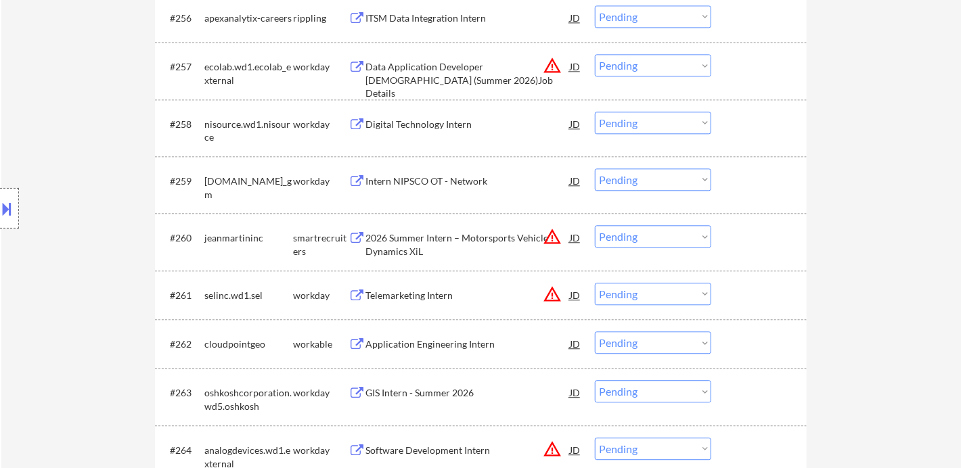
scroll to position [3553, 0]
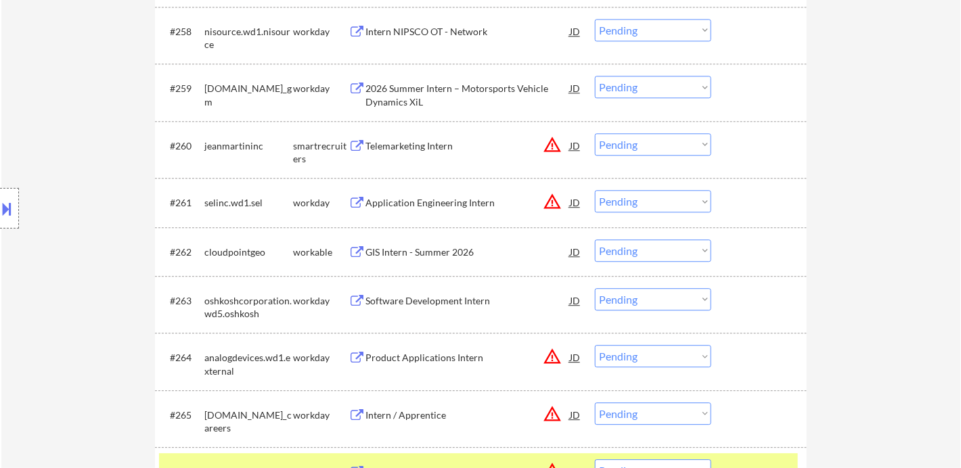
click at [418, 147] on div "Telemarketing Intern" at bounding box center [468, 146] width 204 height 14
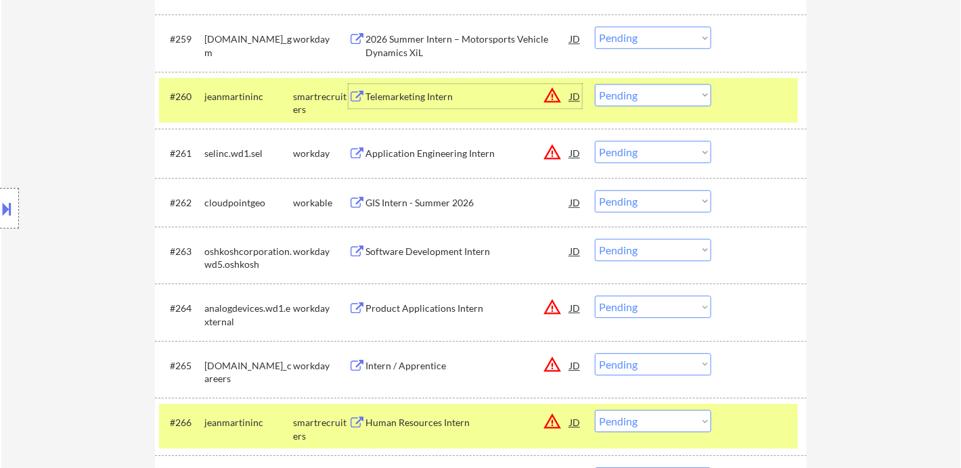
scroll to position [3629, 0]
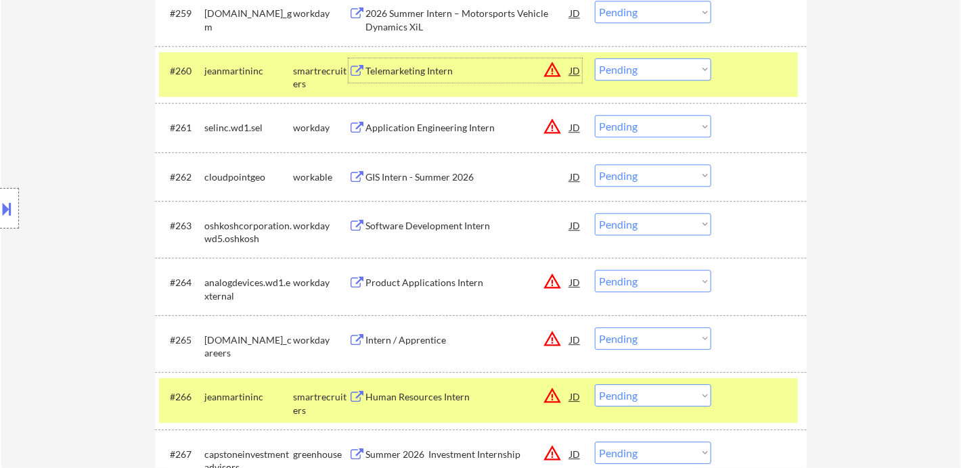
click at [449, 177] on div "GIS Intern - Summer 2026" at bounding box center [468, 178] width 204 height 14
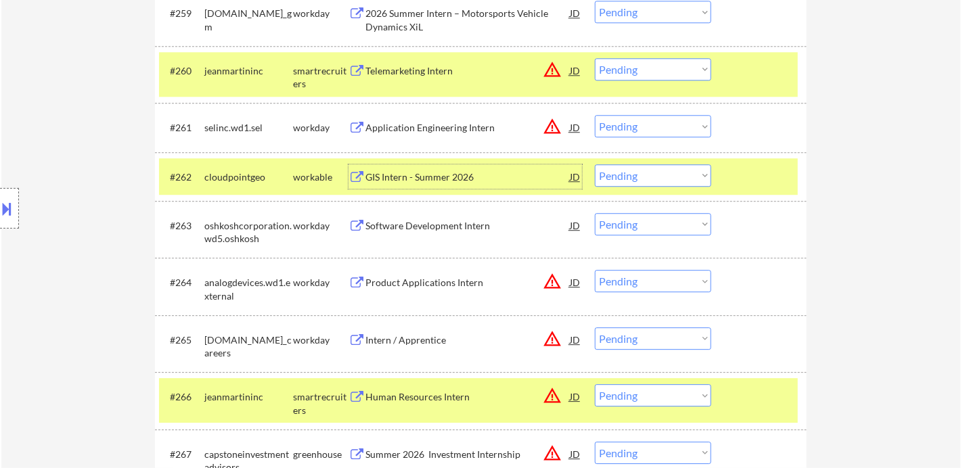
click at [651, 172] on select "Choose an option... Pending Applied Excluded (Questions) Excluded (Expired) Exc…" at bounding box center [653, 176] width 116 height 22
click at [595, 165] on select "Choose an option... Pending Applied Excluded (Questions) Excluded (Expired) Exc…" at bounding box center [653, 176] width 116 height 22
select select ""pending""
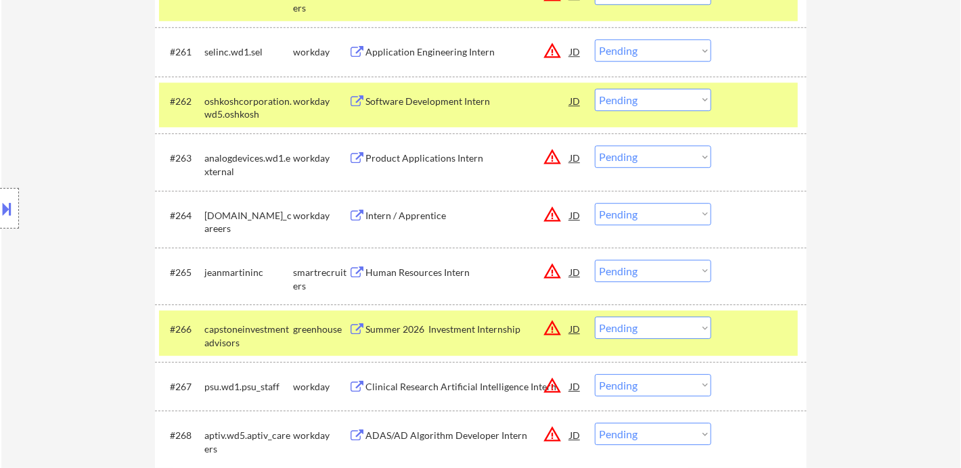
scroll to position [3780, 0]
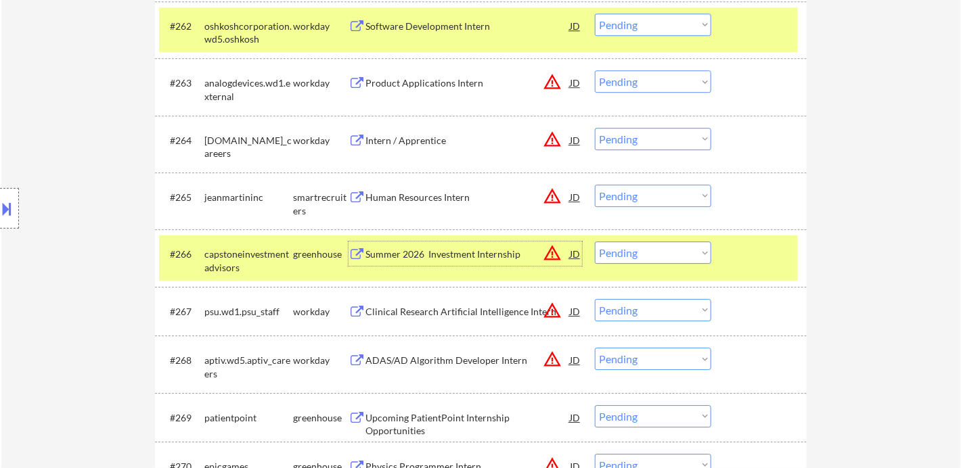
click at [462, 254] on div "Summer 2026 Investment Internship" at bounding box center [468, 255] width 204 height 14
